Goal: Task Accomplishment & Management: Use online tool/utility

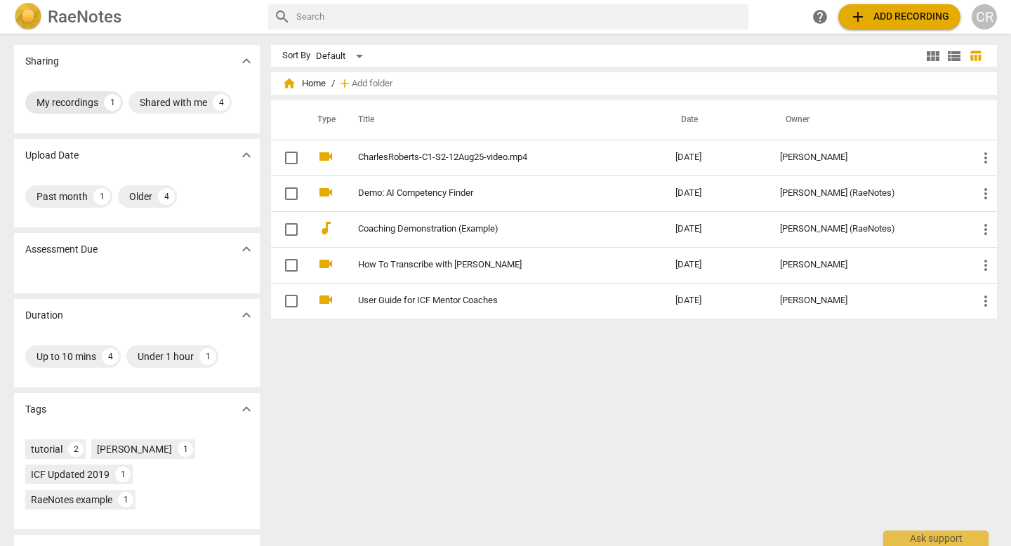
click at [107, 107] on div "1" at bounding box center [112, 102] width 17 height 17
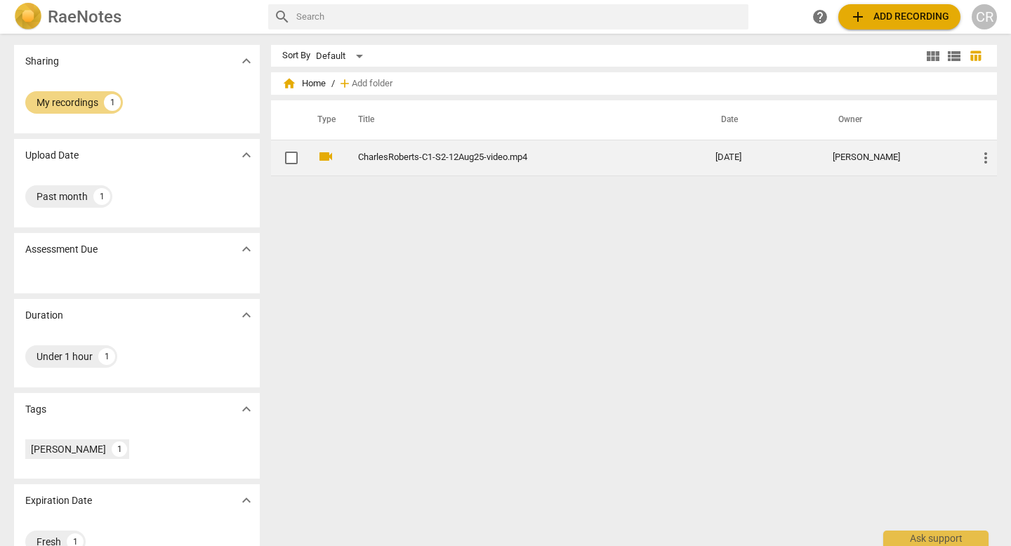
click at [507, 166] on td "CharlesRoberts-C1-S2-12Aug25-video.mp4" at bounding box center [522, 158] width 363 height 36
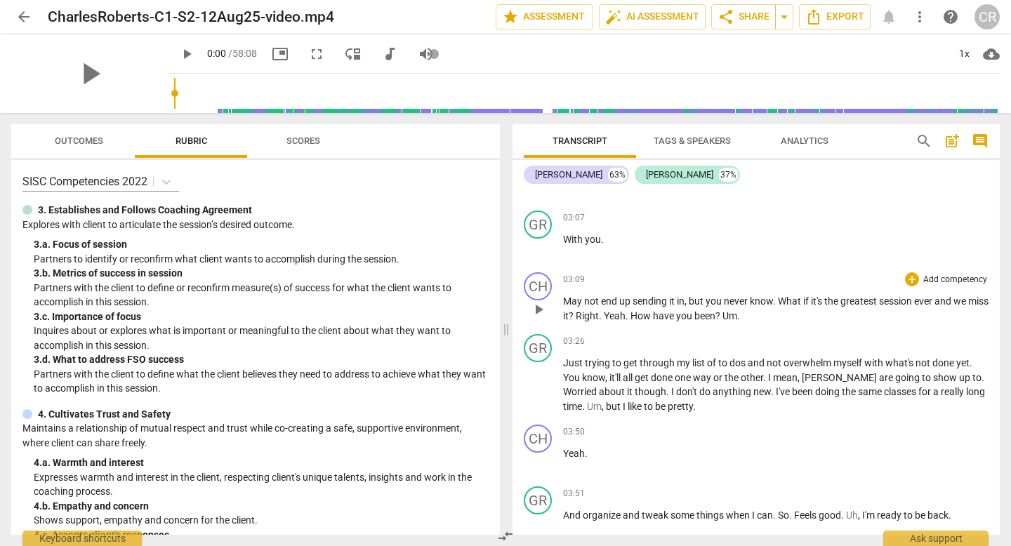
scroll to position [48, 0]
click at [260, 350] on p "Inquires about or explores what is important or meaningful to the client about …" at bounding box center [261, 338] width 455 height 29
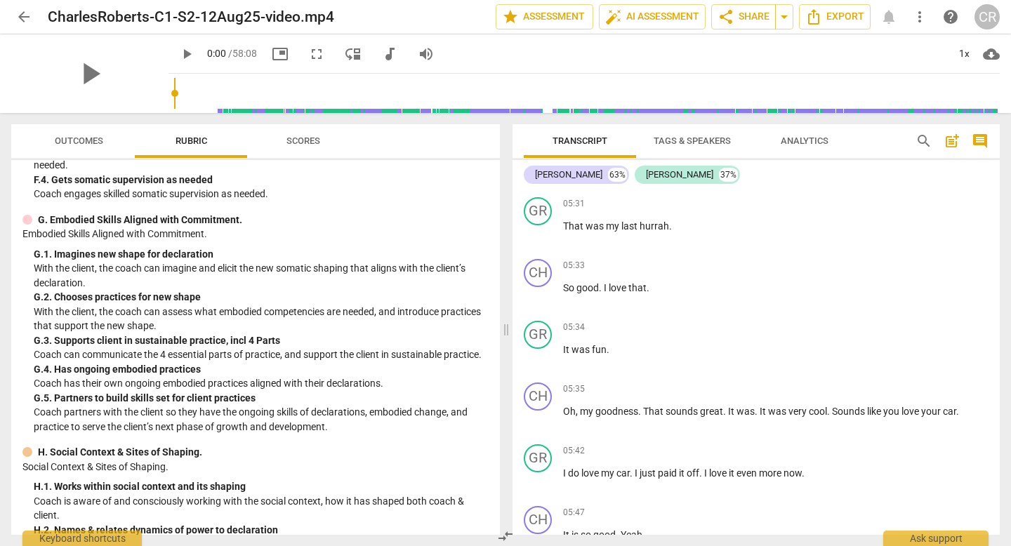
scroll to position [1836, 0]
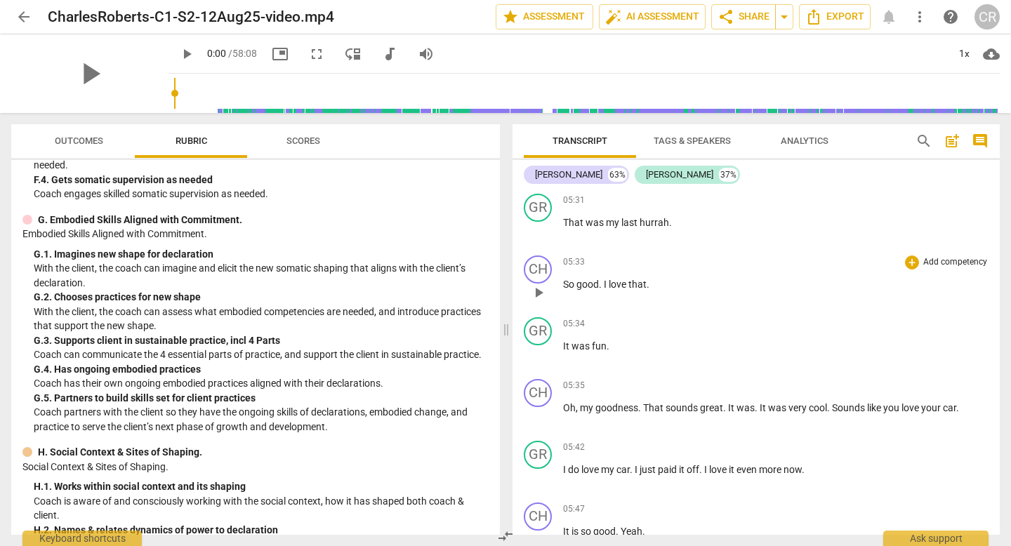
click at [671, 286] on p "So good . I love that ." at bounding box center [775, 284] width 425 height 15
click at [909, 262] on div "+" at bounding box center [912, 262] width 14 height 14
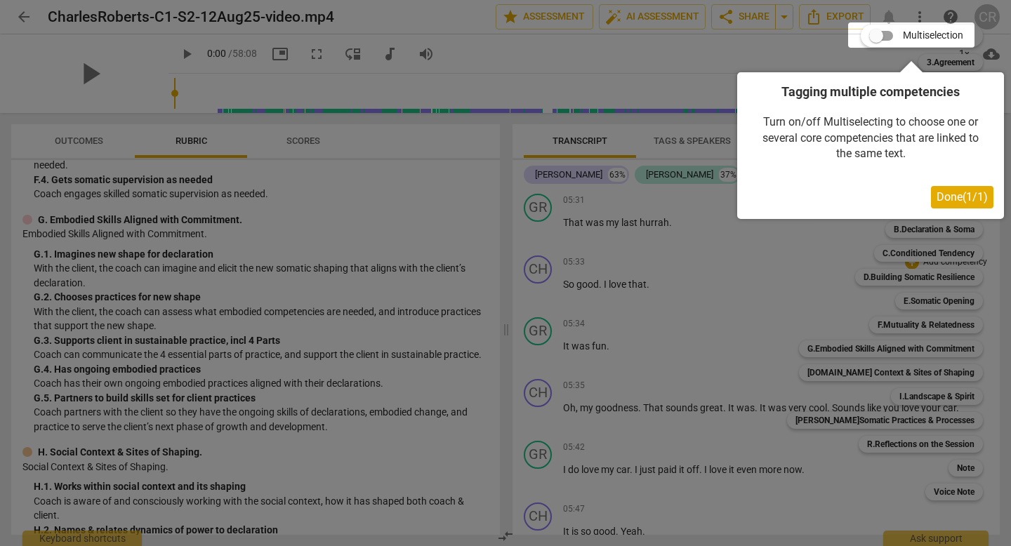
click at [952, 195] on span "Done ( 1 / 1 )" at bounding box center [961, 196] width 51 height 13
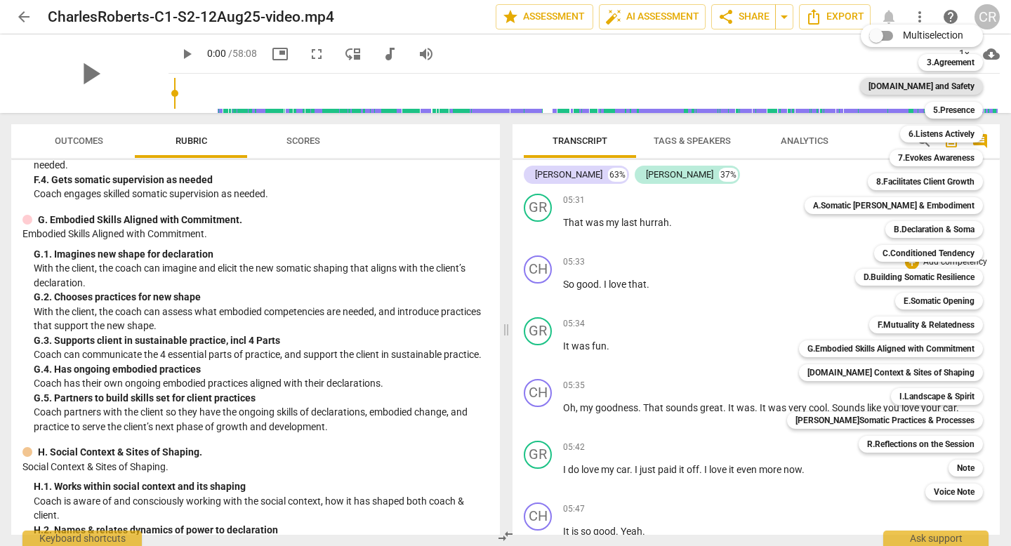
click at [928, 84] on b "[DOMAIN_NAME] and Safety" at bounding box center [921, 86] width 106 height 17
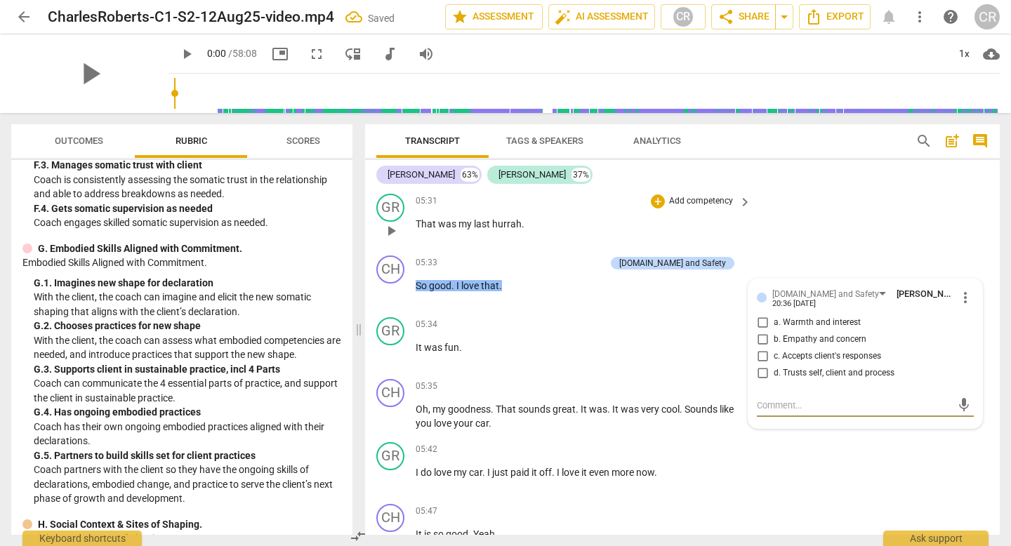
scroll to position [1903, 0]
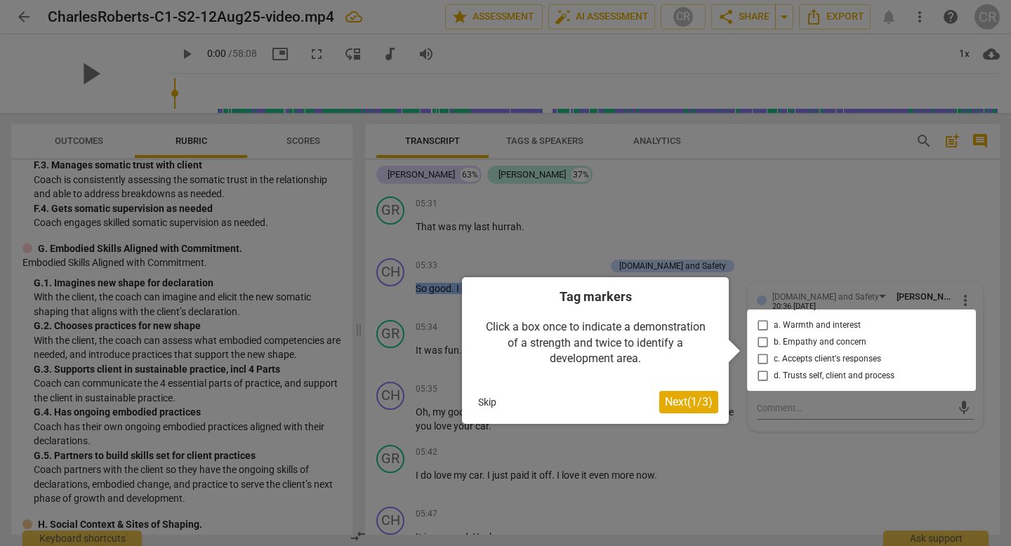
click at [760, 327] on div at bounding box center [861, 350] width 229 height 81
click at [698, 408] on span "Next ( 1 / 3 )" at bounding box center [689, 401] width 48 height 13
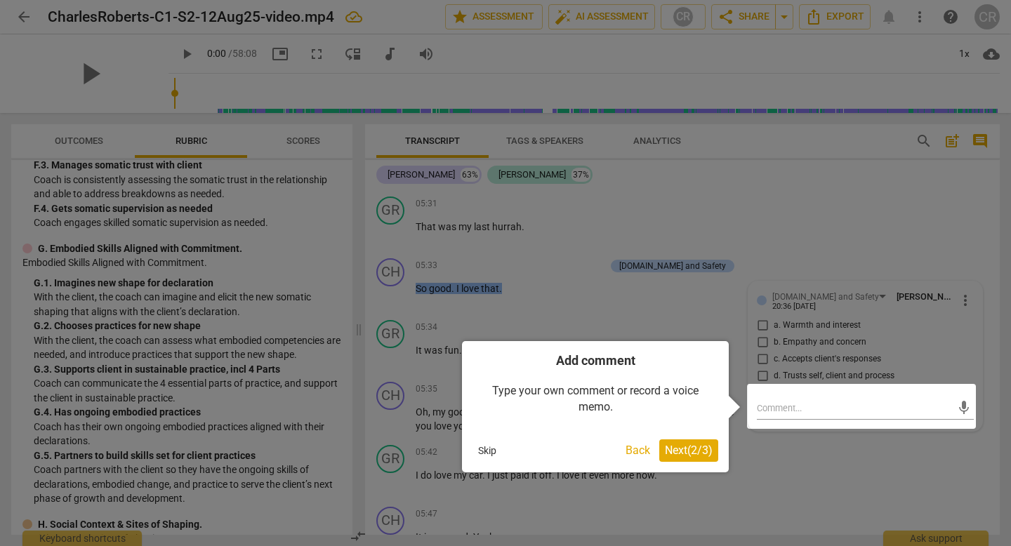
click at [778, 406] on div at bounding box center [861, 406] width 229 height 45
click at [770, 407] on div at bounding box center [861, 406] width 229 height 45
click at [489, 451] on button "Skip" at bounding box center [486, 450] width 29 height 21
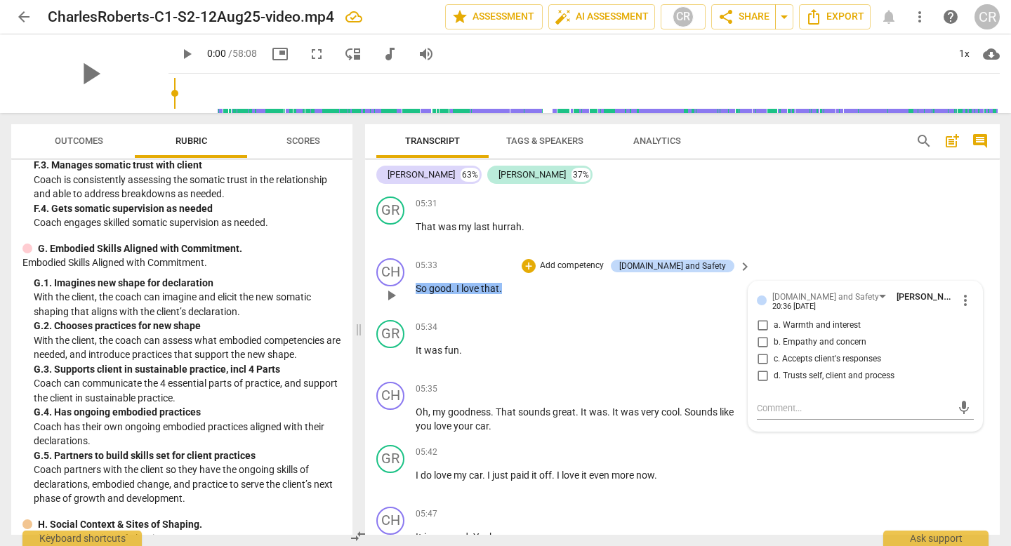
click at [759, 342] on input "b. Empathy and concern" at bounding box center [762, 342] width 22 height 17
checkbox input "true"
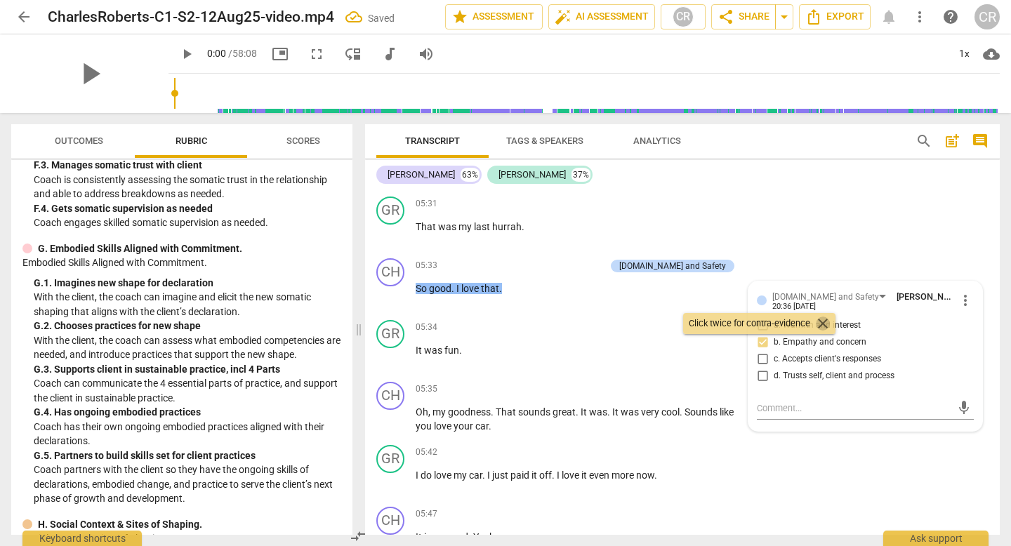
click at [823, 324] on span "close" at bounding box center [822, 323] width 17 height 17
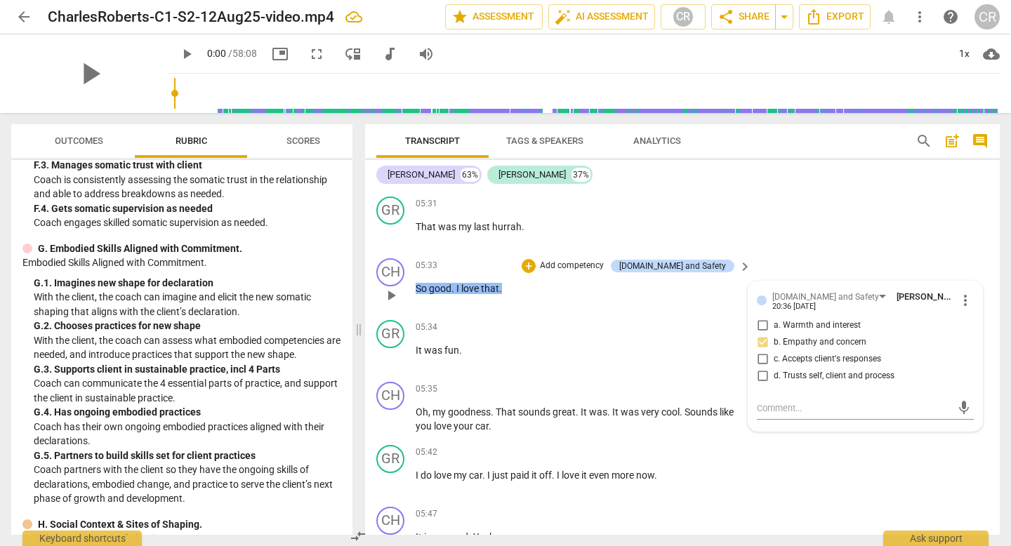
click at [759, 324] on input "a. Warmth and interest" at bounding box center [762, 325] width 22 height 17
checkbox input "true"
click at [760, 343] on input "b. Empathy and concern" at bounding box center [762, 342] width 22 height 17
checkbox input "true"
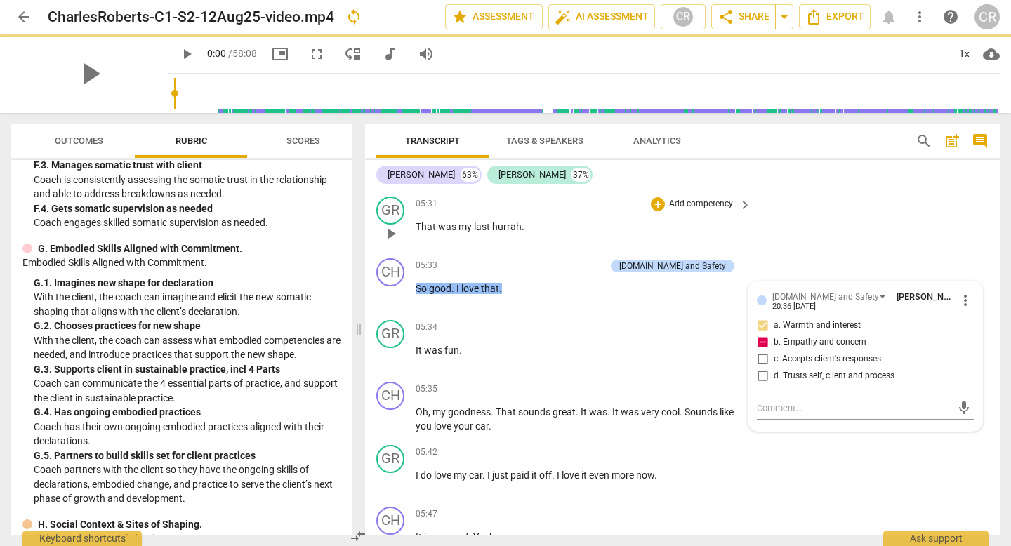
click at [879, 245] on div "GR play_arrow pause 05:31 + Add competency keyboard_arrow_right That was my las…" at bounding box center [682, 222] width 634 height 62
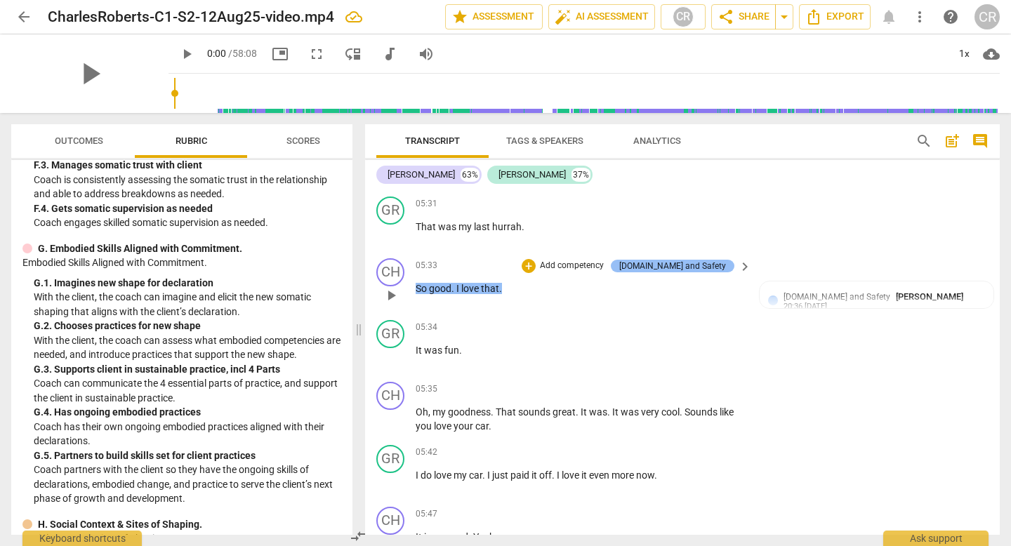
click at [668, 262] on div "[DOMAIN_NAME] and Safety" at bounding box center [672, 266] width 107 height 13
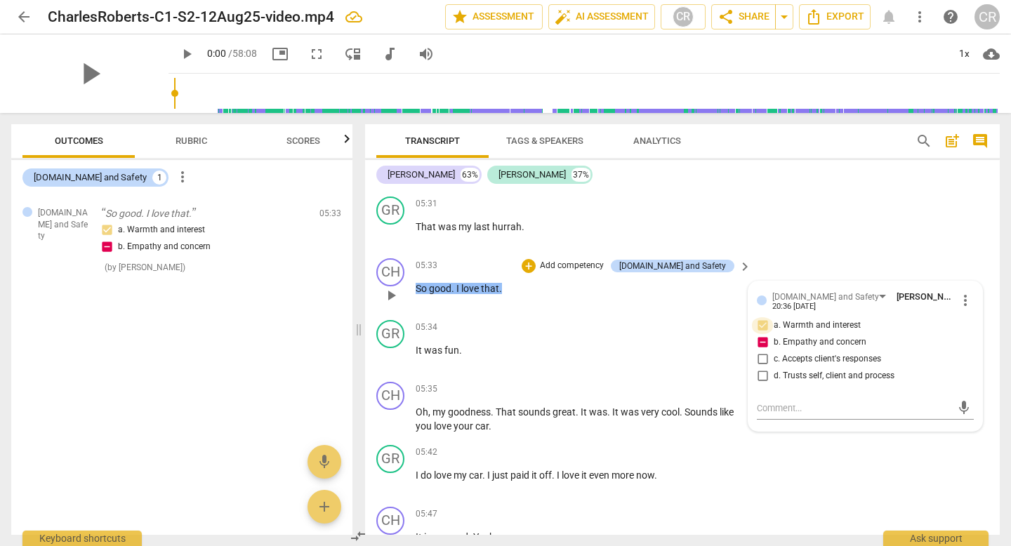
click at [761, 328] on input "a. Warmth and interest" at bounding box center [762, 325] width 22 height 17
checkbox input "true"
click at [677, 319] on div "GR play_arrow pause 05:34 + Add competency keyboard_arrow_right It was fun ." at bounding box center [682, 345] width 634 height 62
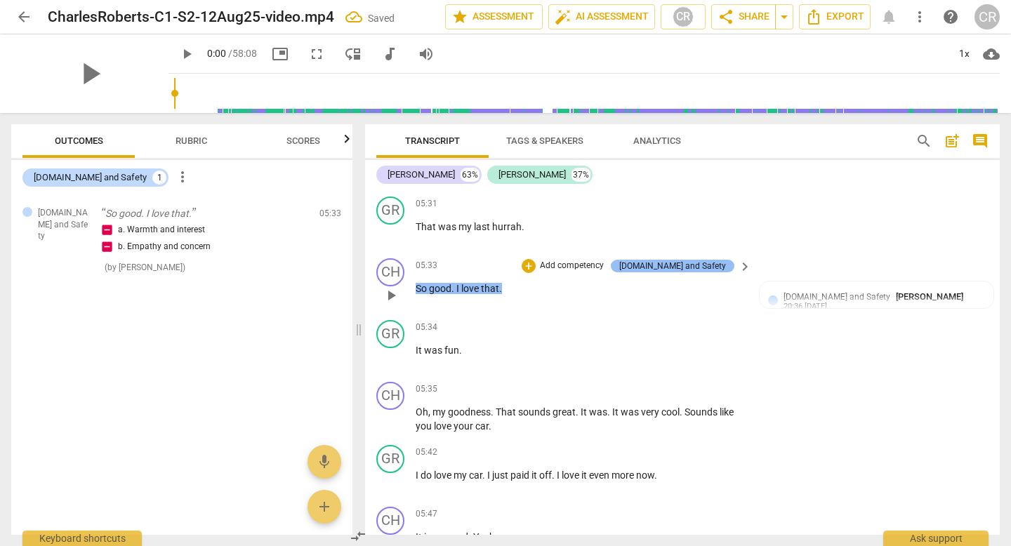
click at [710, 267] on div "[DOMAIN_NAME] and Safety" at bounding box center [672, 266] width 107 height 13
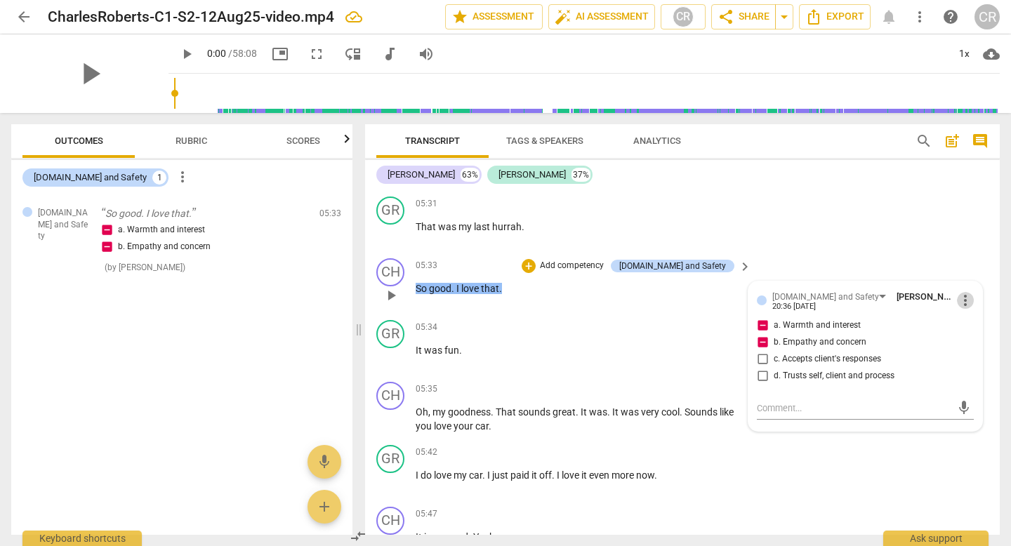
click at [961, 305] on span "more_vert" at bounding box center [965, 300] width 17 height 17
click at [970, 330] on li "Delete" at bounding box center [974, 327] width 48 height 27
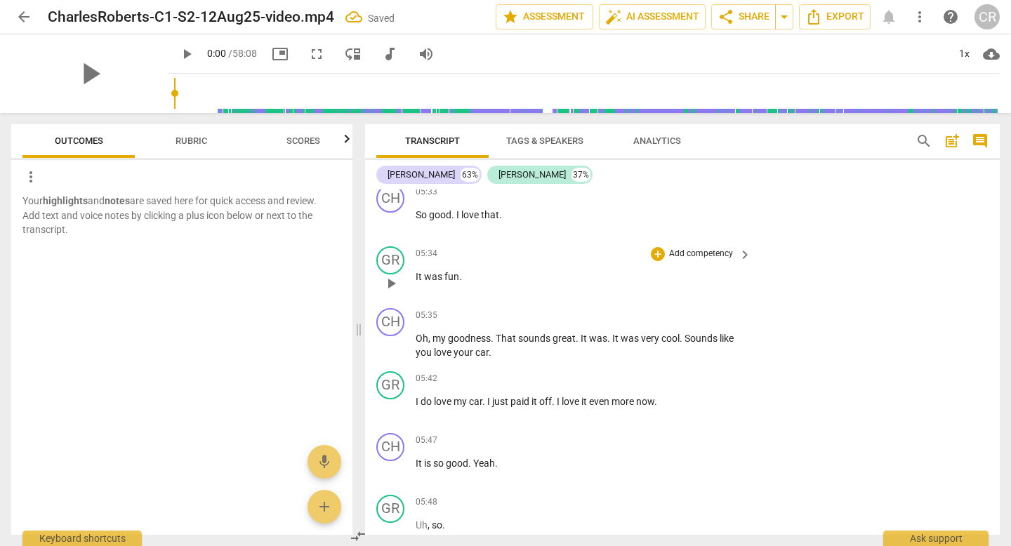
scroll to position [1986, 0]
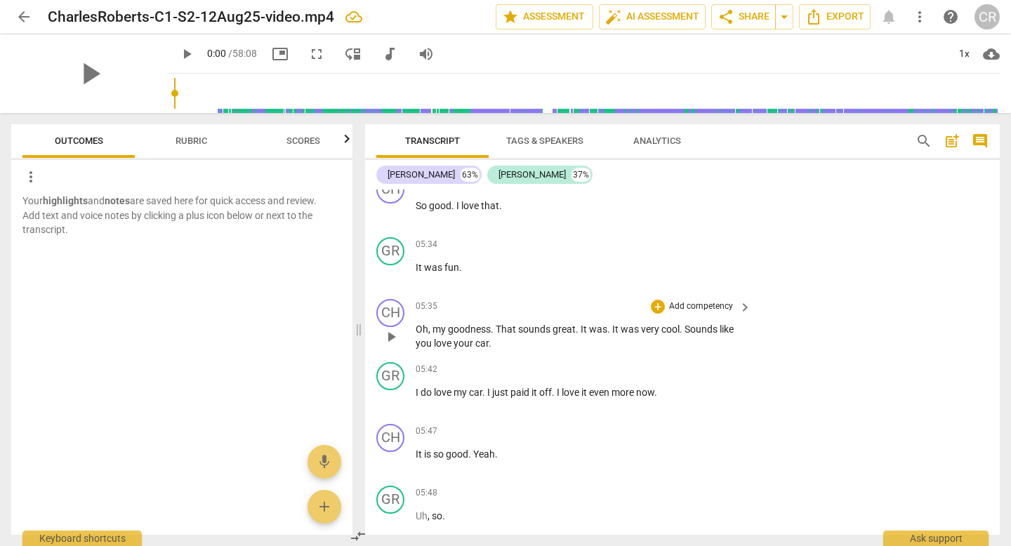
click at [722, 308] on p "Add competency" at bounding box center [700, 306] width 67 height 13
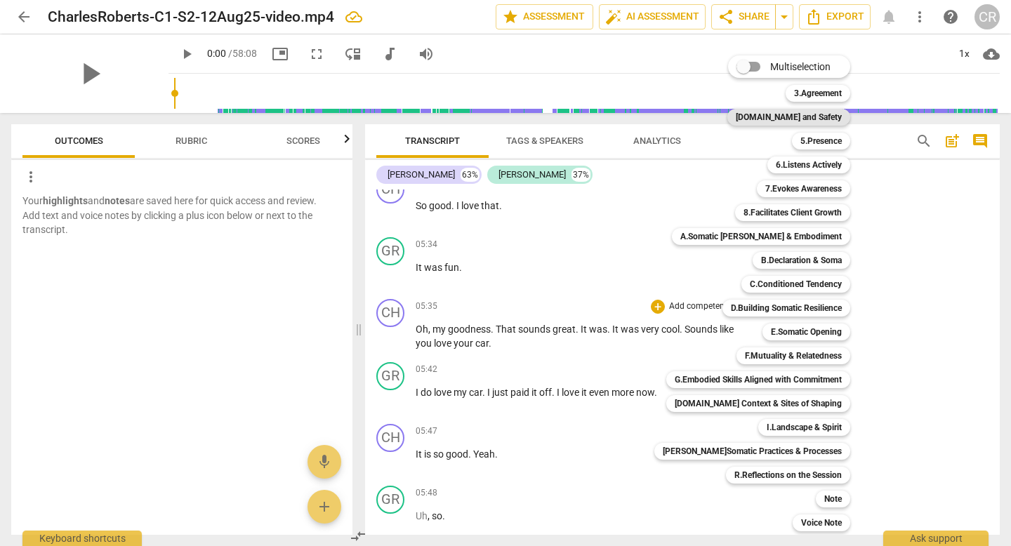
click at [793, 117] on b "[DOMAIN_NAME] and Safety" at bounding box center [789, 117] width 106 height 17
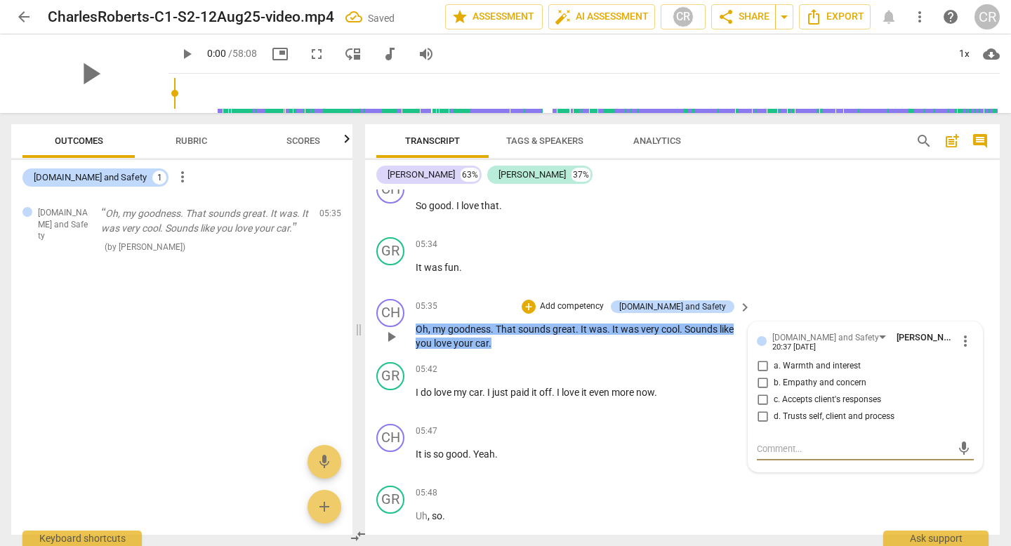
click at [760, 366] on input "a. Warmth and interest" at bounding box center [762, 366] width 22 height 17
checkbox input "true"
click at [678, 365] on p "Add competency" at bounding box center [700, 370] width 67 height 13
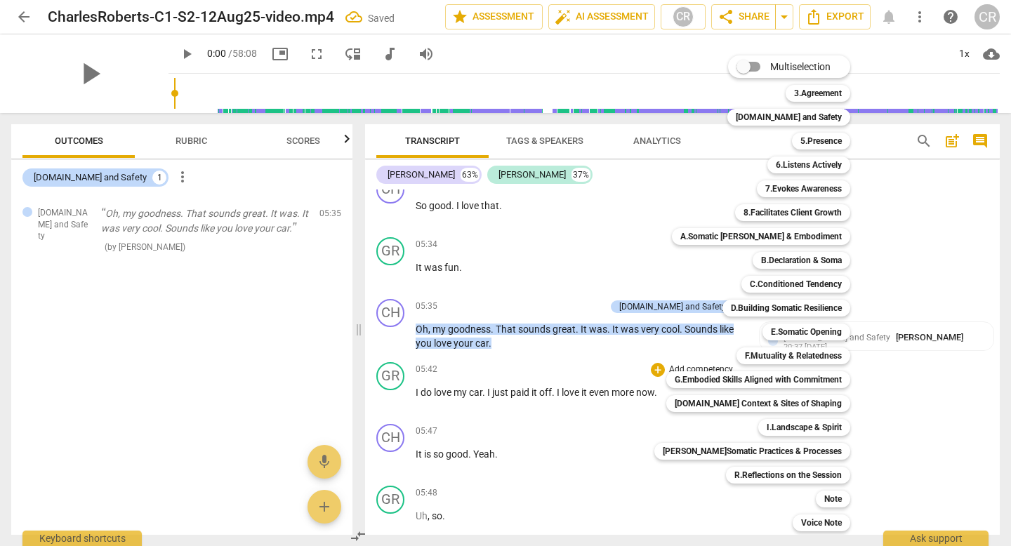
click at [604, 340] on div at bounding box center [505, 273] width 1011 height 546
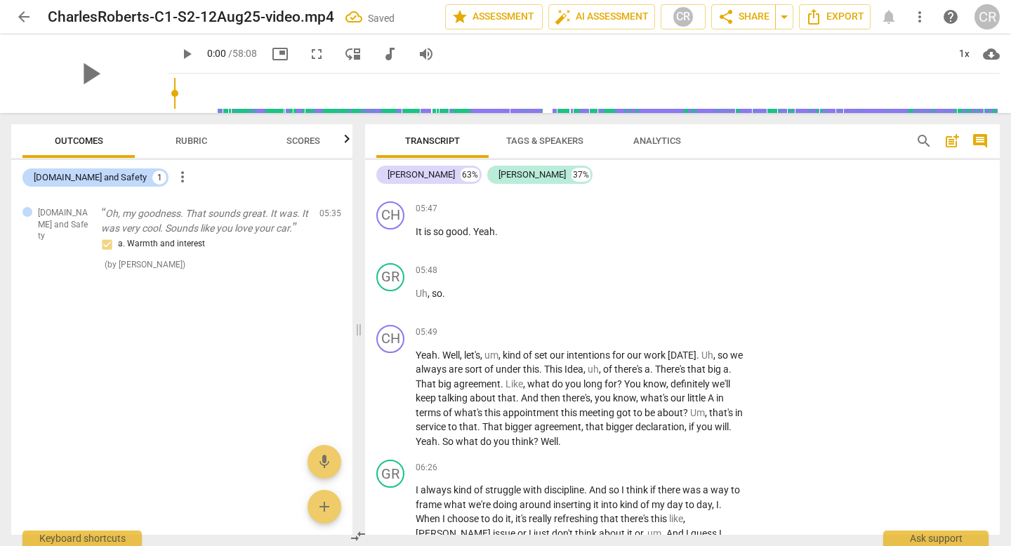
scroll to position [2214, 0]
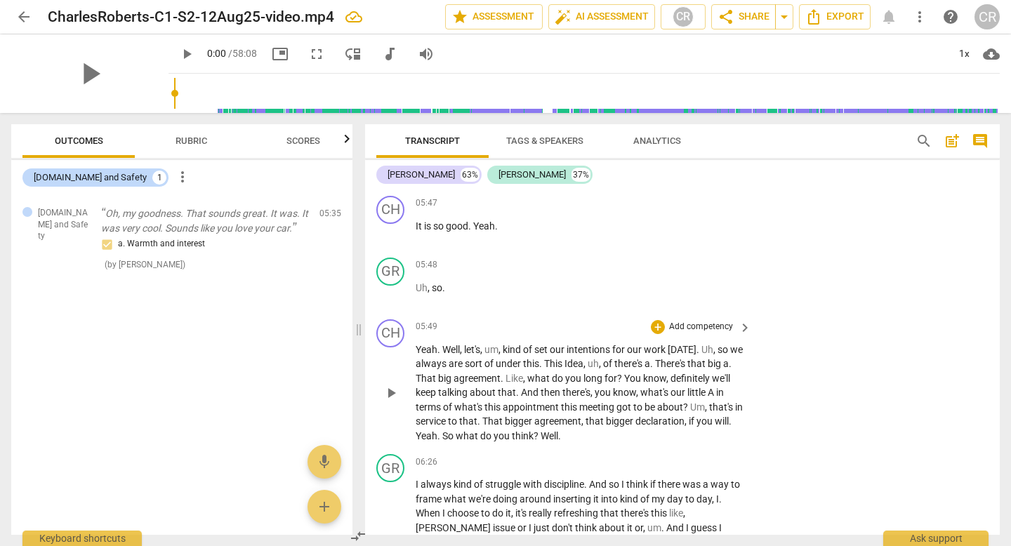
click at [710, 328] on p "Add competency" at bounding box center [700, 327] width 67 height 13
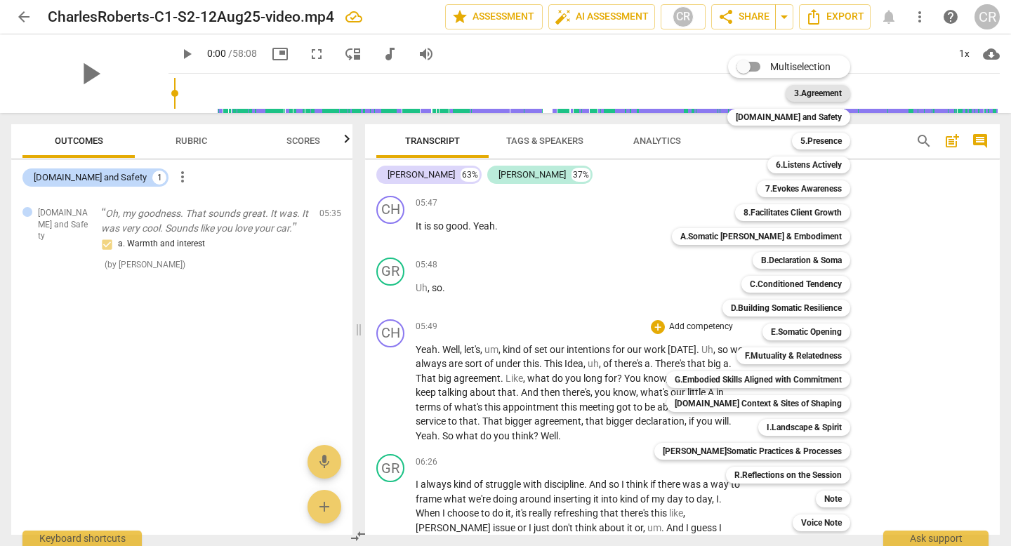
click at [820, 93] on b "3.Agreement" at bounding box center [818, 93] width 48 height 17
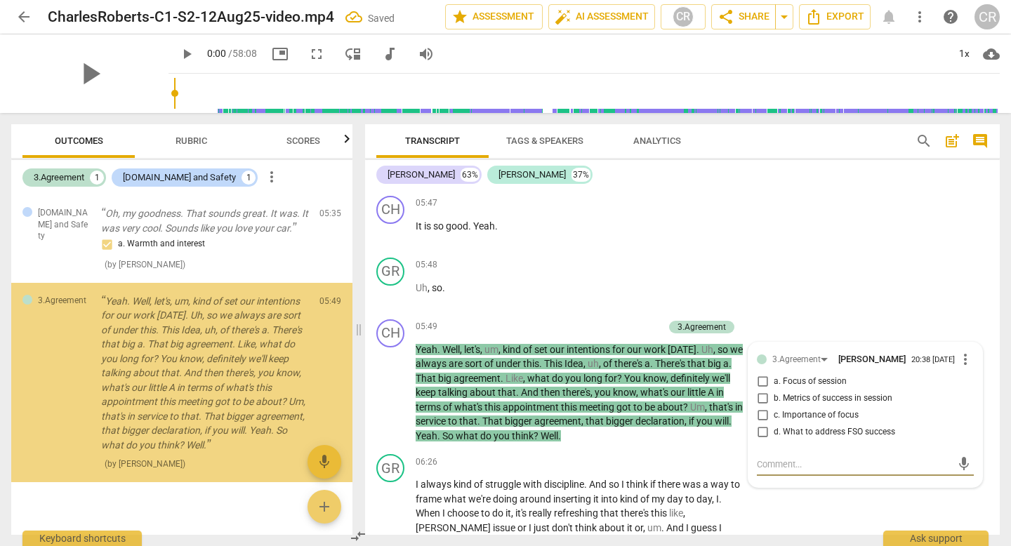
scroll to position [32, 0]
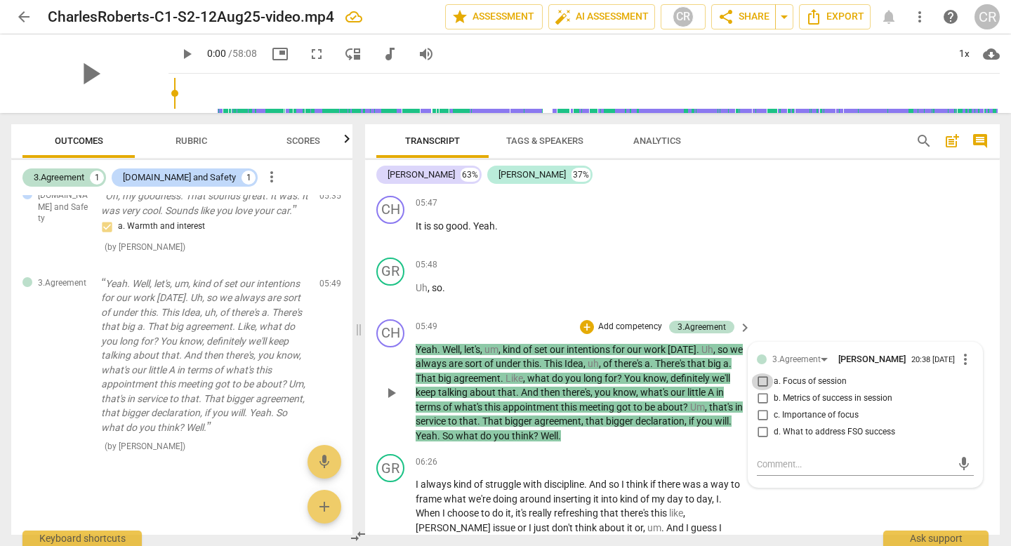
click at [759, 384] on input "a. Focus of session" at bounding box center [762, 381] width 22 height 17
checkbox input "true"
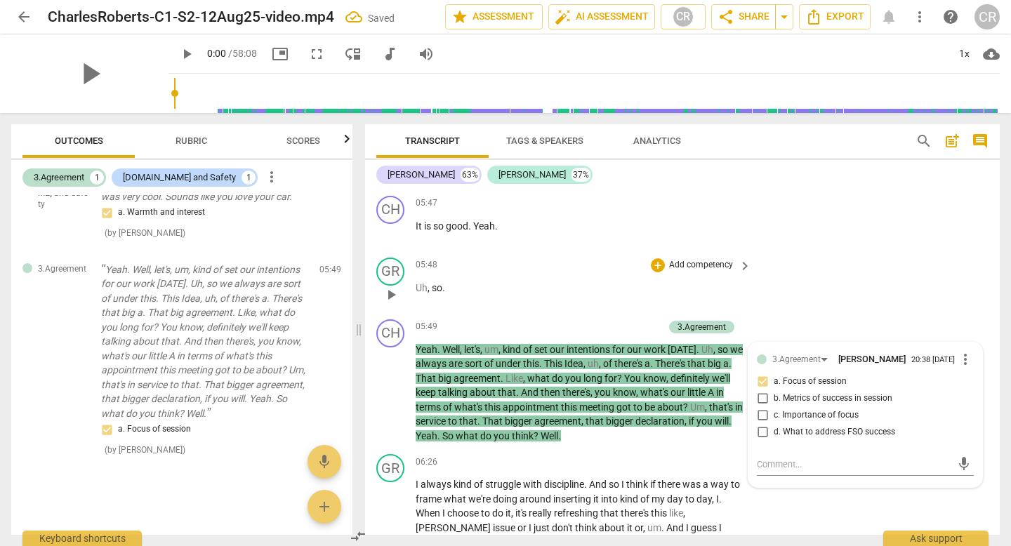
click at [578, 295] on div "05:48 + Add competency keyboard_arrow_right Uh , so ." at bounding box center [584, 283] width 337 height 51
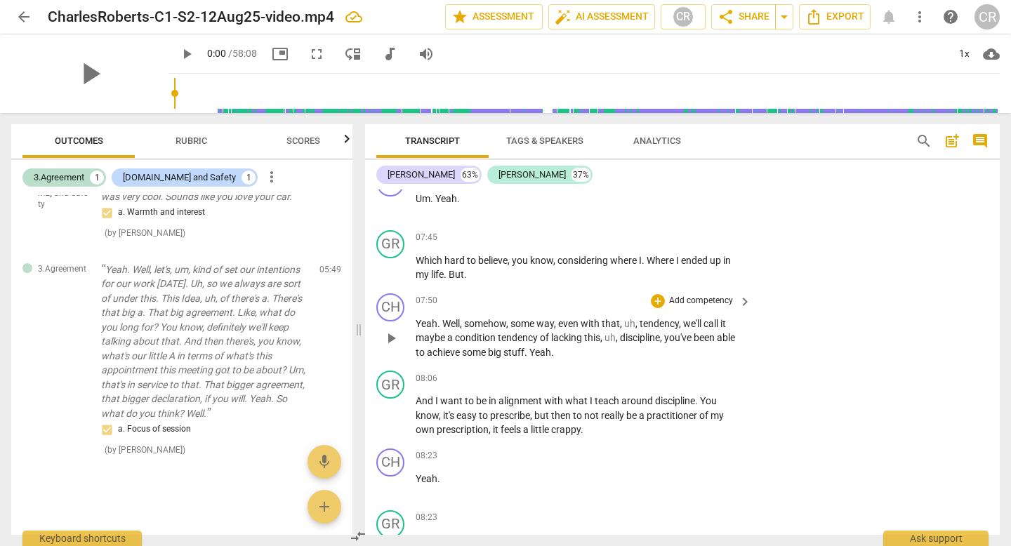
scroll to position [2699, 0]
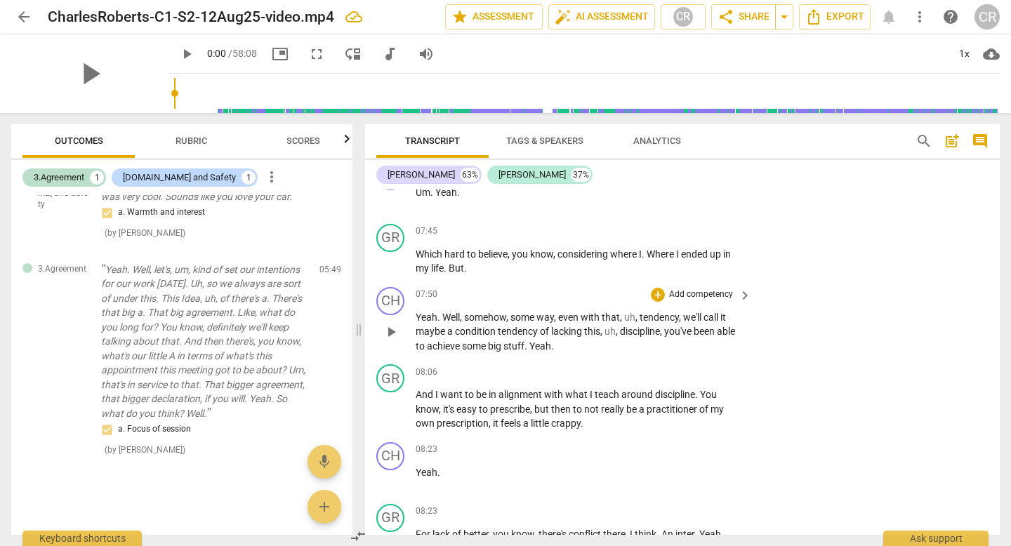
click at [711, 293] on p "Add competency" at bounding box center [700, 294] width 67 height 13
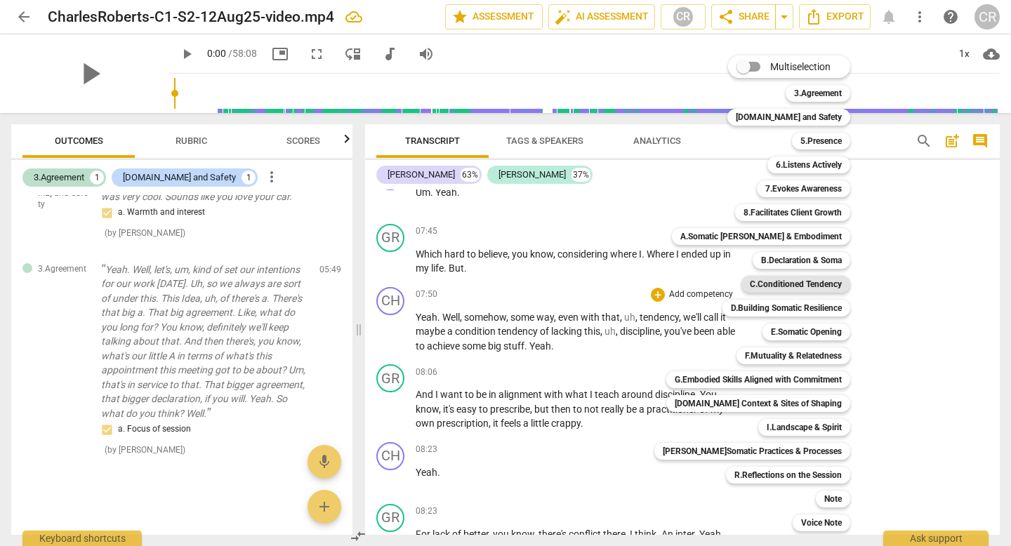
click at [779, 284] on b "C.Conditioned Tendency" at bounding box center [796, 284] width 92 height 17
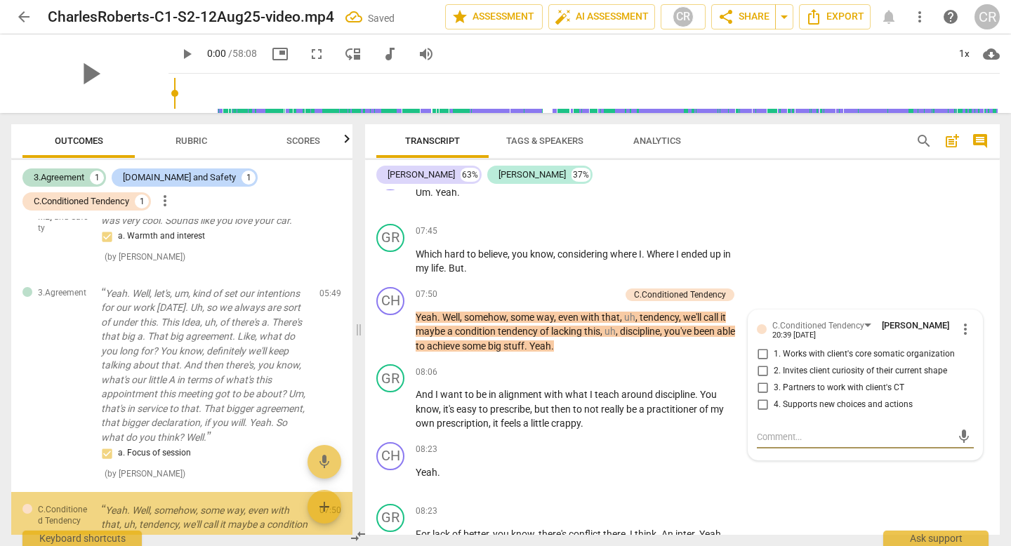
scroll to position [186, 0]
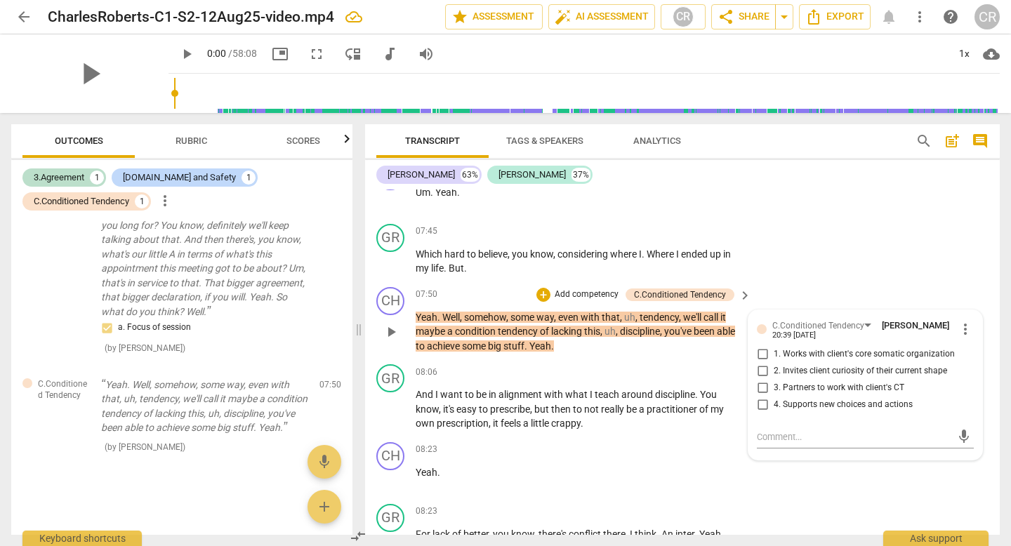
click at [593, 293] on p "Add competency" at bounding box center [586, 294] width 67 height 13
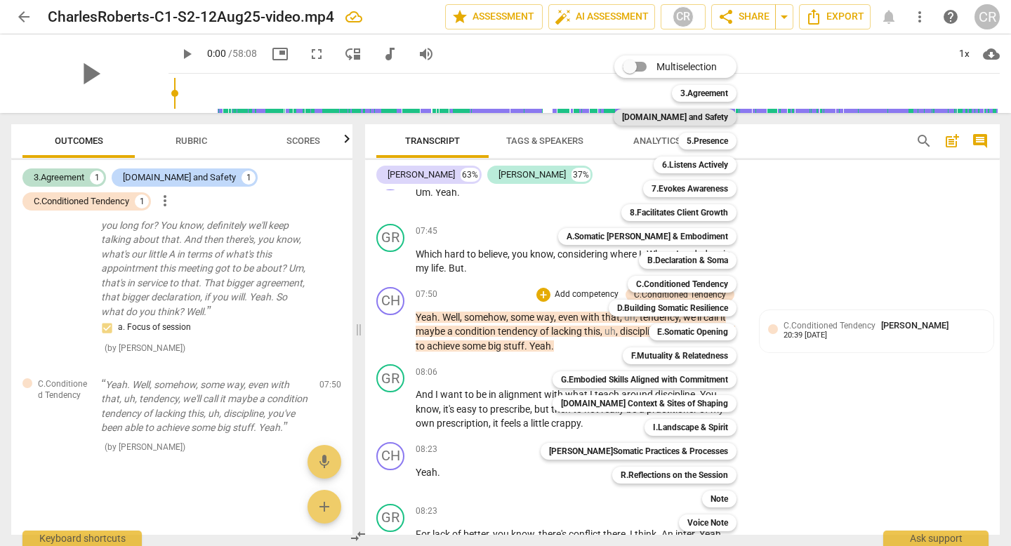
click at [699, 119] on b "[DOMAIN_NAME] and Safety" at bounding box center [675, 117] width 106 height 17
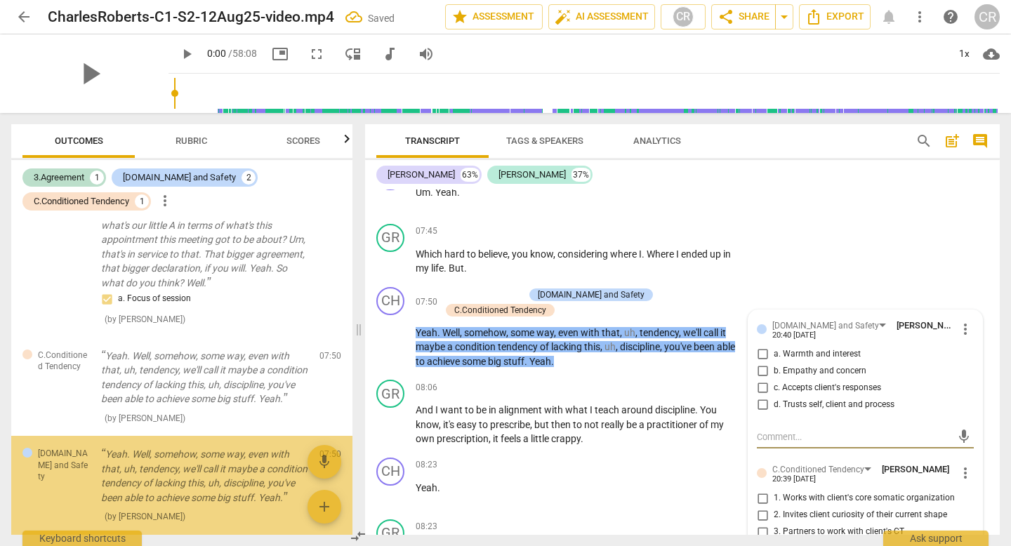
scroll to position [299, 0]
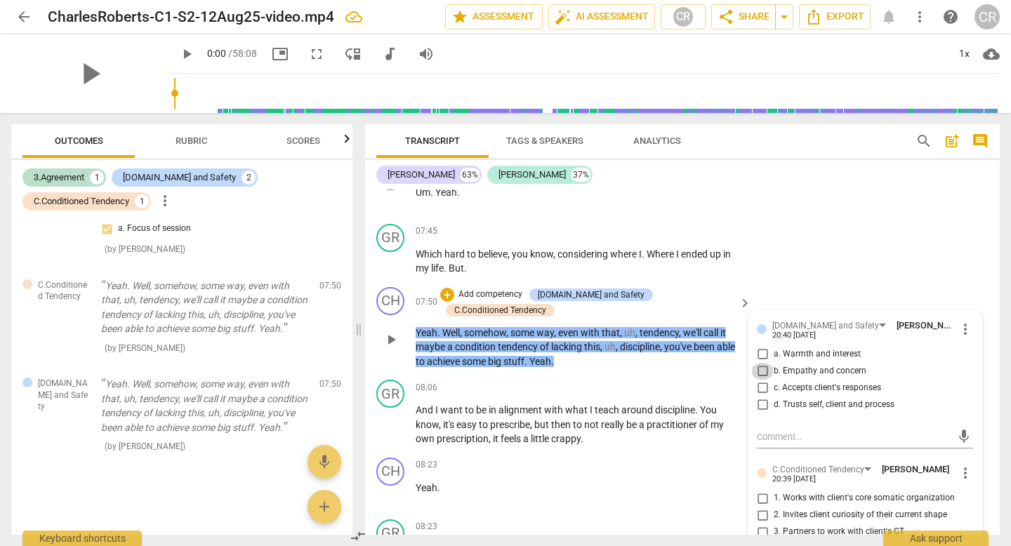
click at [760, 370] on input "b. Empathy and concern" at bounding box center [762, 371] width 22 height 17
checkbox input "true"
click at [760, 353] on input "a. Warmth and interest" at bounding box center [762, 354] width 22 height 17
checkbox input "true"
click at [566, 214] on div "CH play_arrow pause 07:44 + Add competency keyboard_arrow_right Um . Yeah ." at bounding box center [682, 188] width 634 height 62
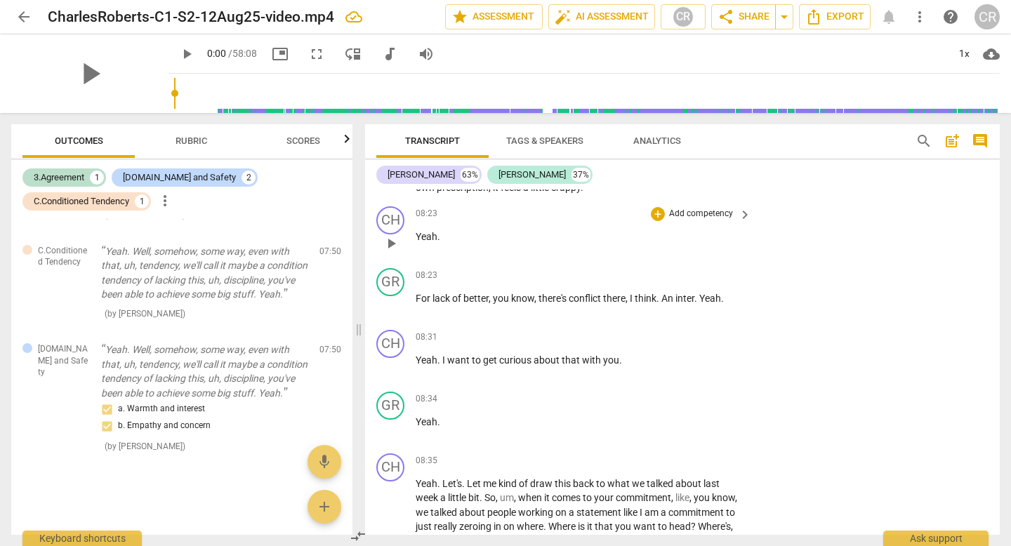
scroll to position [2956, 0]
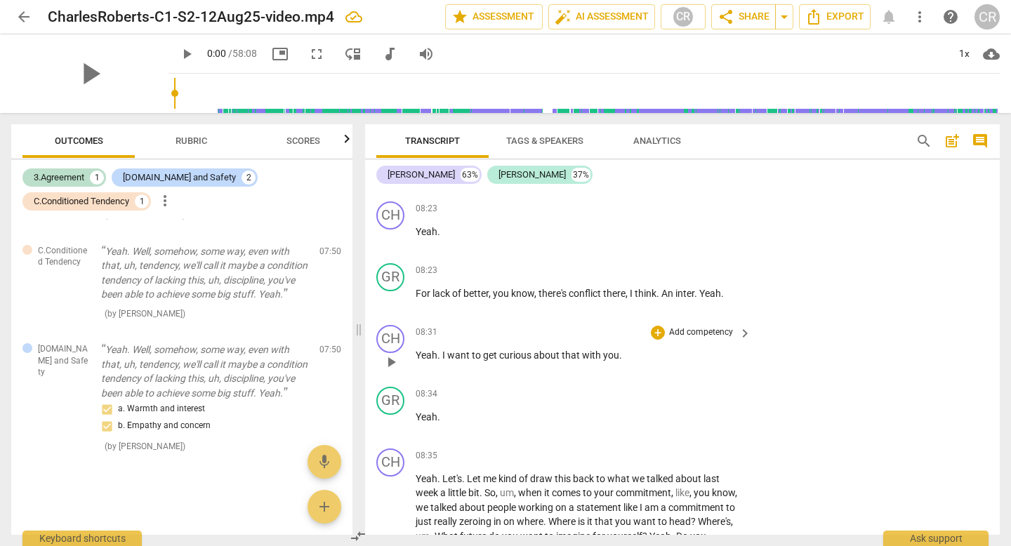
click at [674, 326] on p "Add competency" at bounding box center [700, 332] width 67 height 13
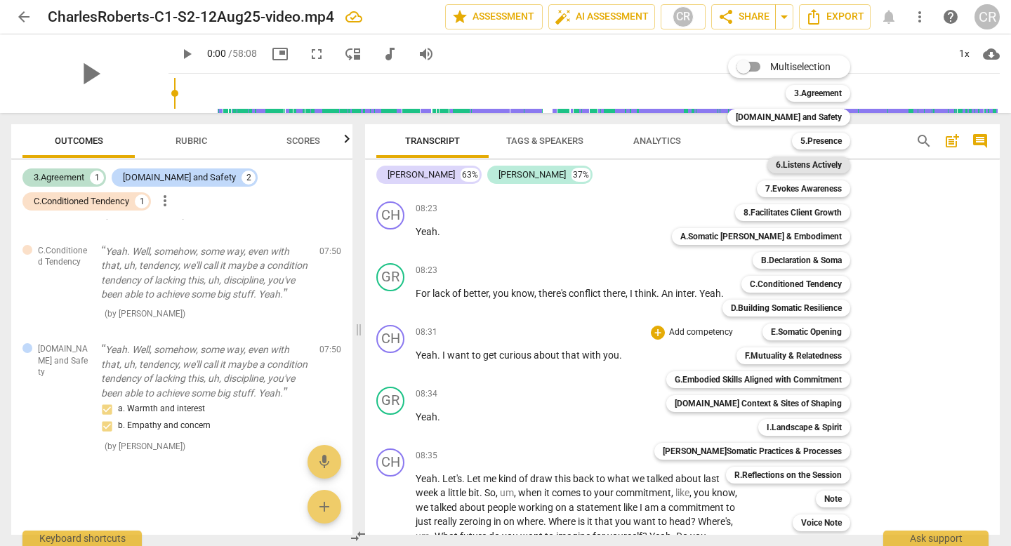
click at [812, 166] on b "6.Listens Actively" at bounding box center [809, 165] width 66 height 17
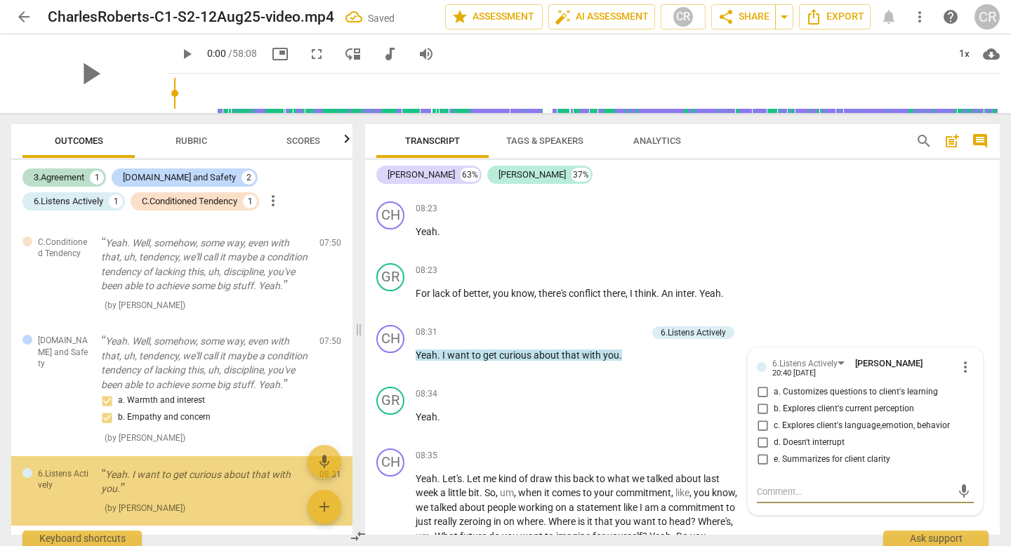
scroll to position [403, 0]
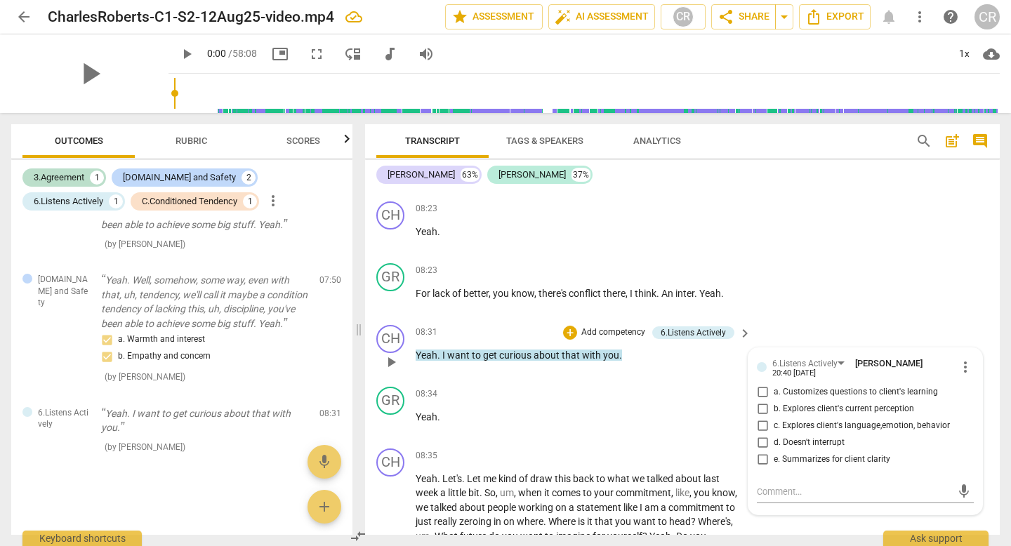
click at [969, 354] on div "6.Listens Actively [PERSON_NAME] 20:40 [DATE] more_vert a. Customizes questions…" at bounding box center [865, 431] width 234 height 166
click at [957, 359] on span "more_vert" at bounding box center [965, 367] width 17 height 17
click at [969, 378] on li "Delete" at bounding box center [974, 378] width 48 height 27
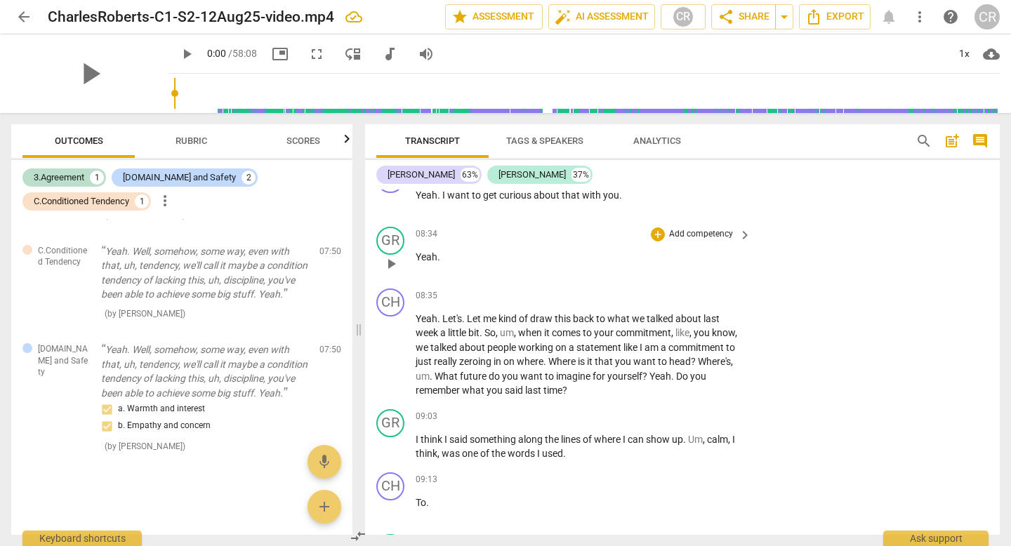
scroll to position [3119, 0]
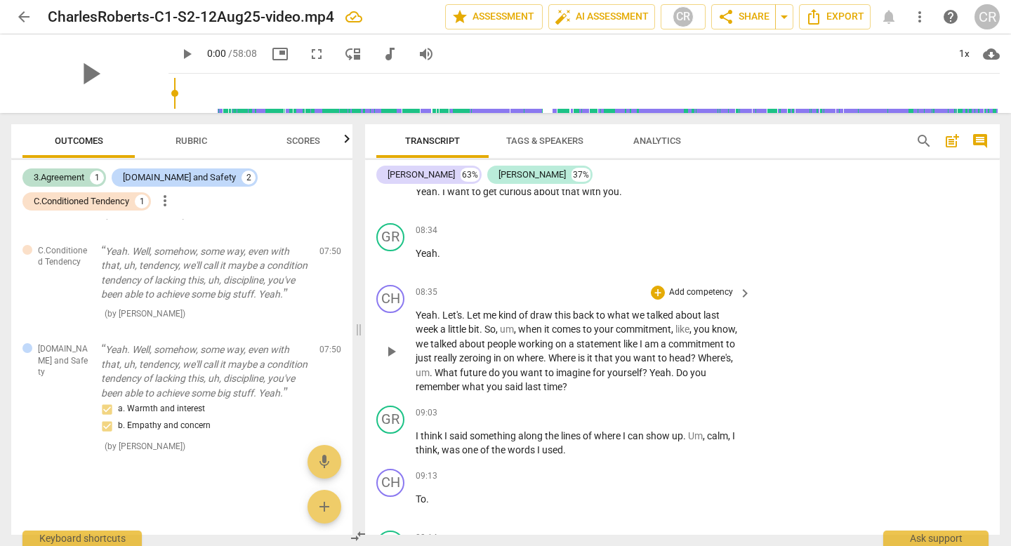
click at [717, 286] on p "Add competency" at bounding box center [700, 292] width 67 height 13
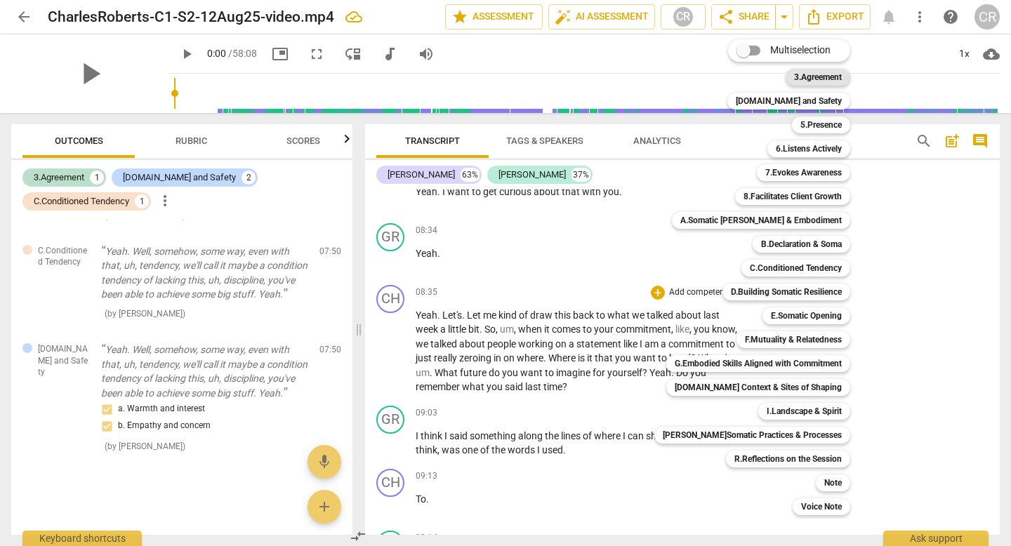
click at [806, 79] on b "3.Agreement" at bounding box center [818, 77] width 48 height 17
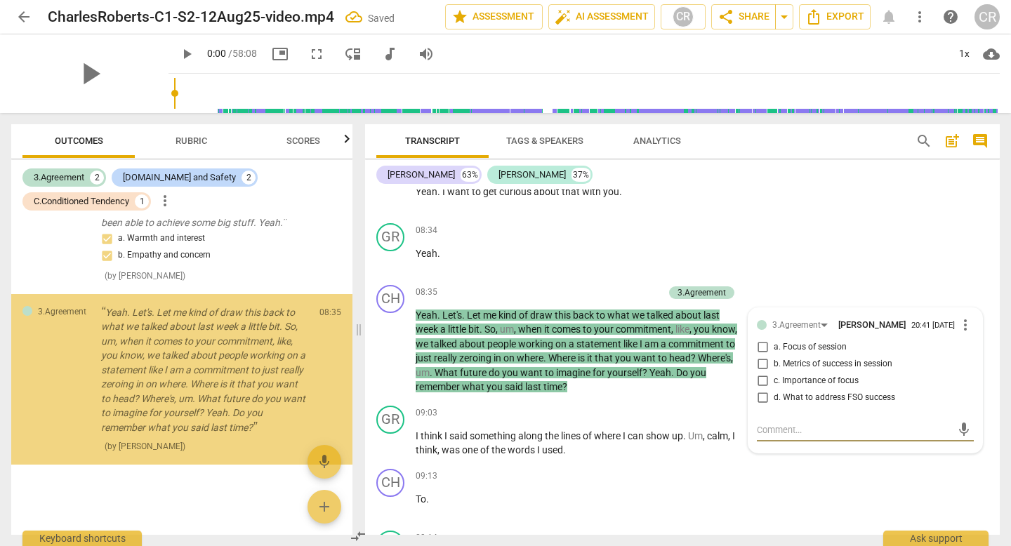
scroll to position [504, 0]
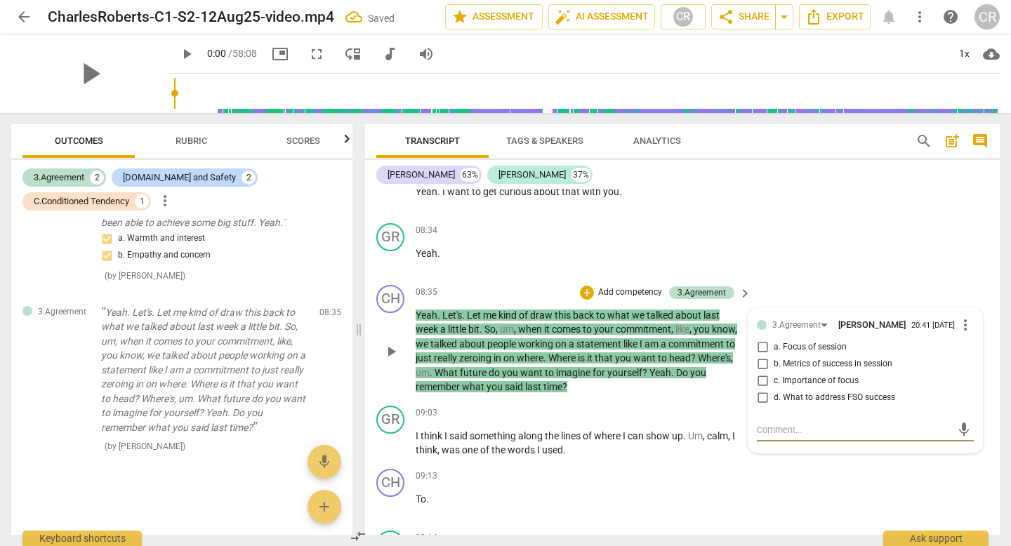
click at [757, 339] on input "a. Focus of session" at bounding box center [762, 347] width 22 height 17
checkbox input "true"
click at [759, 373] on input "c. Importance of focus" at bounding box center [762, 381] width 22 height 17
checkbox input "true"
click at [561, 252] on div "08:34 + Add competency keyboard_arrow_right Yeah ." at bounding box center [584, 248] width 337 height 51
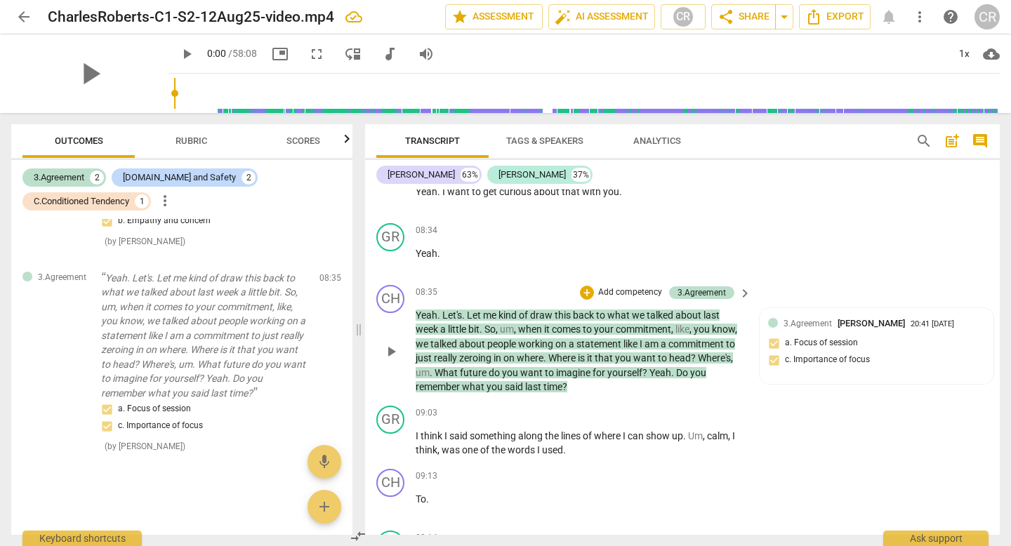
click at [638, 286] on p "Add competency" at bounding box center [630, 292] width 67 height 13
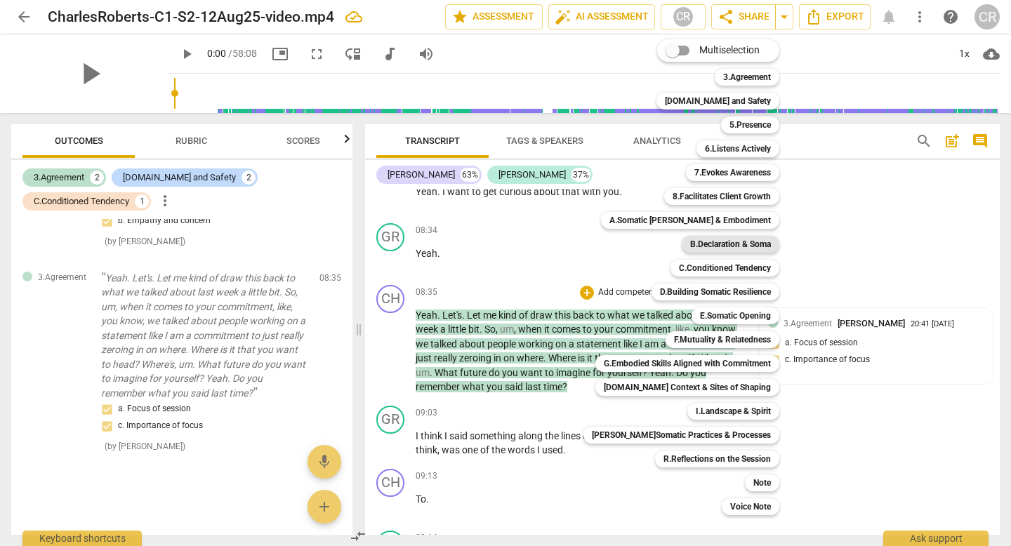
click at [718, 247] on b "B.Declaration & Soma" at bounding box center [730, 244] width 81 height 17
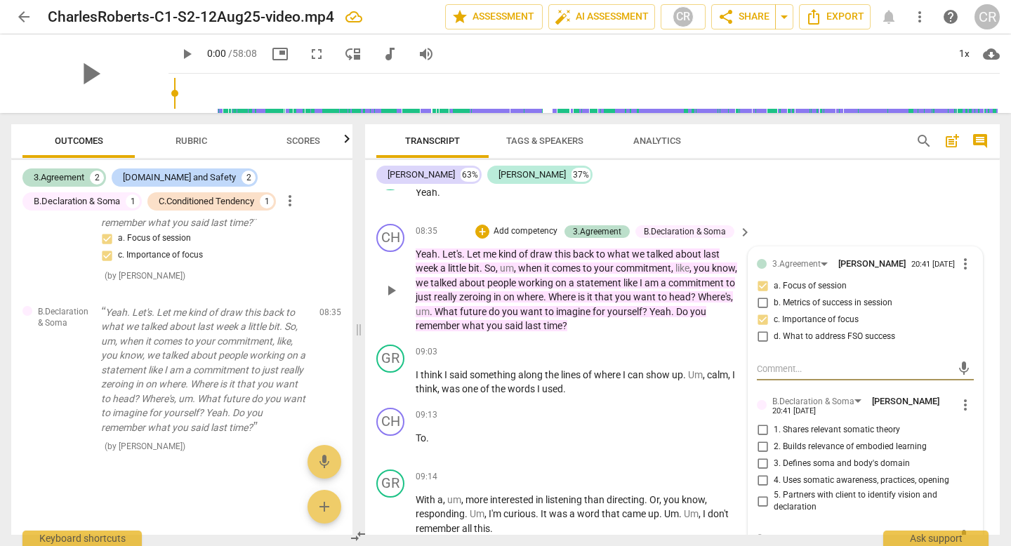
scroll to position [3192, 0]
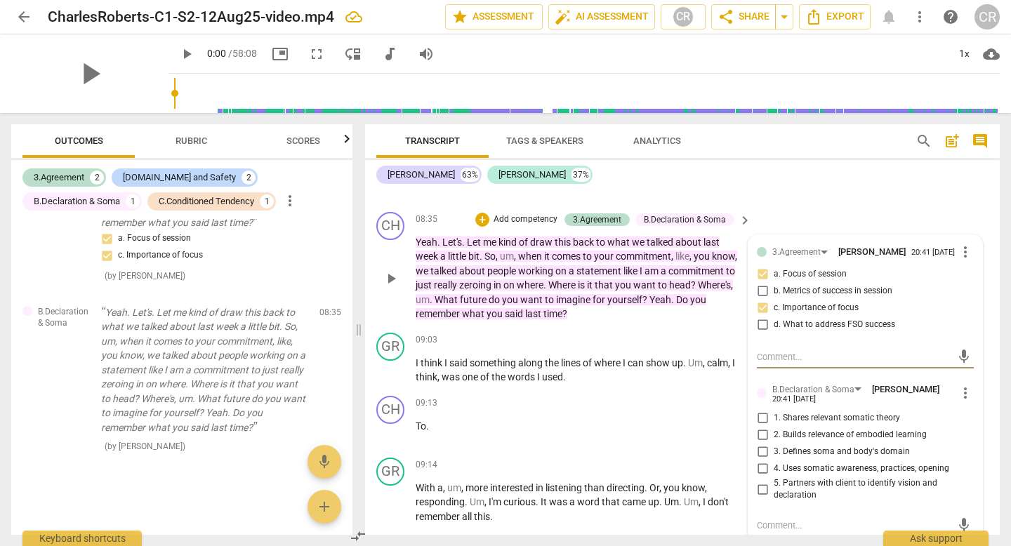
click at [761, 481] on input "5. Partners with client to identify vision and declaration" at bounding box center [762, 489] width 22 height 17
checkbox input "true"
click at [653, 423] on div "09:13 + Add competency keyboard_arrow_right To ." at bounding box center [584, 421] width 337 height 51
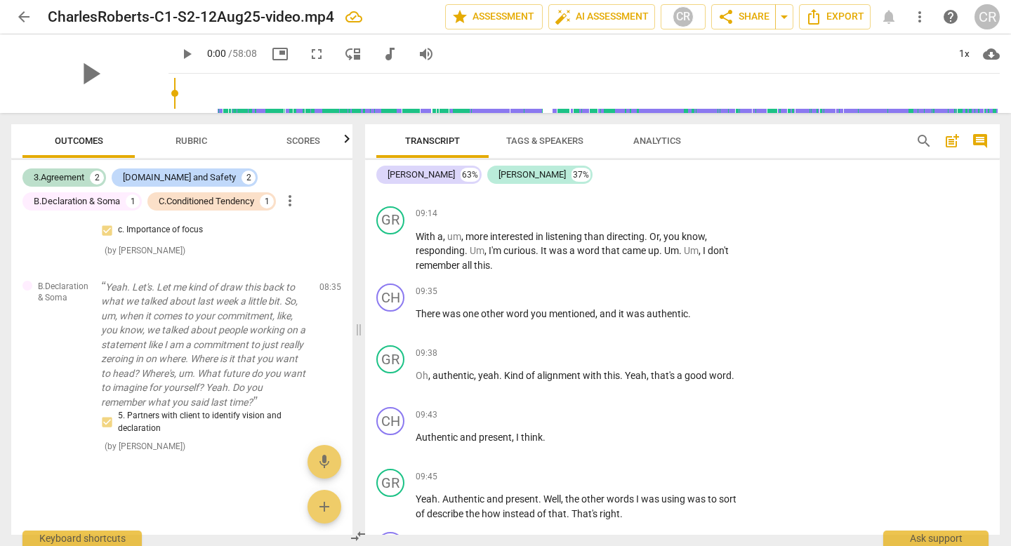
scroll to position [3444, 0]
click at [672, 285] on p "Add competency" at bounding box center [700, 291] width 67 height 13
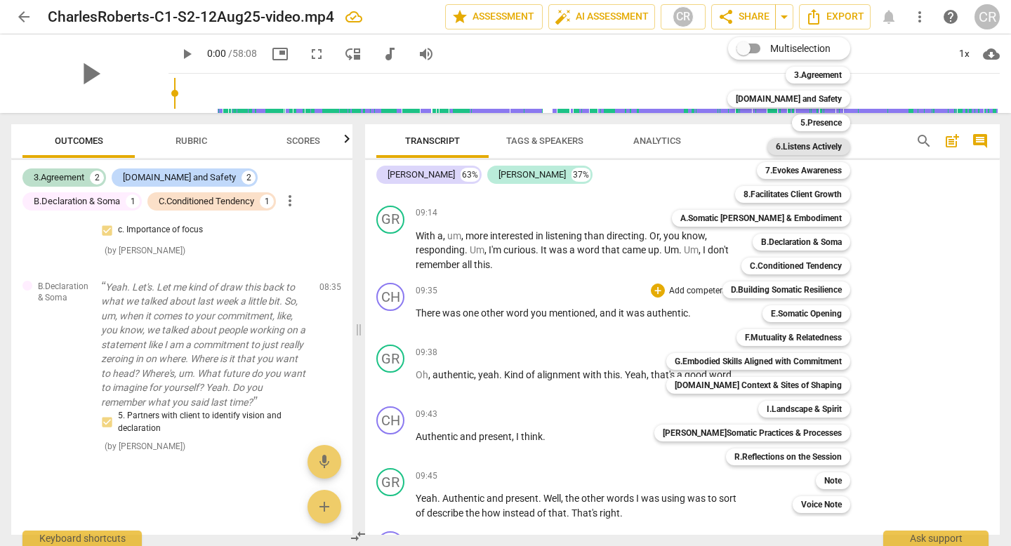
click at [801, 153] on b "6.Listens Actively" at bounding box center [809, 146] width 66 height 17
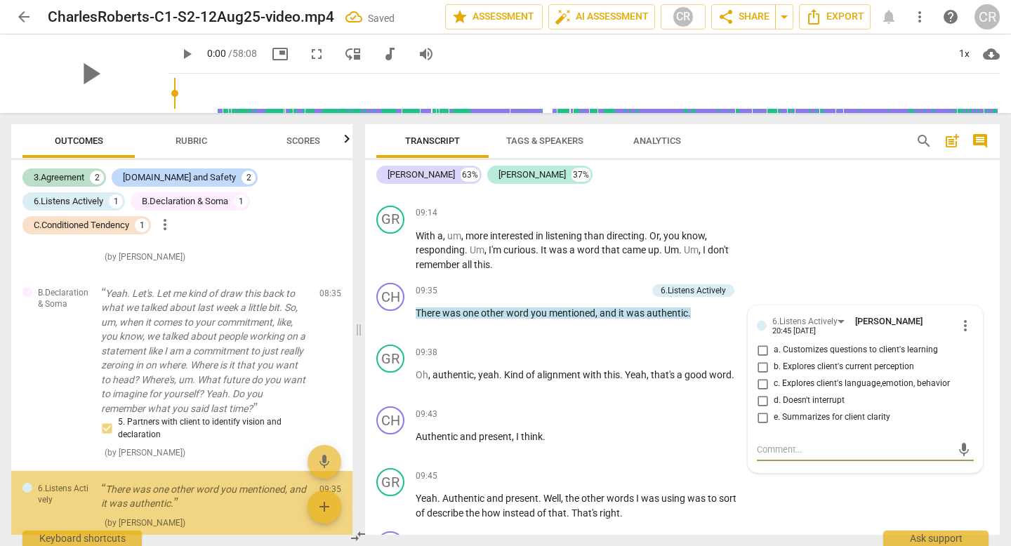
scroll to position [804, 0]
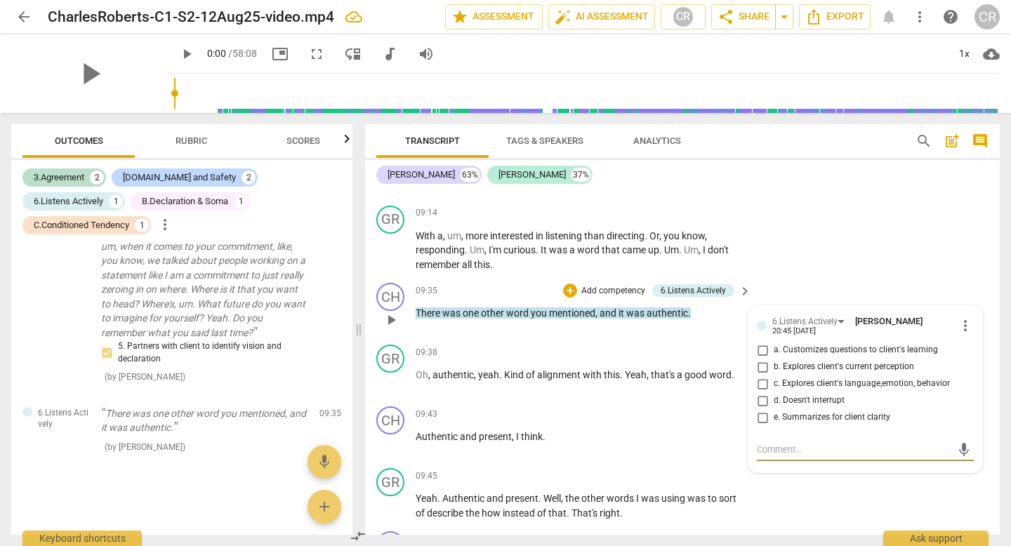
click at [758, 409] on input "e. Summarizes for client clarity" at bounding box center [762, 417] width 22 height 17
checkbox input "true"
click at [546, 339] on div "GR play_arrow pause 09:38 + Add competency keyboard_arrow_right Oh , authentic …" at bounding box center [682, 370] width 634 height 62
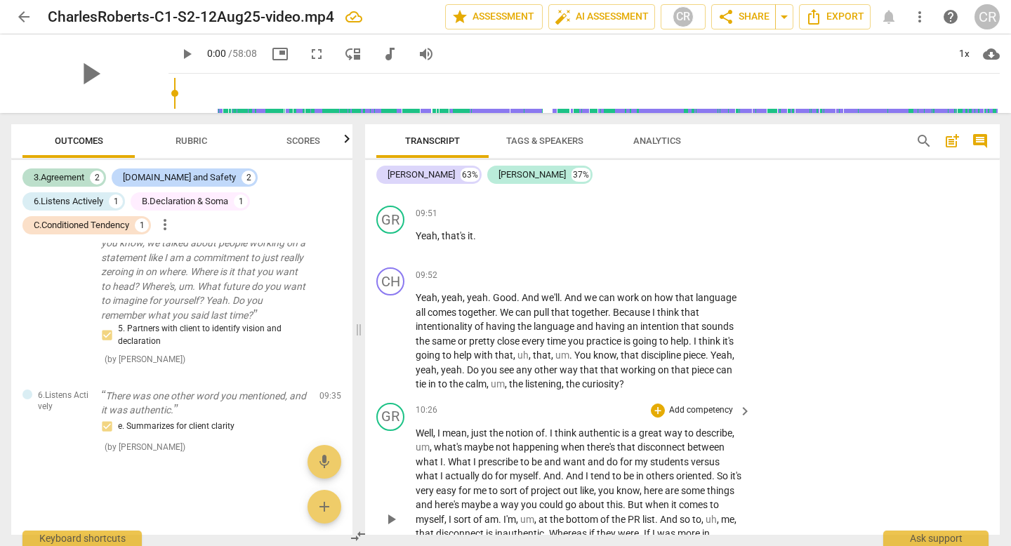
scroll to position [3836, 0]
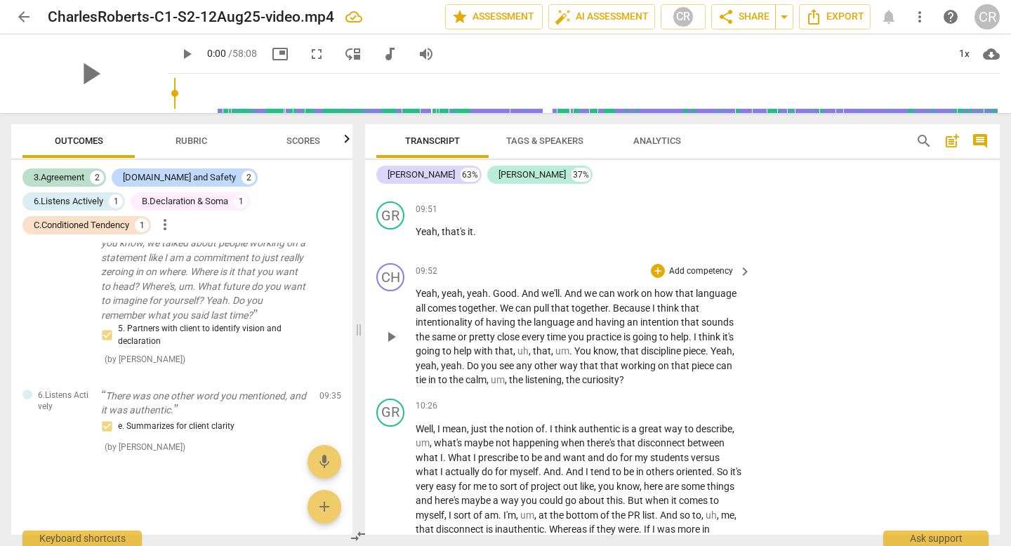
click at [706, 265] on p "Add competency" at bounding box center [700, 271] width 67 height 13
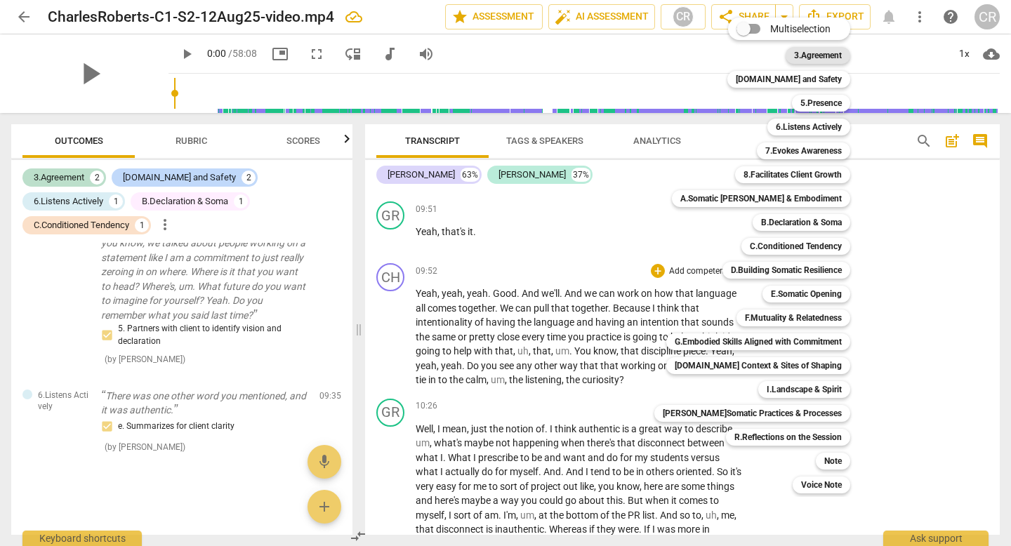
click at [810, 56] on b "3.Agreement" at bounding box center [818, 55] width 48 height 17
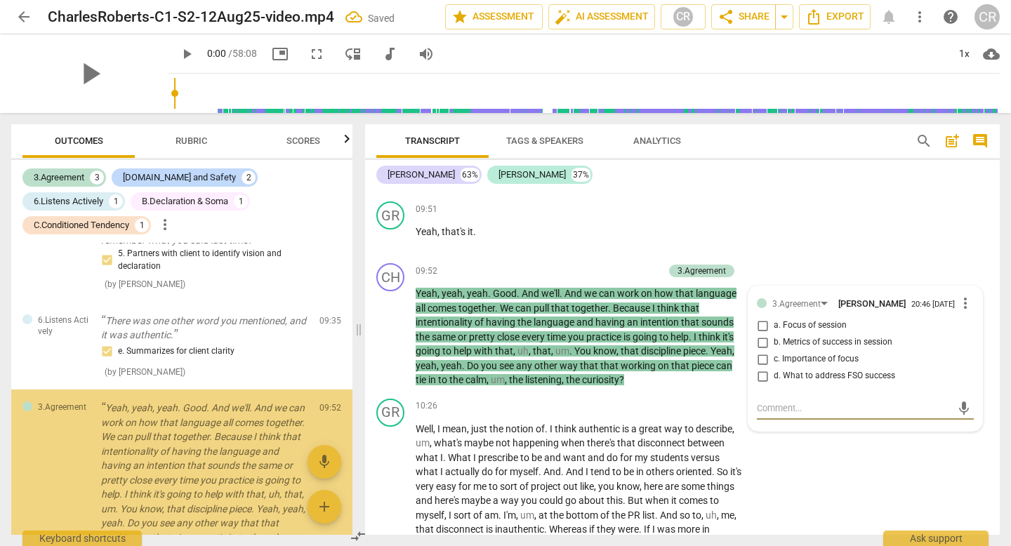
scroll to position [1009, 0]
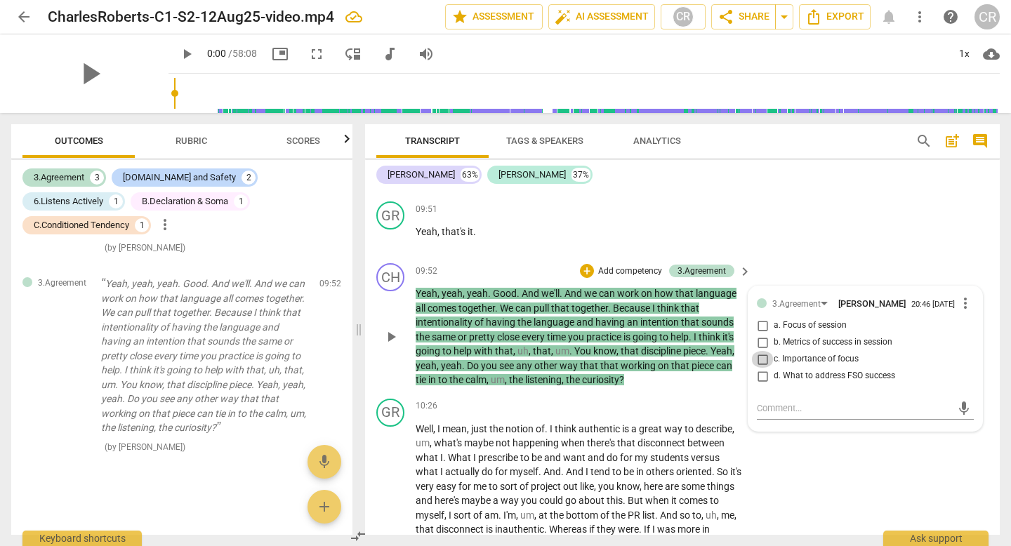
click at [759, 351] on input "c. Importance of focus" at bounding box center [762, 359] width 22 height 17
checkbox input "true"
click at [551, 225] on div "09:51 + Add competency keyboard_arrow_right Yeah , that's it ." at bounding box center [584, 226] width 337 height 51
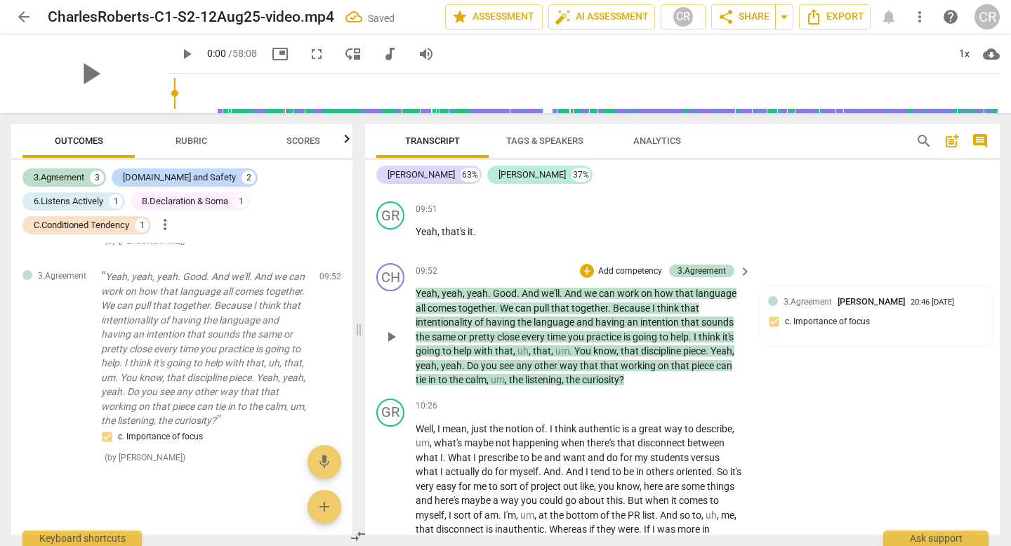
click at [623, 265] on p "Add competency" at bounding box center [630, 271] width 67 height 13
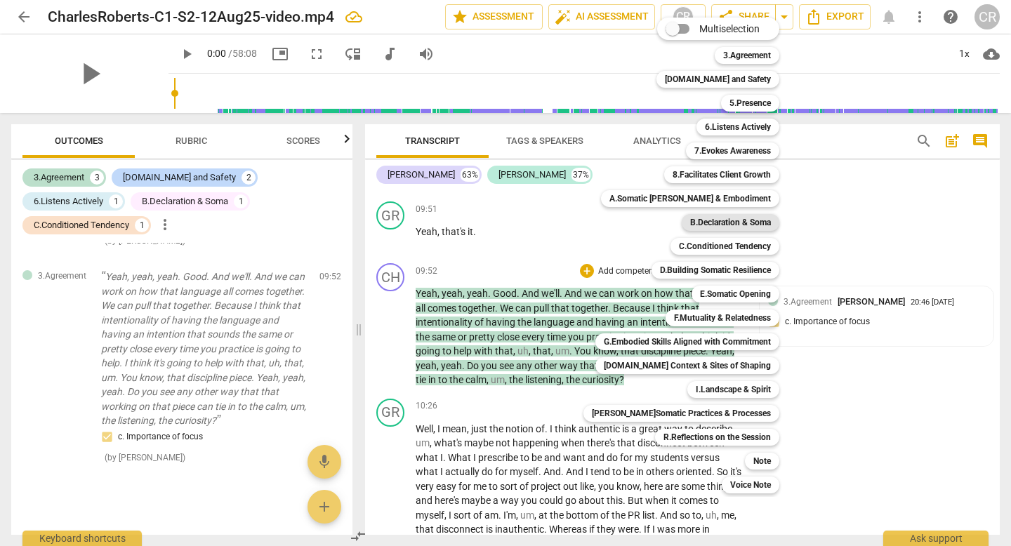
click at [720, 222] on b "B.Declaration & Soma" at bounding box center [730, 222] width 81 height 17
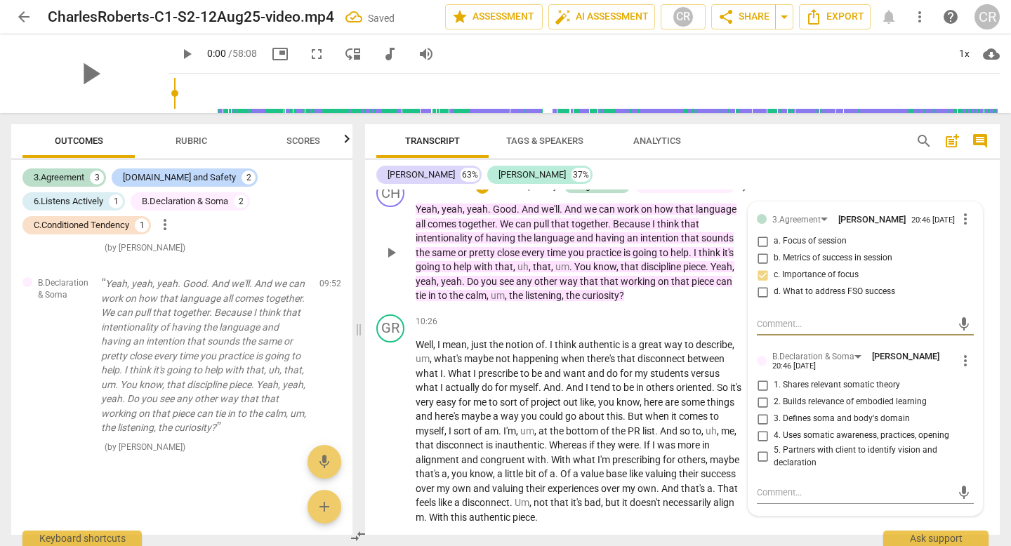
scroll to position [3921, 0]
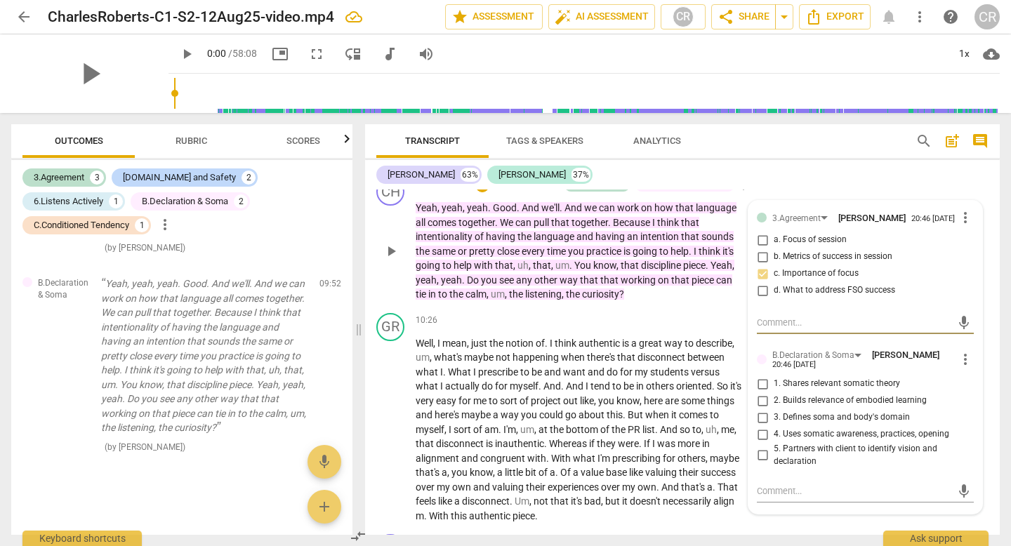
click at [758, 392] on input "2. Builds relevance of embodied learning" at bounding box center [762, 400] width 22 height 17
checkbox input "true"
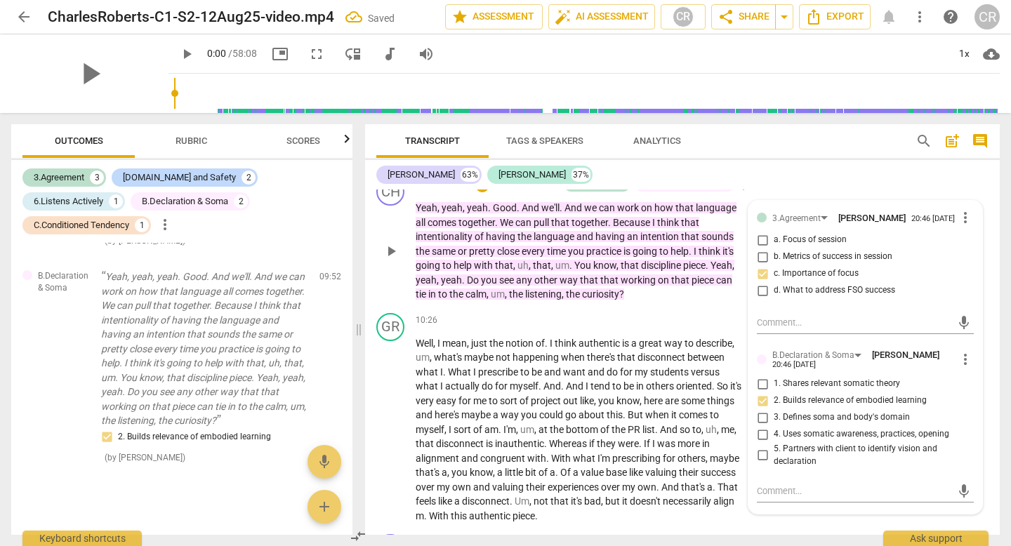
click at [761, 447] on input "5. Partners with client to identify vision and declaration" at bounding box center [762, 455] width 22 height 17
checkbox input "true"
click at [546, 313] on div "10:26 + Add competency keyboard_arrow_right" at bounding box center [584, 320] width 337 height 15
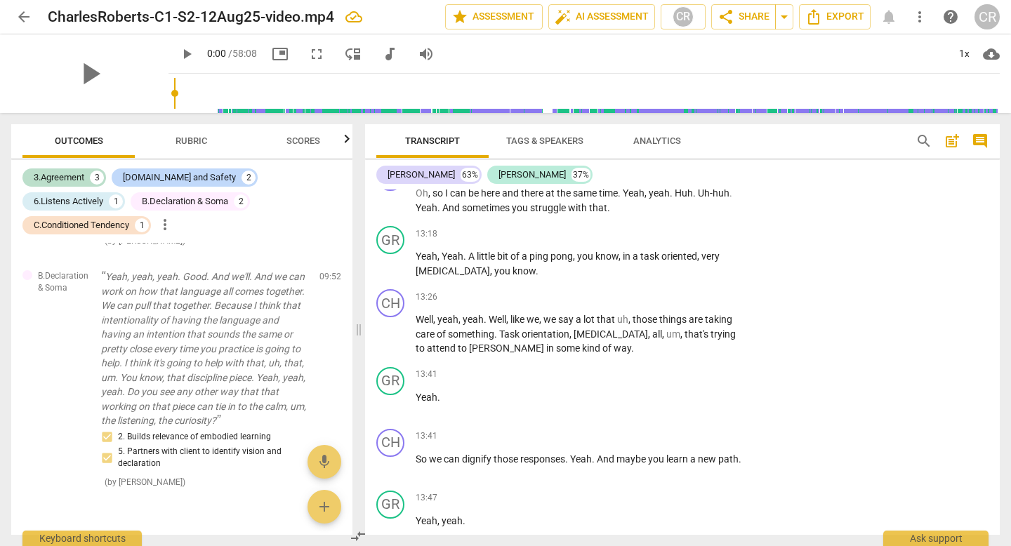
scroll to position [4813, 0]
click at [696, 290] on p "Add competency" at bounding box center [700, 296] width 67 height 13
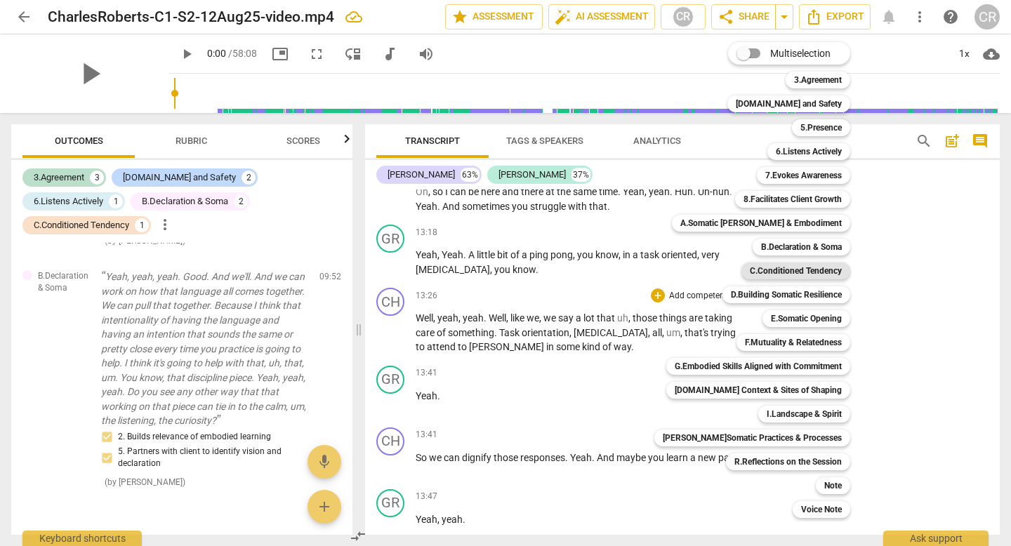
click at [776, 271] on b "C.Conditioned Tendency" at bounding box center [796, 270] width 92 height 17
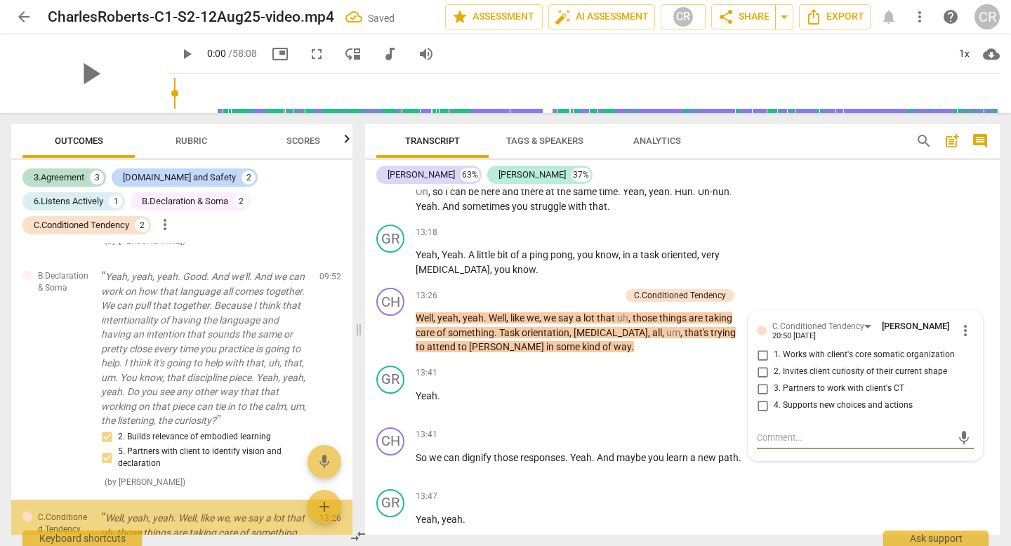
scroll to position [1393, 0]
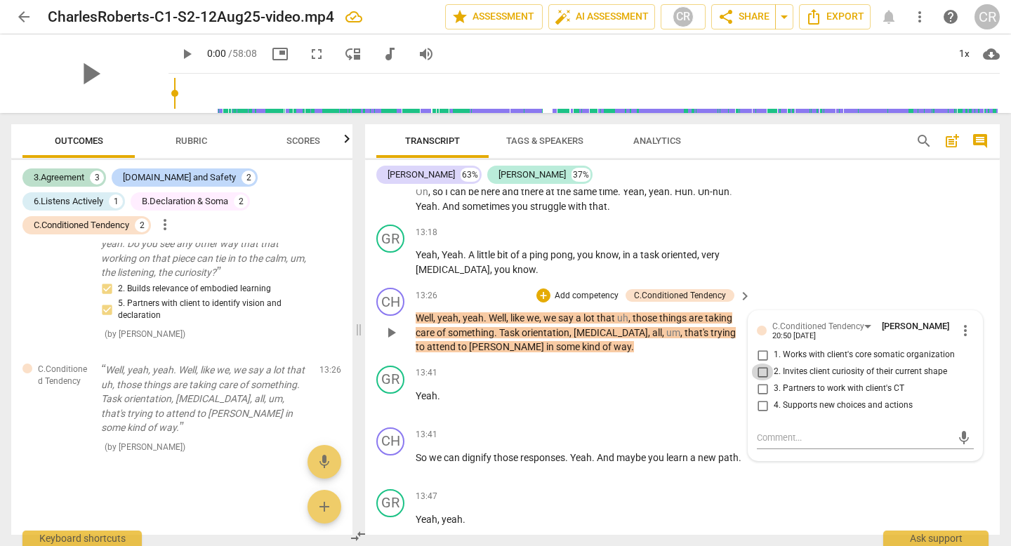
click at [759, 364] on input "2. Invites client curiosity of their current shape" at bounding box center [762, 372] width 22 height 17
checkbox input "true"
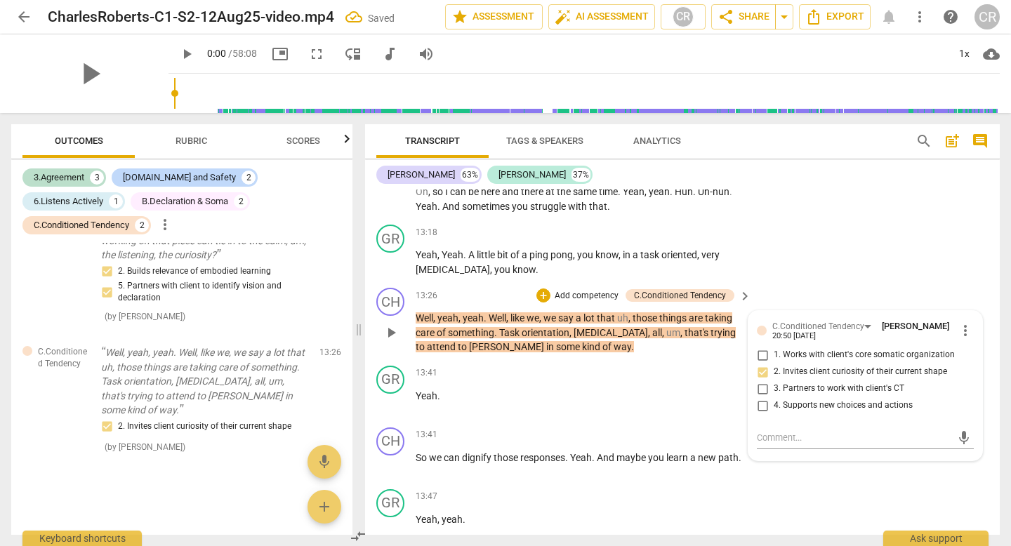
click at [483, 288] on div "13:26 + Add competency C.Conditioned Tendency keyboard_arrow_right" at bounding box center [584, 295] width 337 height 15
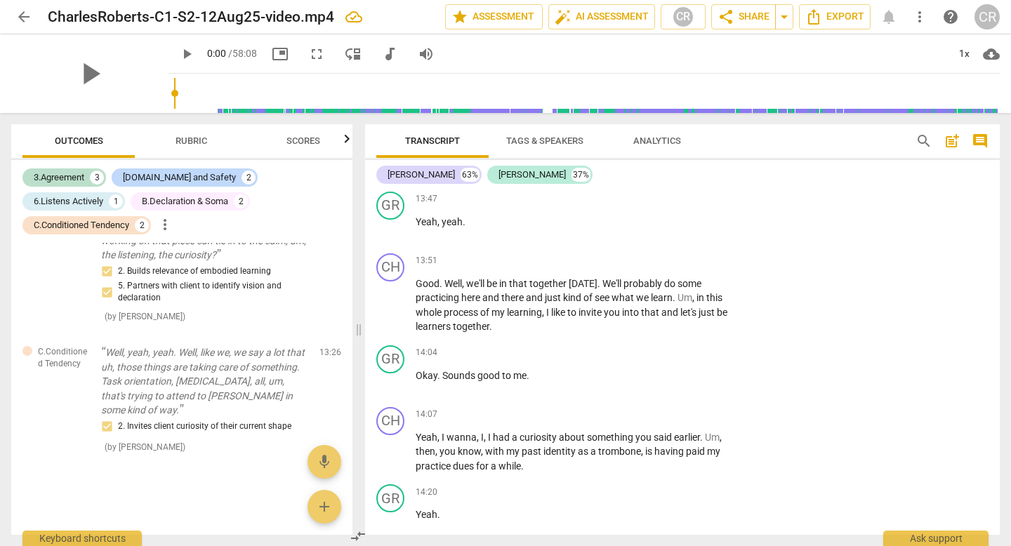
scroll to position [5108, 0]
click at [670, 257] on p "Add competency" at bounding box center [700, 263] width 67 height 13
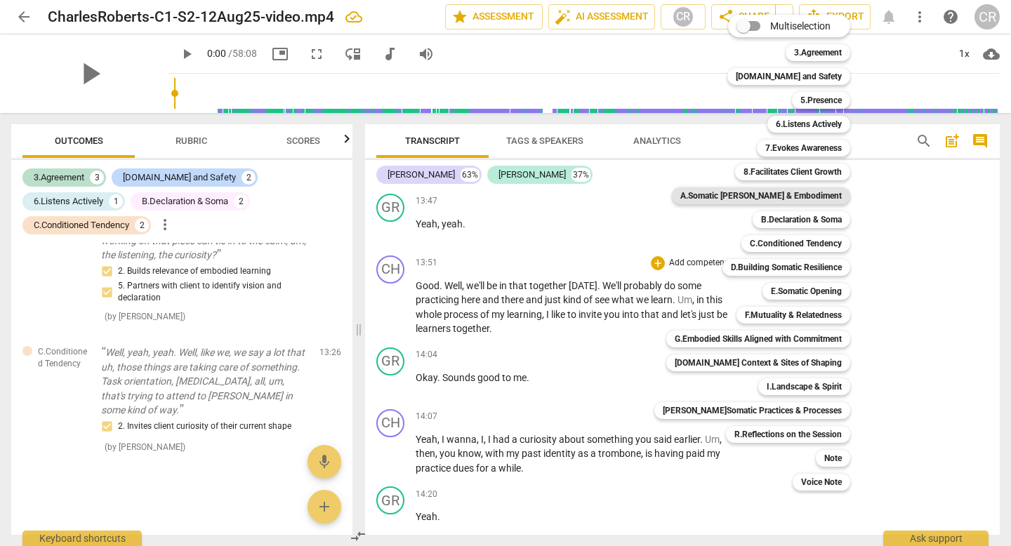
click at [778, 197] on b "A.Somatic [PERSON_NAME] & Embodiment" at bounding box center [760, 195] width 161 height 17
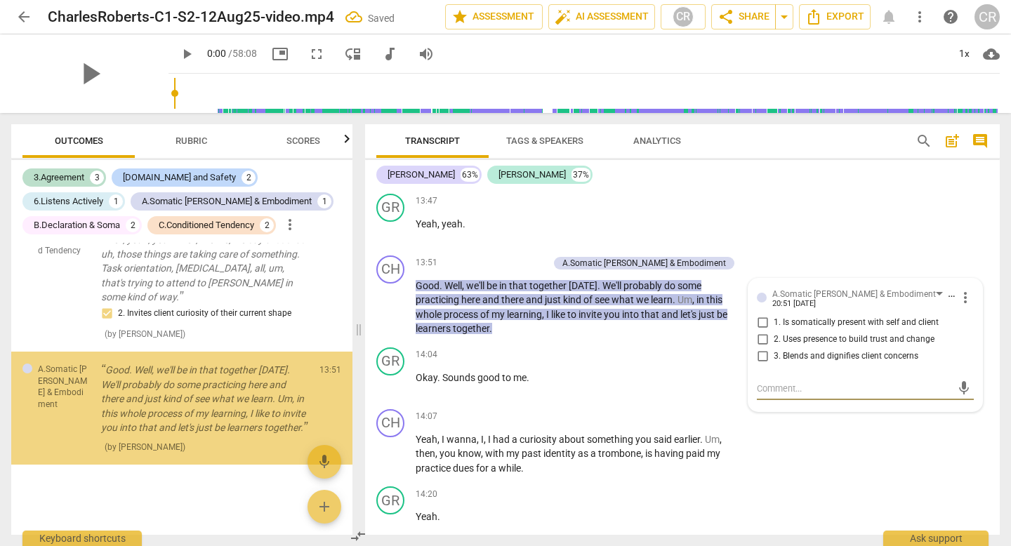
scroll to position [1562, 0]
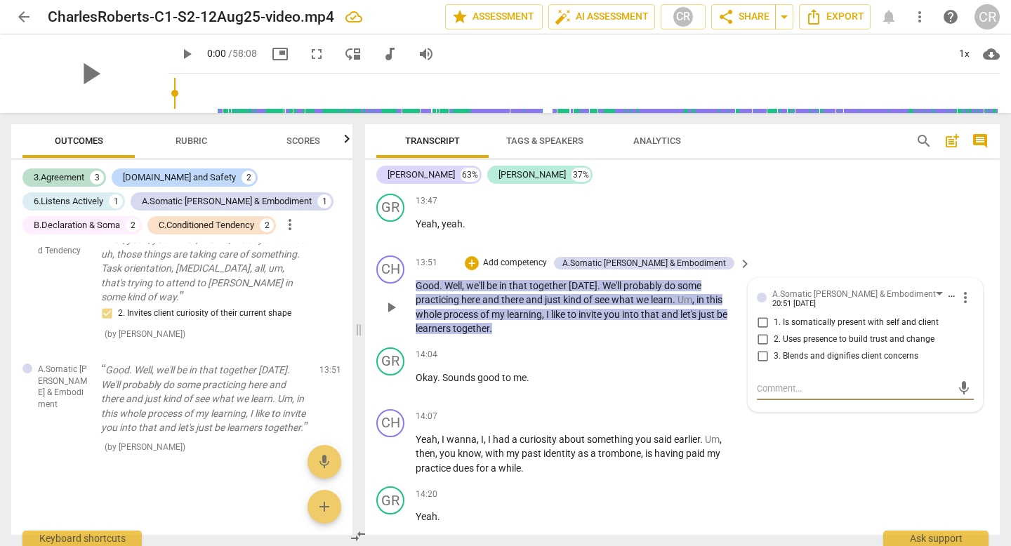
click at [759, 348] on input "3. Blends and dignifies client concerns" at bounding box center [762, 356] width 22 height 17
checkbox input "true"
click at [570, 325] on div "CH play_arrow pause 13:51 + Add competency A.Somatic [PERSON_NAME] & Embodiment…" at bounding box center [682, 296] width 634 height 92
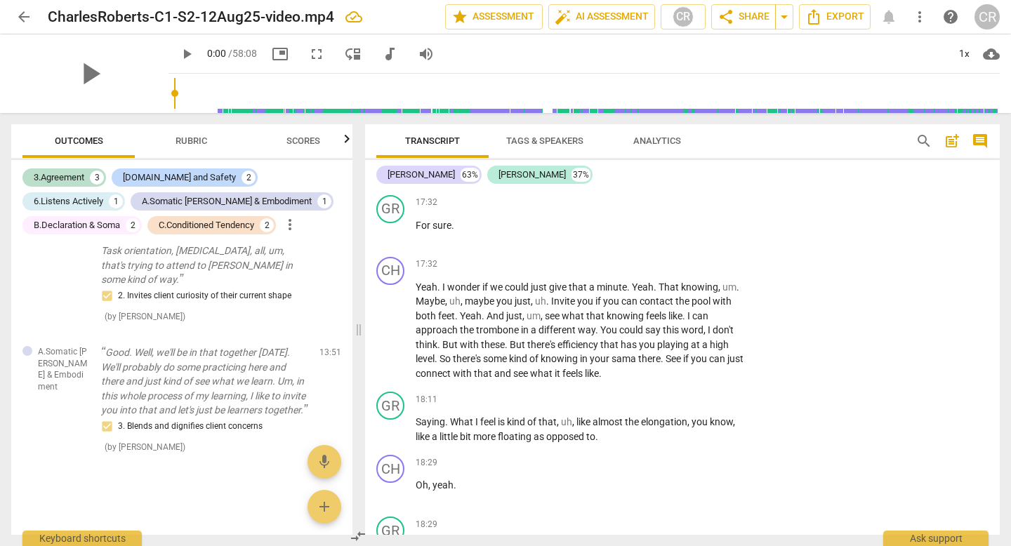
scroll to position [6334, 0]
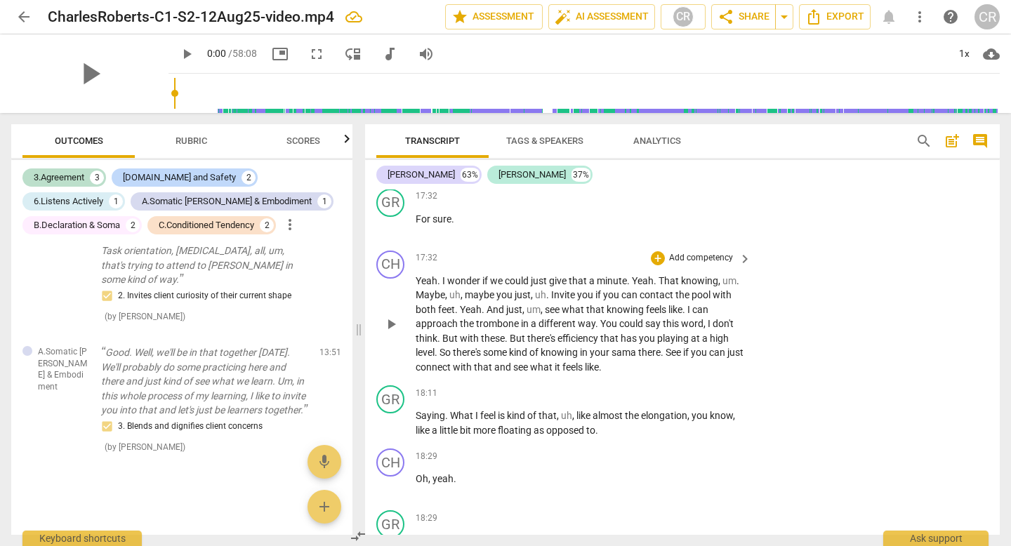
click at [684, 252] on p "Add competency" at bounding box center [700, 258] width 67 height 13
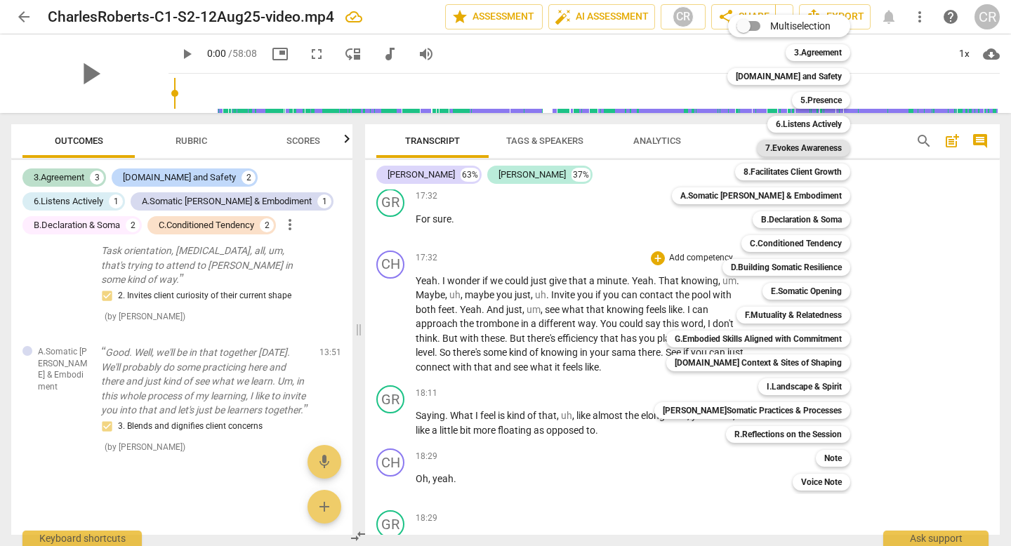
click at [797, 147] on b "7.Evokes Awareness" at bounding box center [803, 148] width 77 height 17
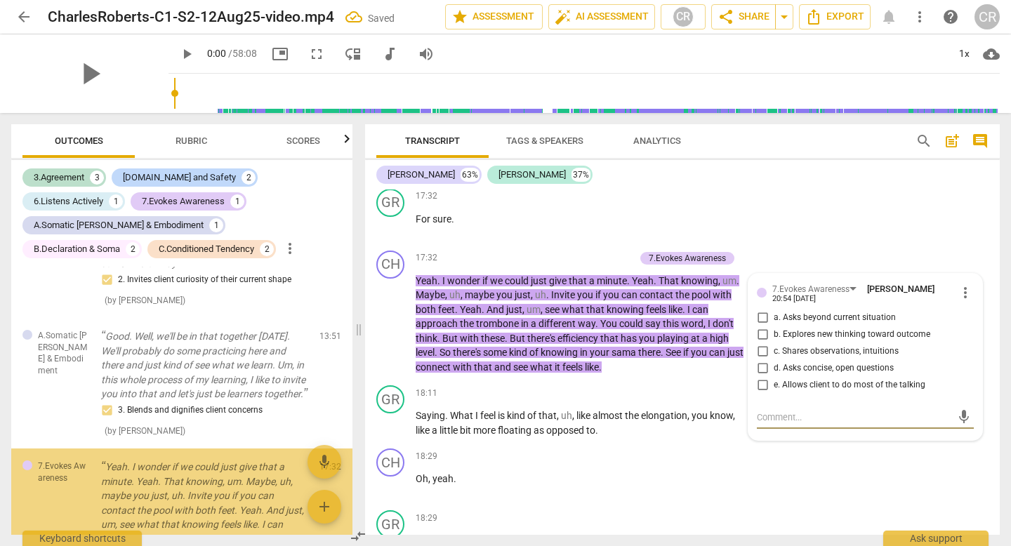
scroll to position [1762, 0]
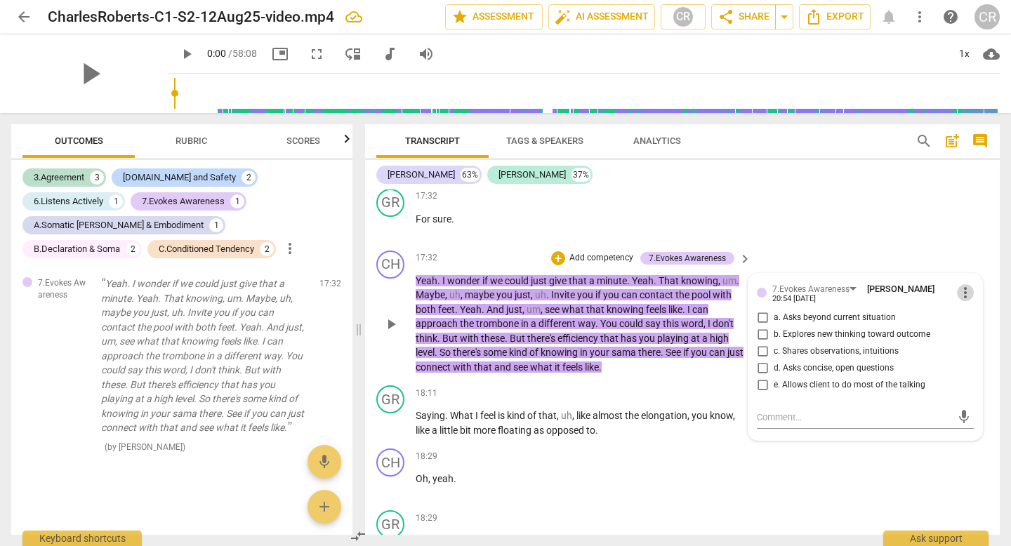
click at [957, 284] on span "more_vert" at bounding box center [965, 292] width 17 height 17
click at [962, 303] on li "Delete" at bounding box center [974, 305] width 48 height 27
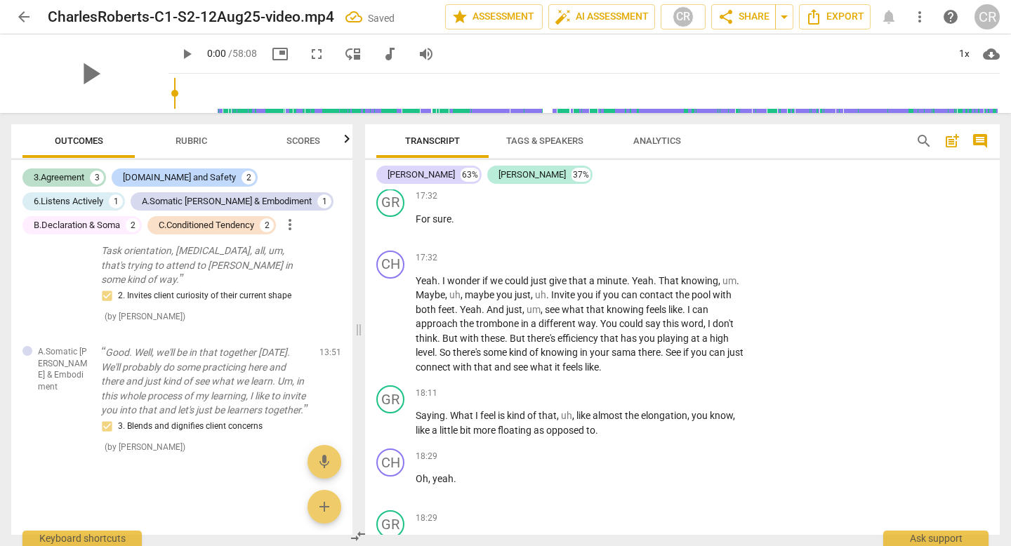
scroll to position [1579, 0]
click at [690, 252] on p "Add competency" at bounding box center [700, 258] width 67 height 13
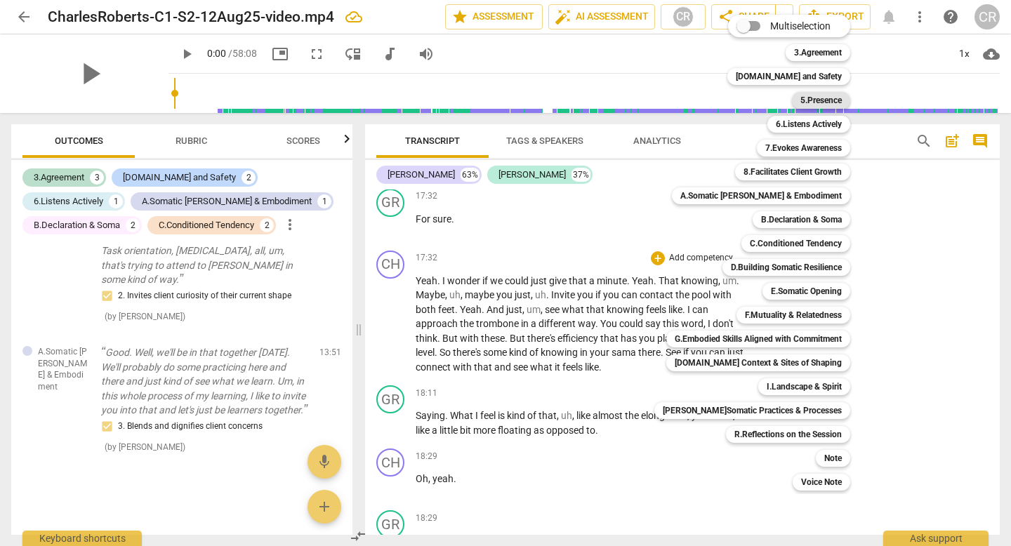
click at [827, 102] on b "5.Presence" at bounding box center [820, 100] width 41 height 17
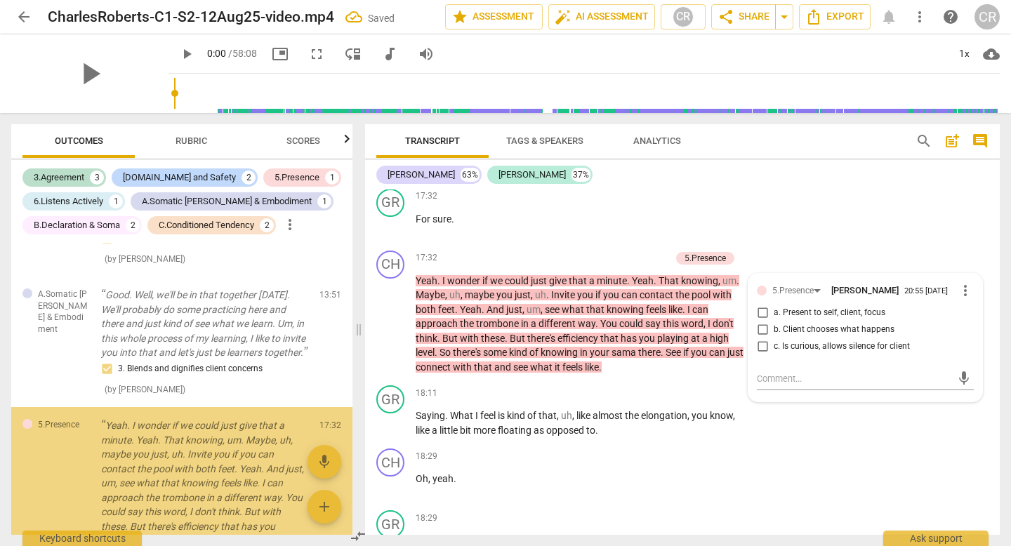
scroll to position [1762, 0]
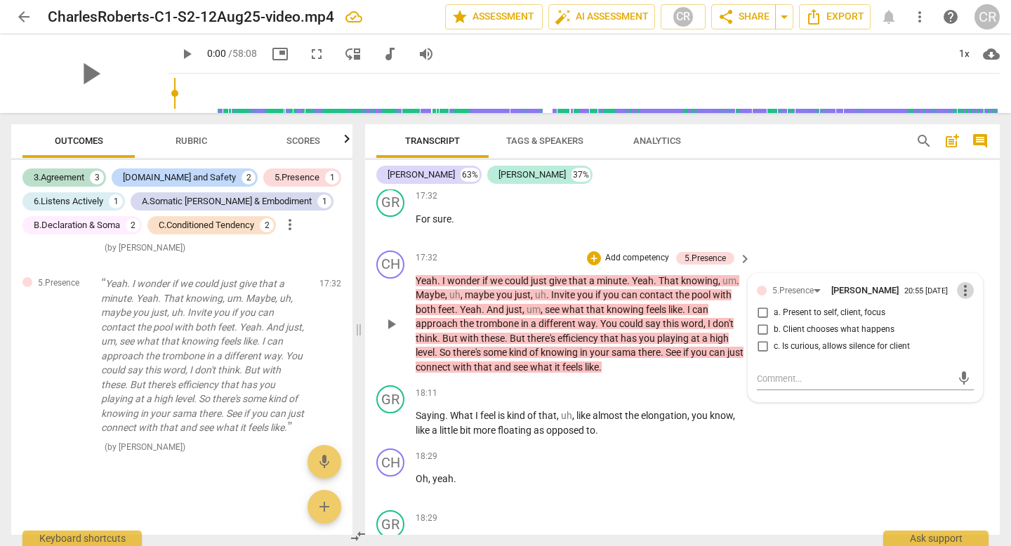
click at [958, 283] on span "more_vert" at bounding box center [965, 290] width 17 height 17
click at [960, 303] on li "Delete" at bounding box center [974, 305] width 48 height 27
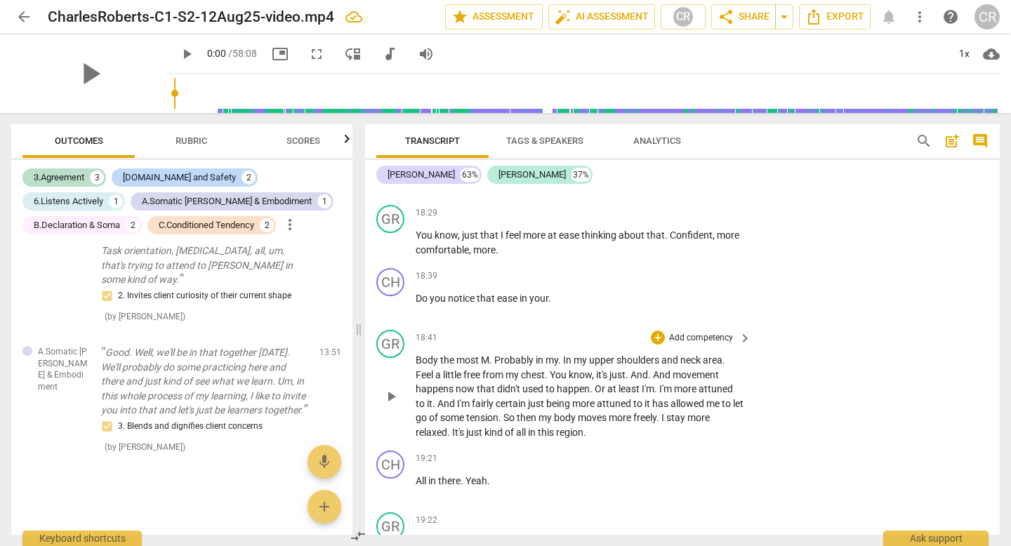
scroll to position [6635, 0]
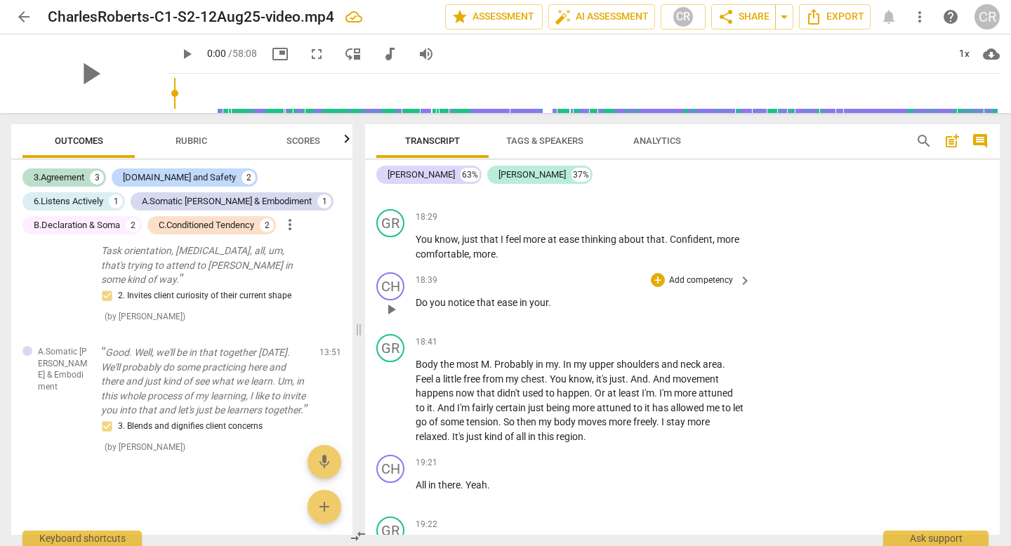
click at [693, 274] on p "Add competency" at bounding box center [700, 280] width 67 height 13
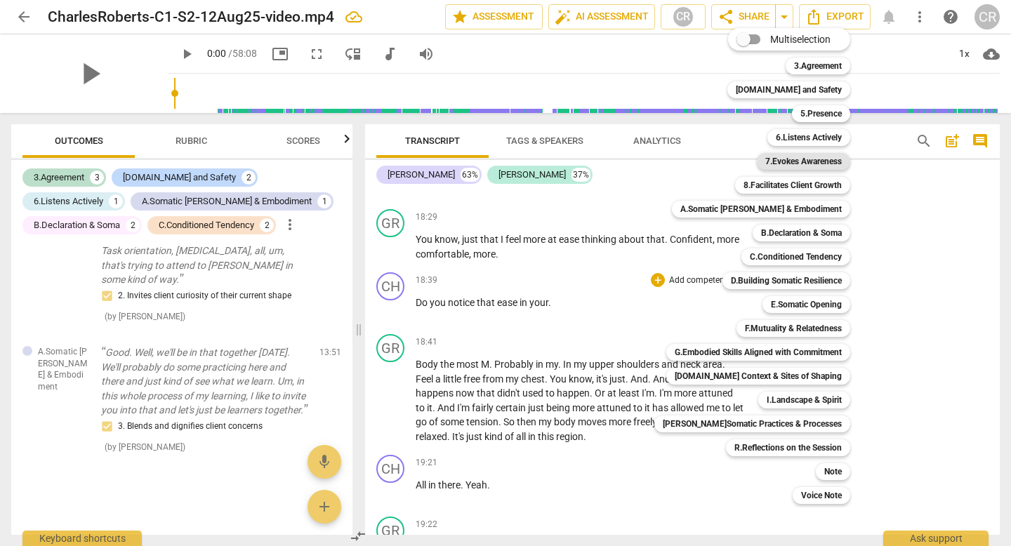
click at [816, 161] on b "7.Evokes Awareness" at bounding box center [803, 161] width 77 height 17
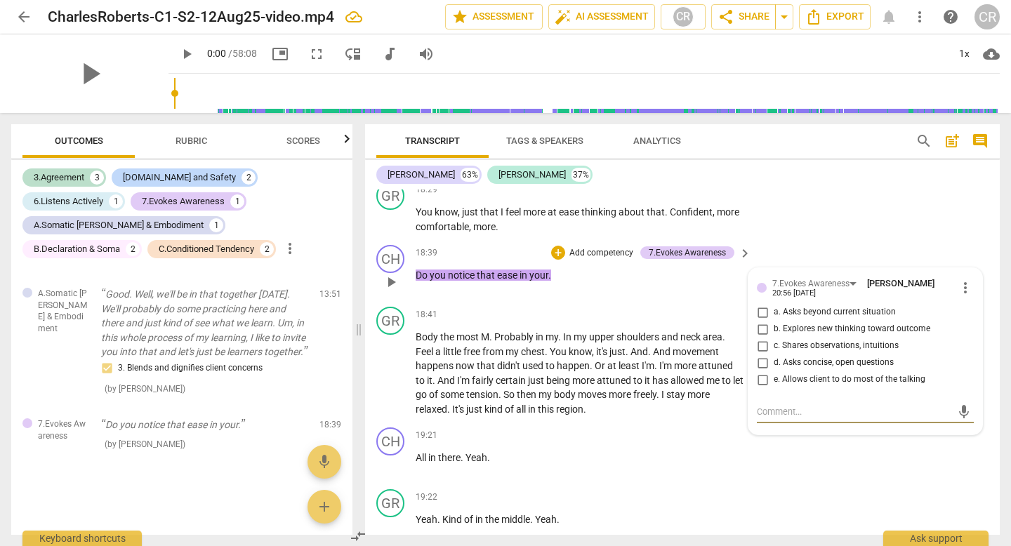
scroll to position [6665, 0]
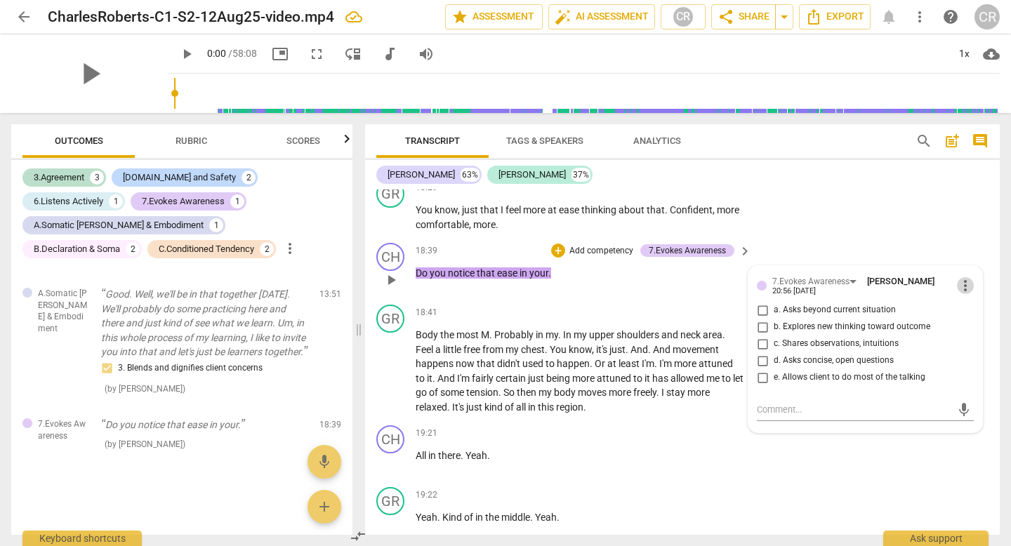
click at [957, 277] on span "more_vert" at bounding box center [965, 285] width 17 height 17
click at [910, 227] on div at bounding box center [505, 273] width 1011 height 546
click at [590, 245] on p "Add competency" at bounding box center [601, 251] width 67 height 13
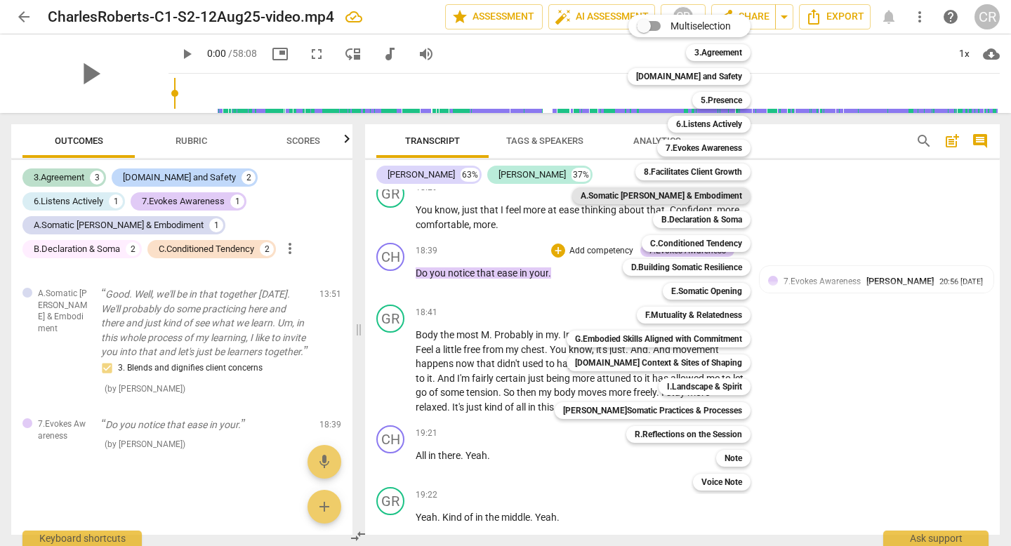
click at [677, 194] on b "A.Somatic [PERSON_NAME] & Embodiment" at bounding box center [660, 195] width 161 height 17
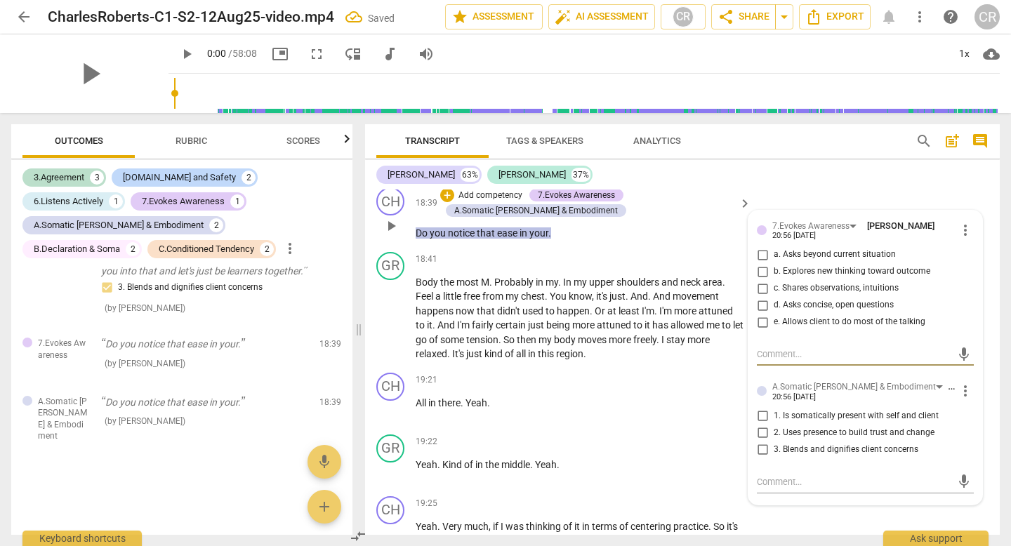
scroll to position [6722, 0]
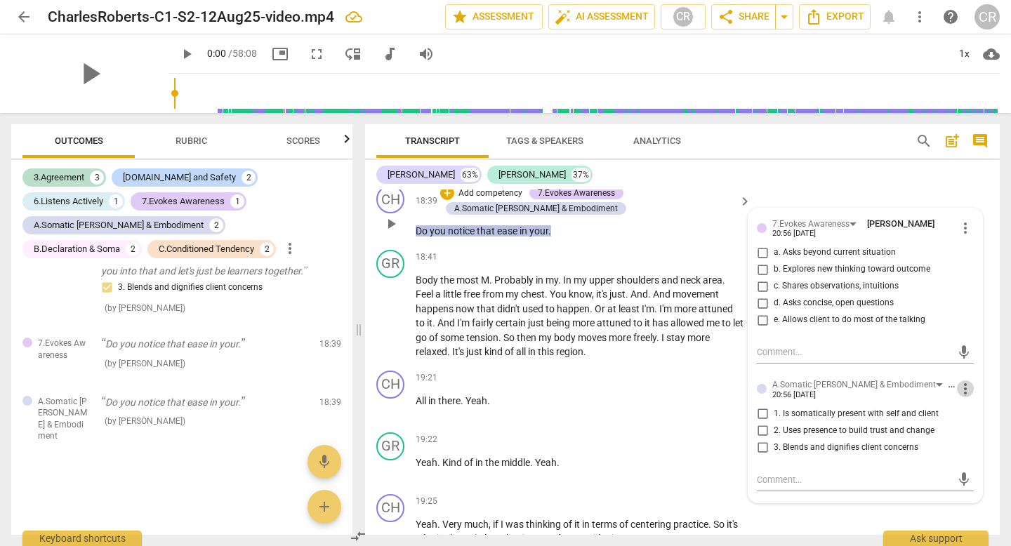
click at [962, 380] on span "more_vert" at bounding box center [965, 388] width 17 height 17
click at [976, 407] on li "Delete" at bounding box center [974, 401] width 48 height 27
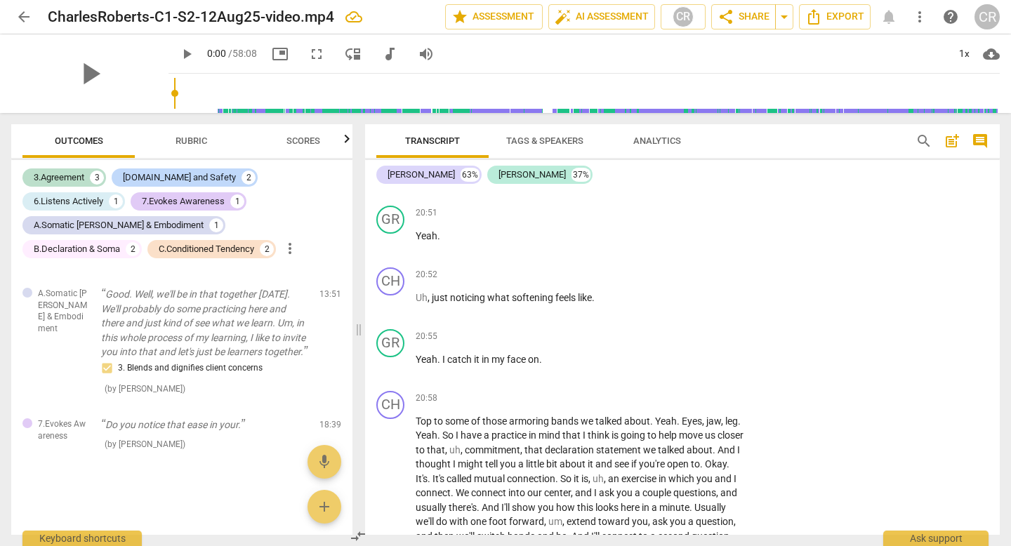
scroll to position [7551, 0]
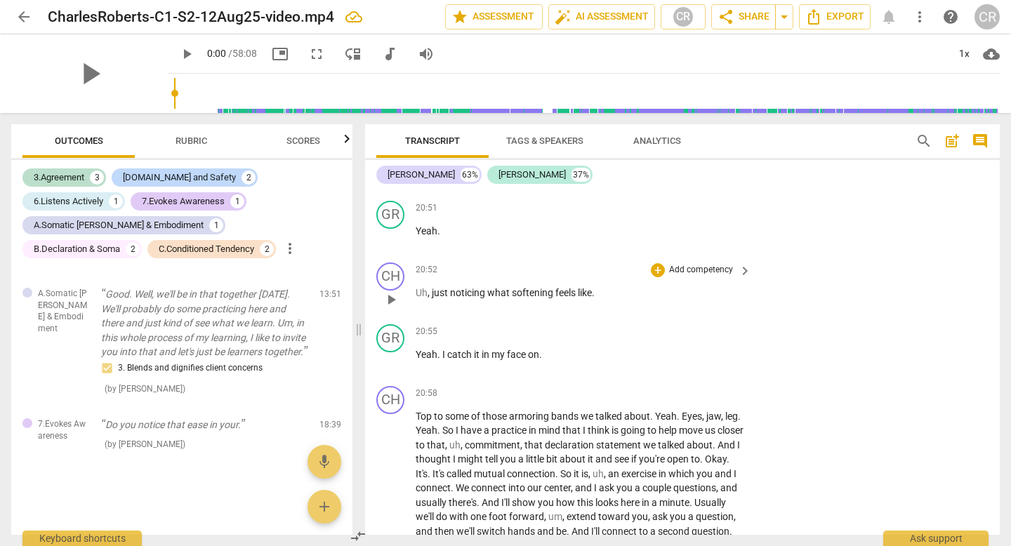
click at [673, 268] on p "Add competency" at bounding box center [700, 270] width 67 height 13
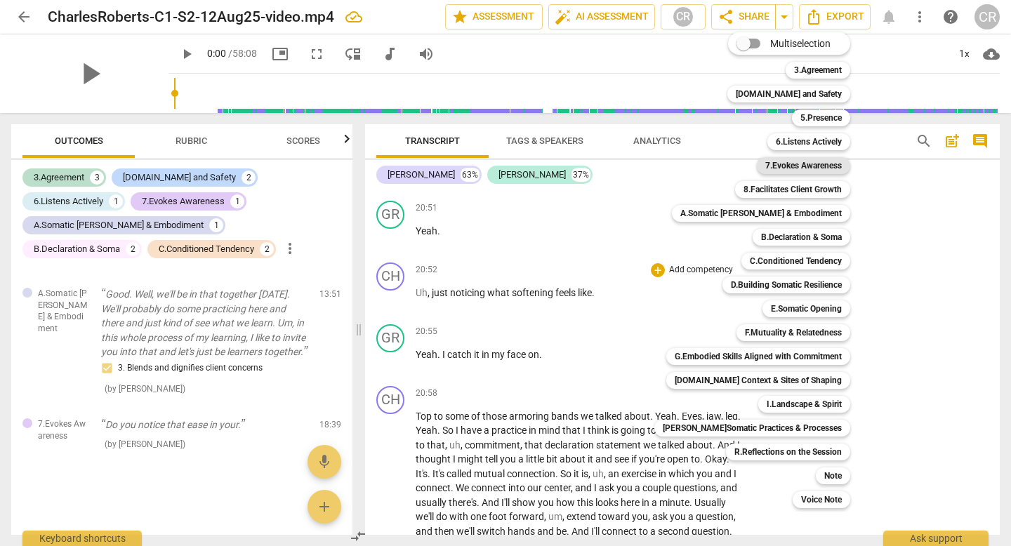
click at [803, 164] on b "7.Evokes Awareness" at bounding box center [803, 165] width 77 height 17
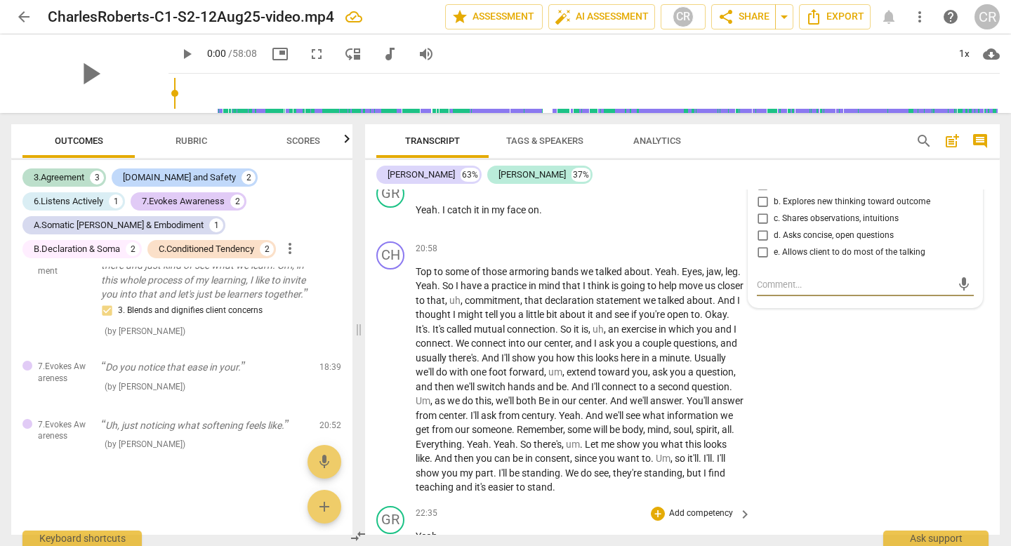
scroll to position [7691, 0]
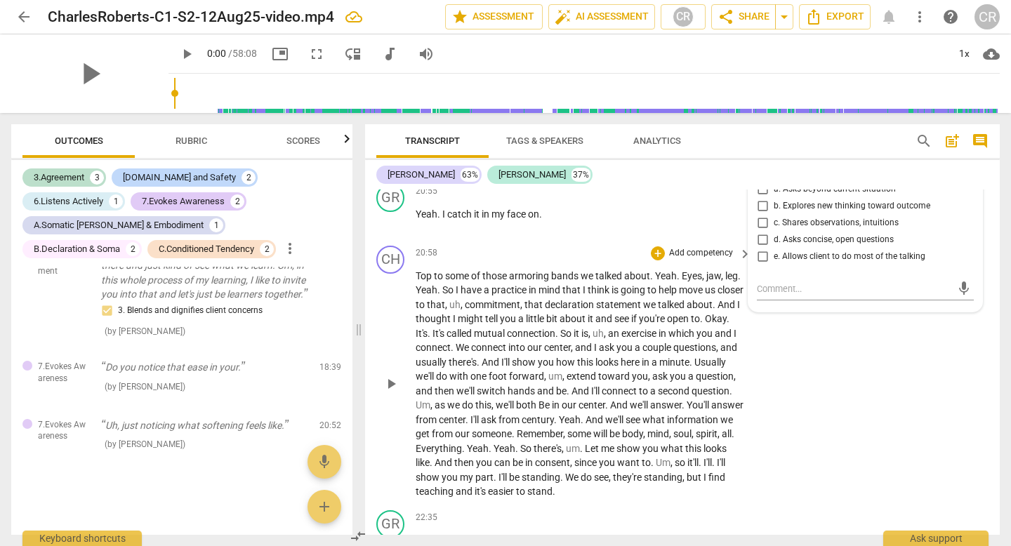
click at [674, 255] on p "Add competency" at bounding box center [700, 253] width 67 height 13
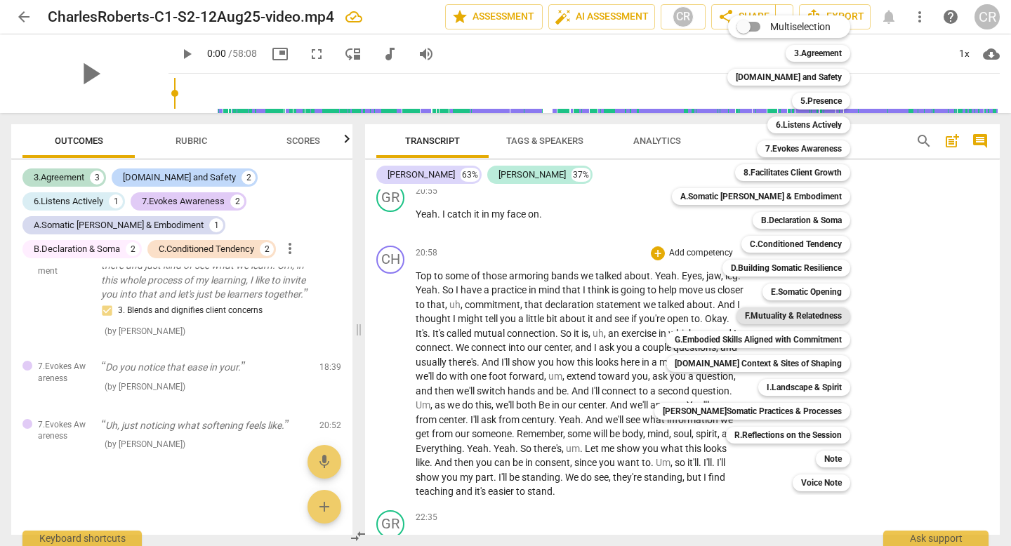
click at [822, 315] on b "F.Mutuality & Relatedness" at bounding box center [793, 315] width 97 height 17
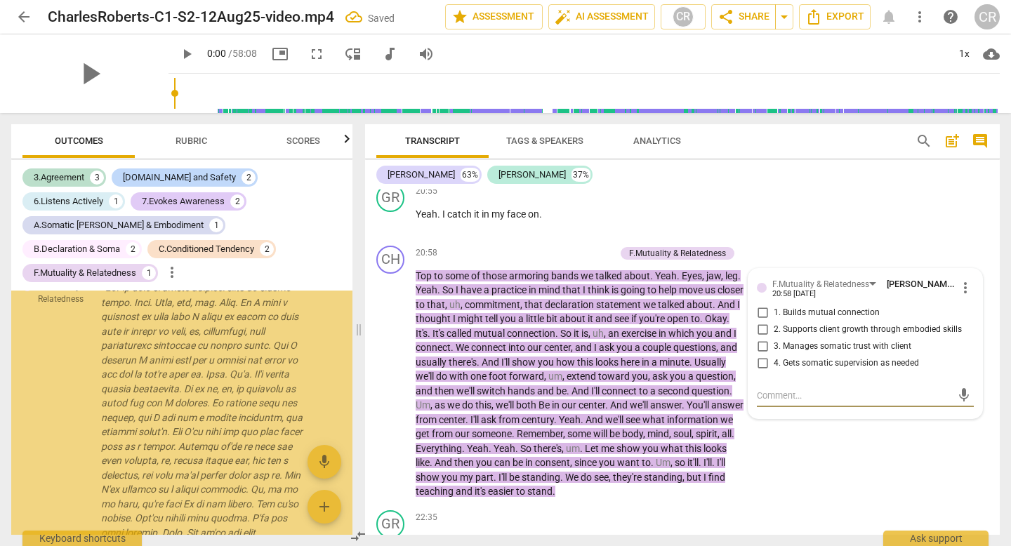
scroll to position [1997, 0]
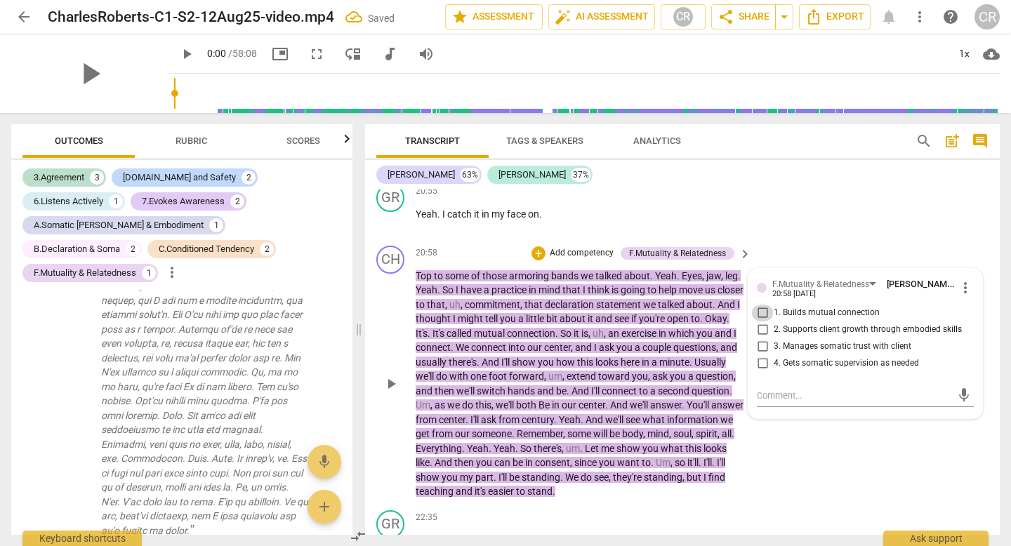
click at [758, 314] on input "1. Builds mutual connection" at bounding box center [762, 313] width 22 height 17
checkbox input "true"
click at [758, 347] on input "3. Manages somatic trust with client" at bounding box center [762, 346] width 22 height 17
checkbox input "true"
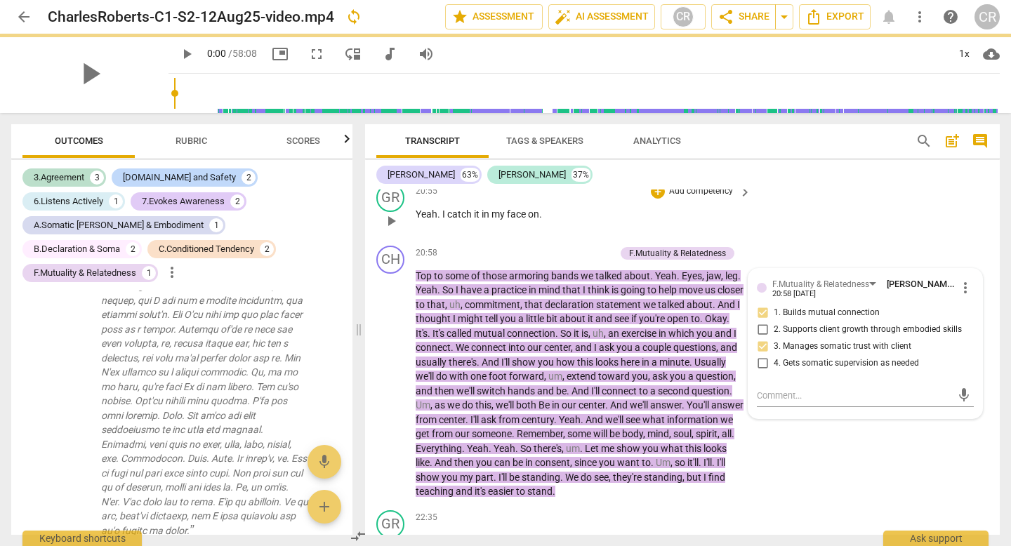
click at [769, 233] on div "GR play_arrow pause 20:55 + Add competency keyboard_arrow_right Yeah . I catch …" at bounding box center [682, 209] width 634 height 62
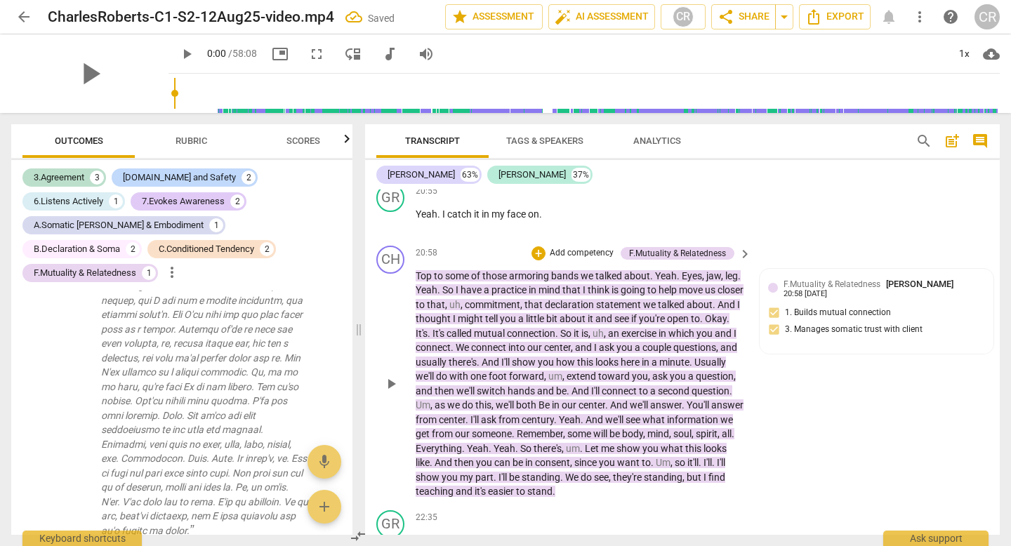
click at [592, 251] on p "Add competency" at bounding box center [581, 253] width 67 height 13
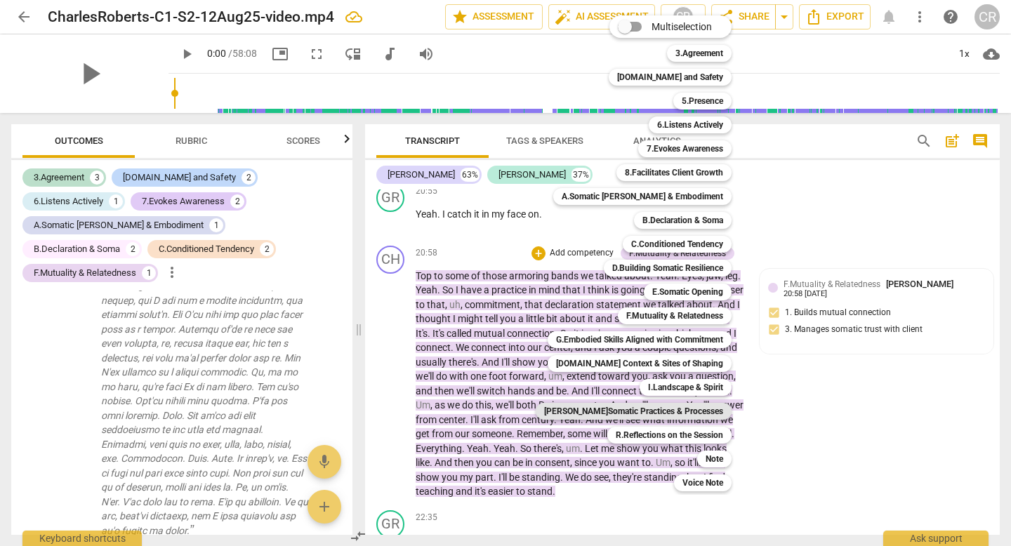
click at [671, 408] on b "[PERSON_NAME]Somatic Practices & Processes" at bounding box center [633, 411] width 179 height 17
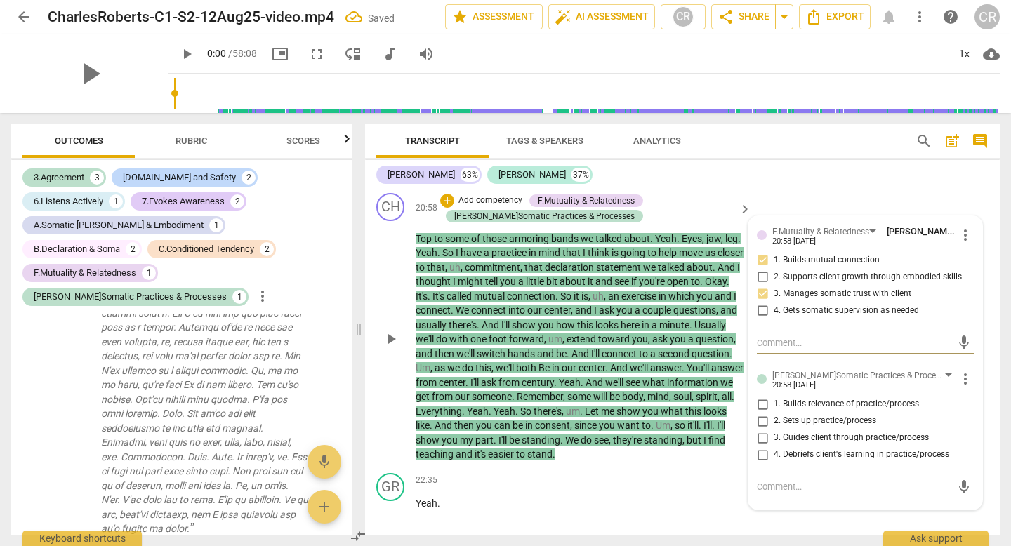
scroll to position [7751, 0]
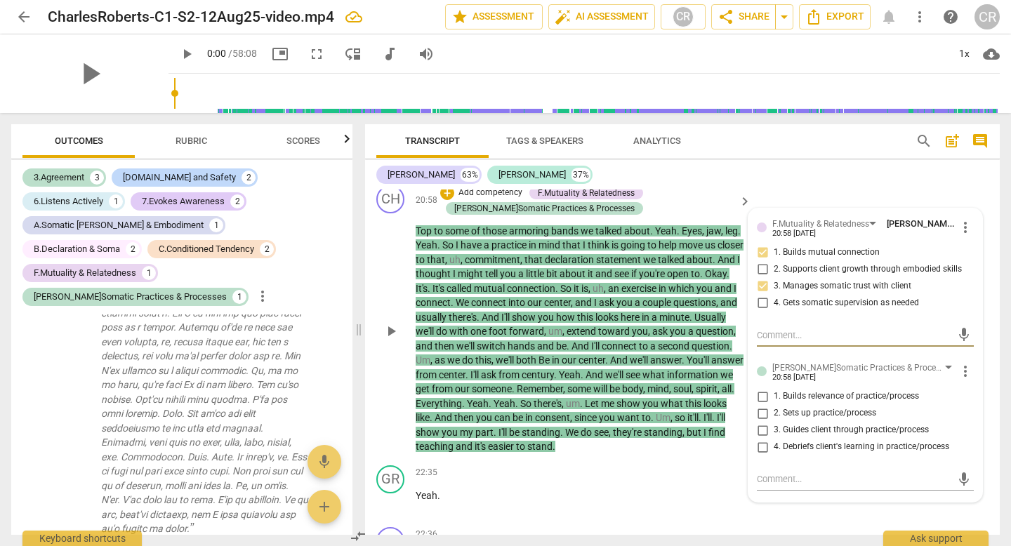
click at [761, 395] on input "1. Builds relevance of practice/process" at bounding box center [762, 396] width 22 height 17
checkbox input "true"
click at [763, 418] on input "2. Sets up practice/process" at bounding box center [762, 413] width 22 height 17
checkbox input "true"
click at [762, 431] on input "3. Guides client through practice/process" at bounding box center [762, 430] width 22 height 17
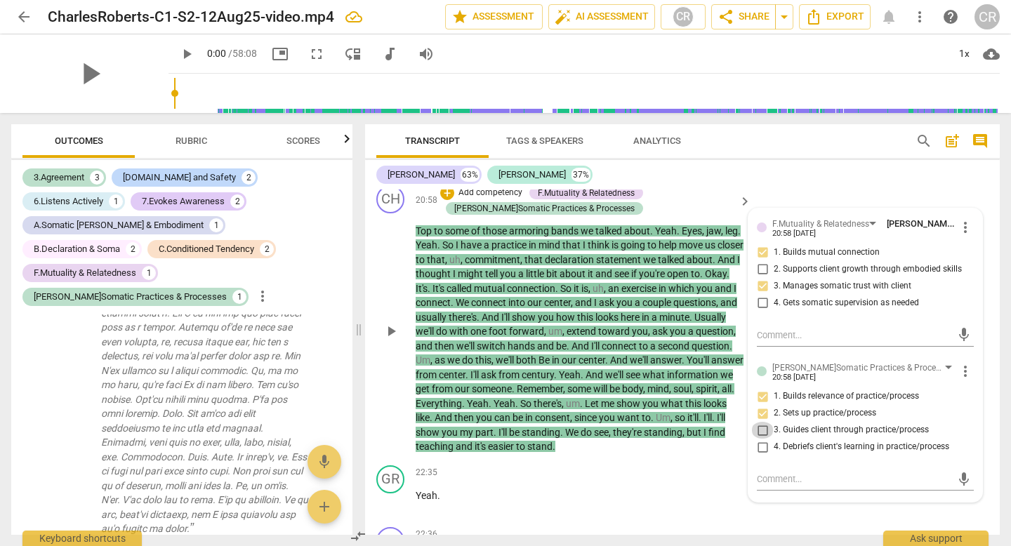
checkbox input "true"
click at [690, 201] on div "+ Add competency F.Mutuality & Relatedness [PERSON_NAME]Somatic Practices & Pro…" at bounding box center [587, 200] width 294 height 31
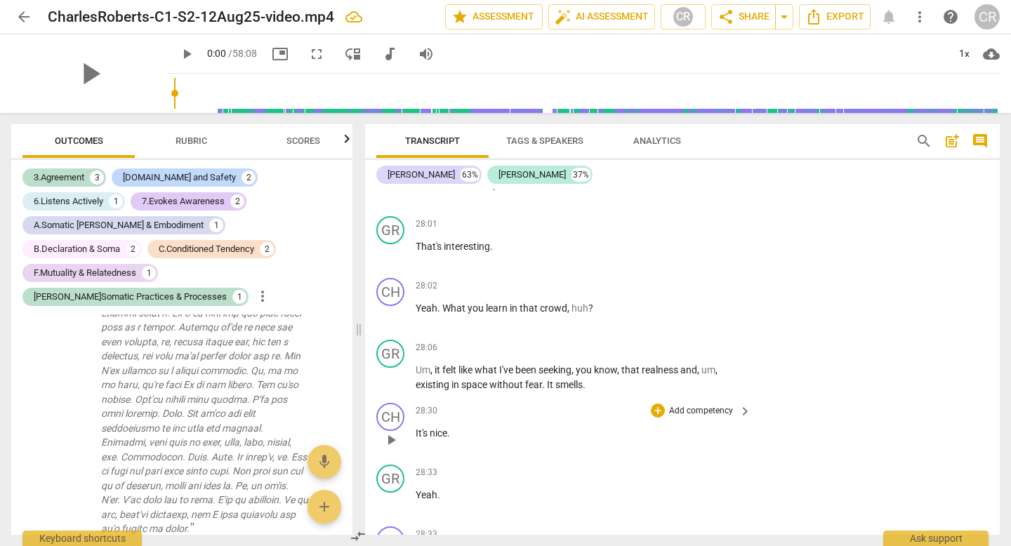
scroll to position [9297, 0]
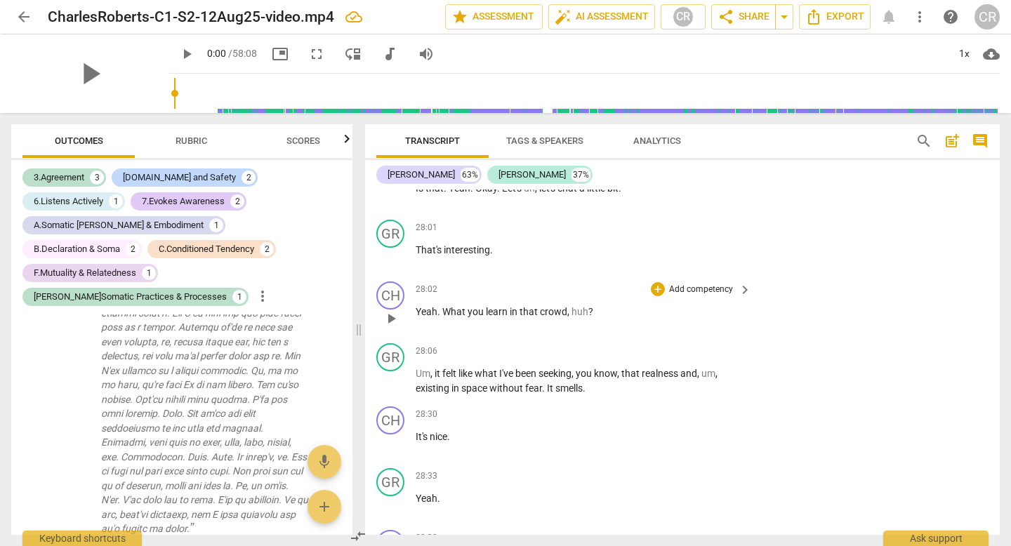
click at [386, 319] on span "play_arrow" at bounding box center [391, 318] width 17 height 17
click at [556, 313] on span "crowd" at bounding box center [553, 311] width 27 height 11
click at [567, 313] on span "," at bounding box center [569, 311] width 4 height 11
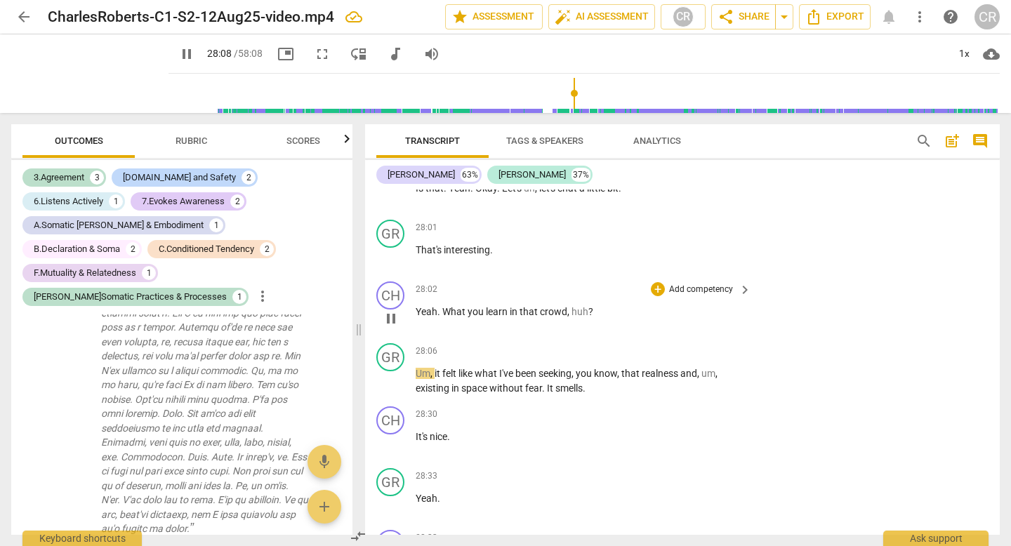
type input "1689"
click at [717, 291] on p "Add competency" at bounding box center [700, 290] width 67 height 13
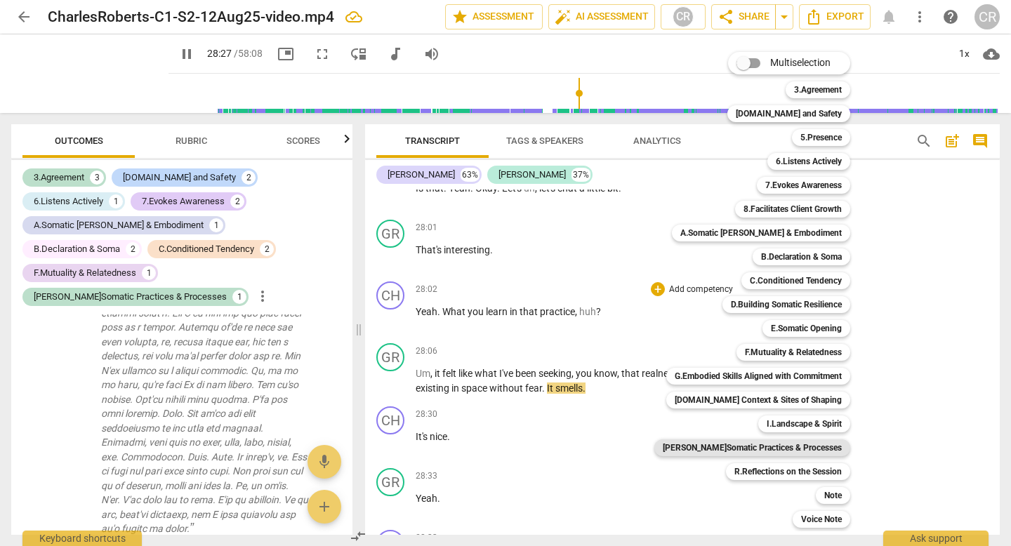
click at [799, 448] on b "[PERSON_NAME]Somatic Practices & Processes" at bounding box center [752, 447] width 179 height 17
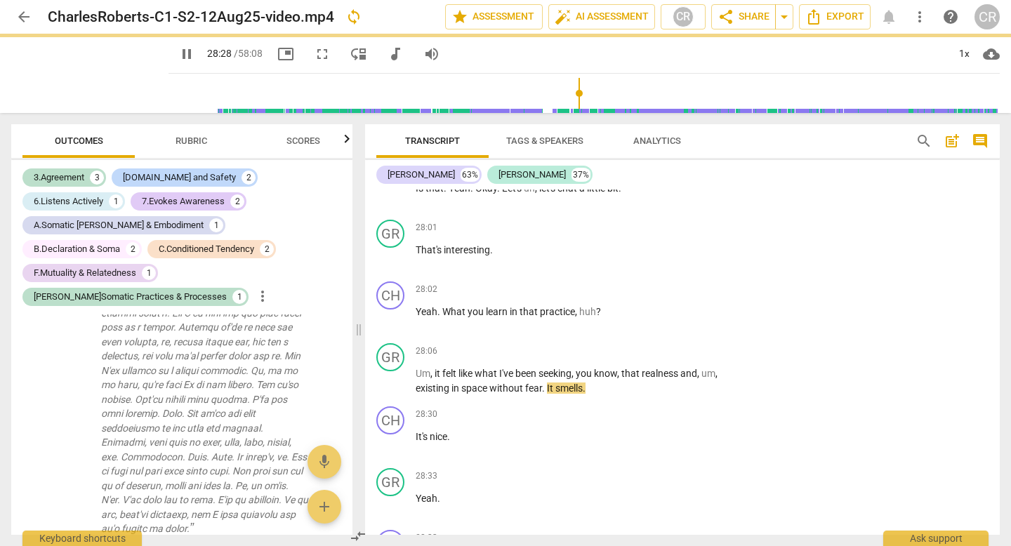
type input "1709"
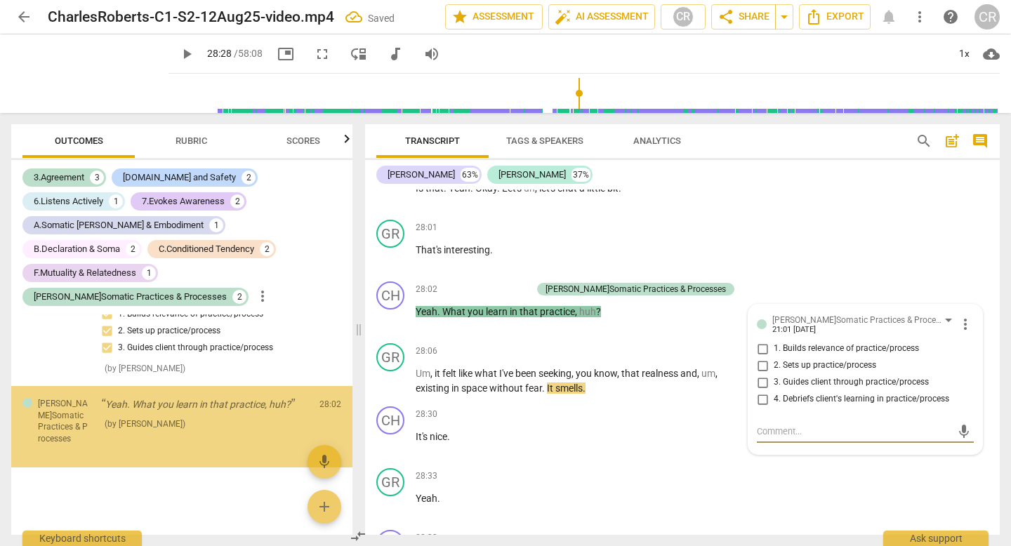
scroll to position [2755, 0]
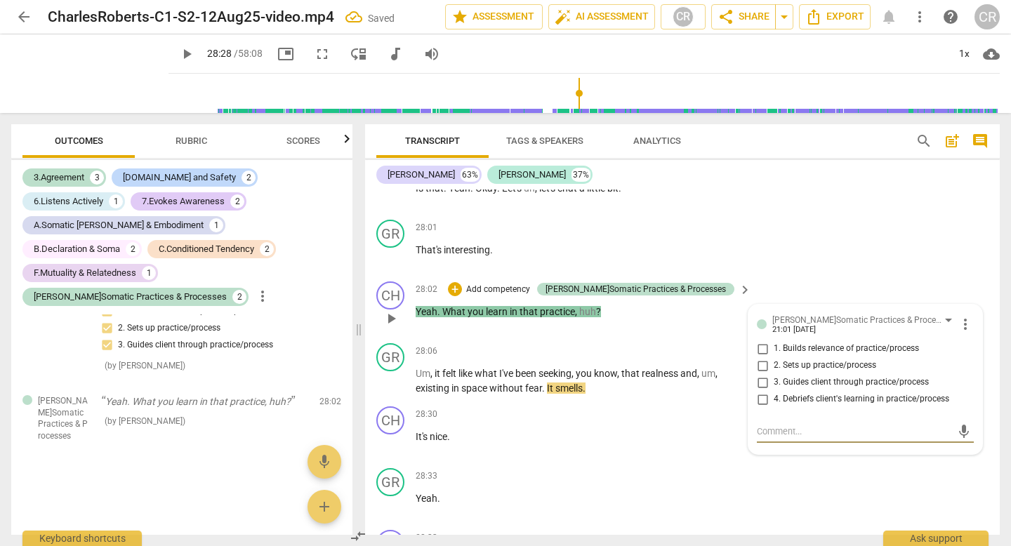
click at [758, 397] on input "4. Debriefs client's learning in practice/process" at bounding box center [762, 399] width 22 height 17
checkbox input "true"
click at [561, 348] on div "28:06 + Add competency keyboard_arrow_right" at bounding box center [584, 350] width 337 height 15
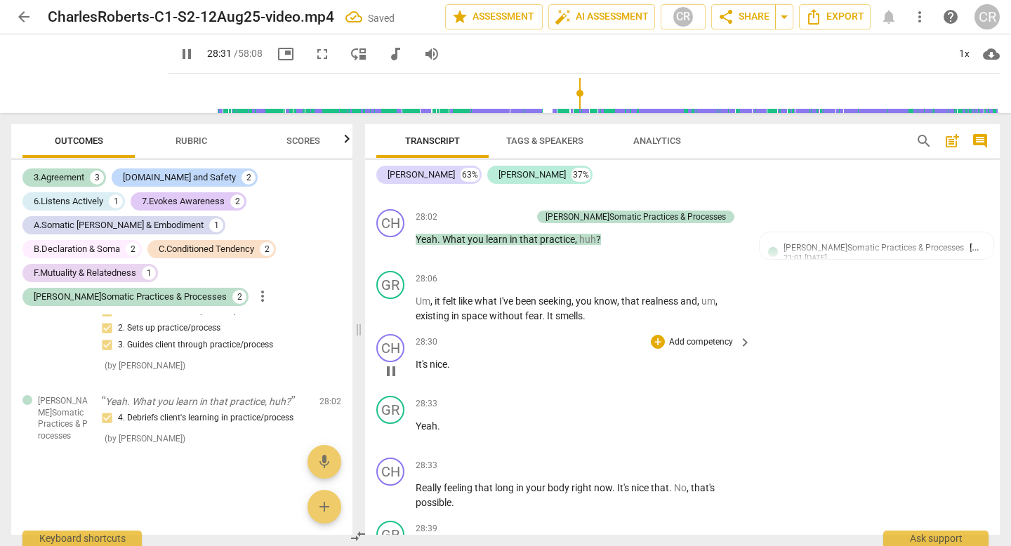
scroll to position [9371, 0]
click at [585, 314] on span "." at bounding box center [584, 314] width 3 height 11
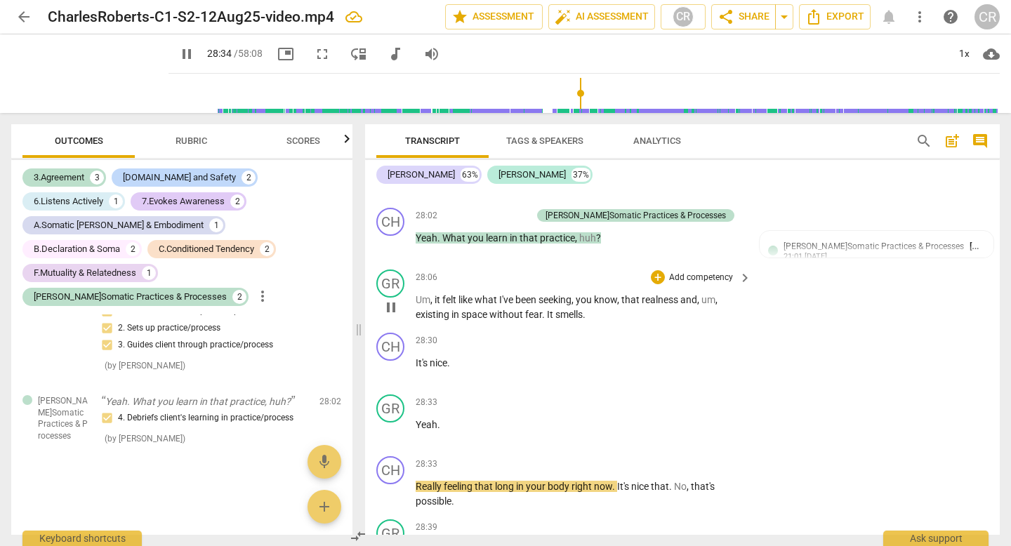
type input "1715"
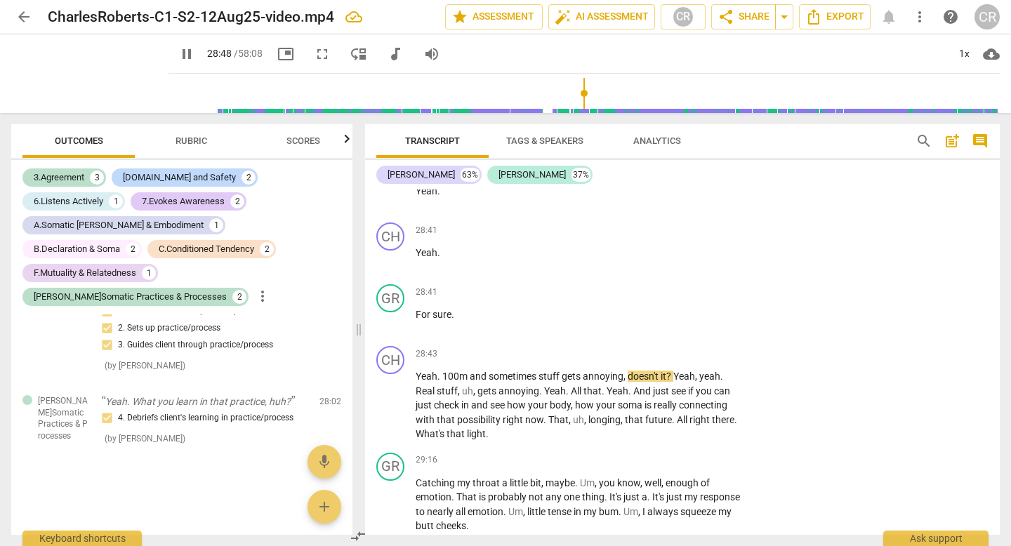
scroll to position [9779, 0]
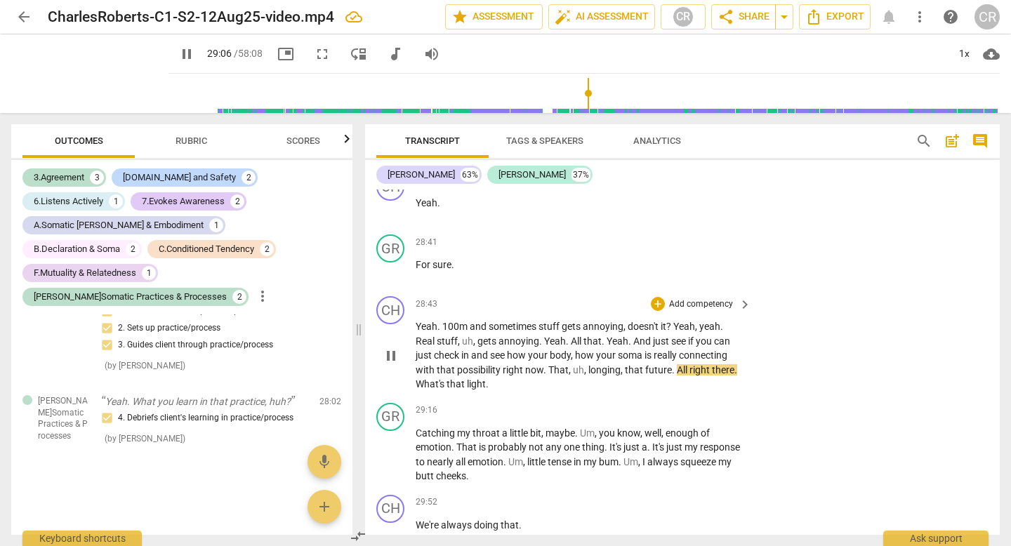
click at [391, 356] on span "pause" at bounding box center [391, 355] width 17 height 17
type input "1747"
click at [682, 303] on p "Add competency" at bounding box center [700, 304] width 67 height 13
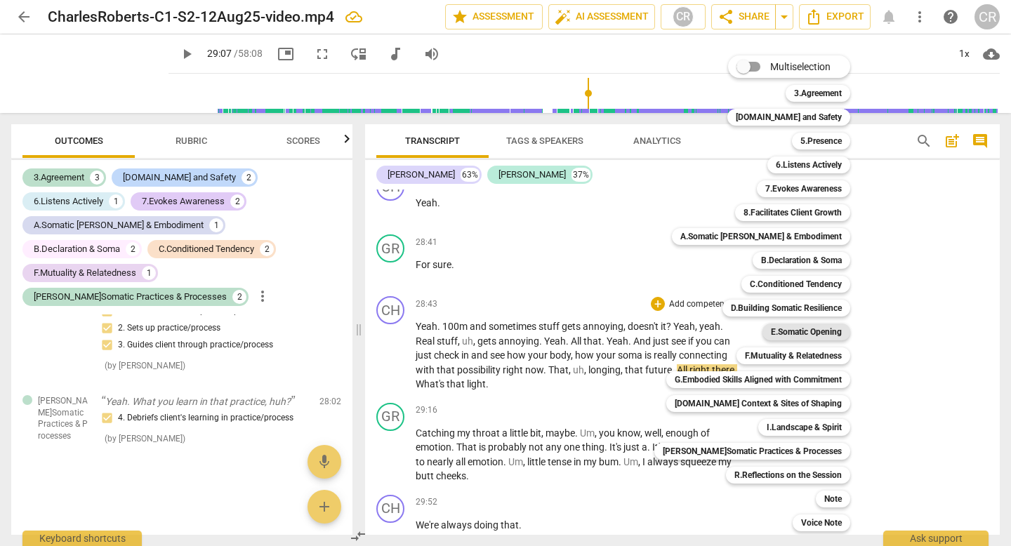
click at [813, 333] on b "E.Somatic Opening" at bounding box center [806, 332] width 71 height 17
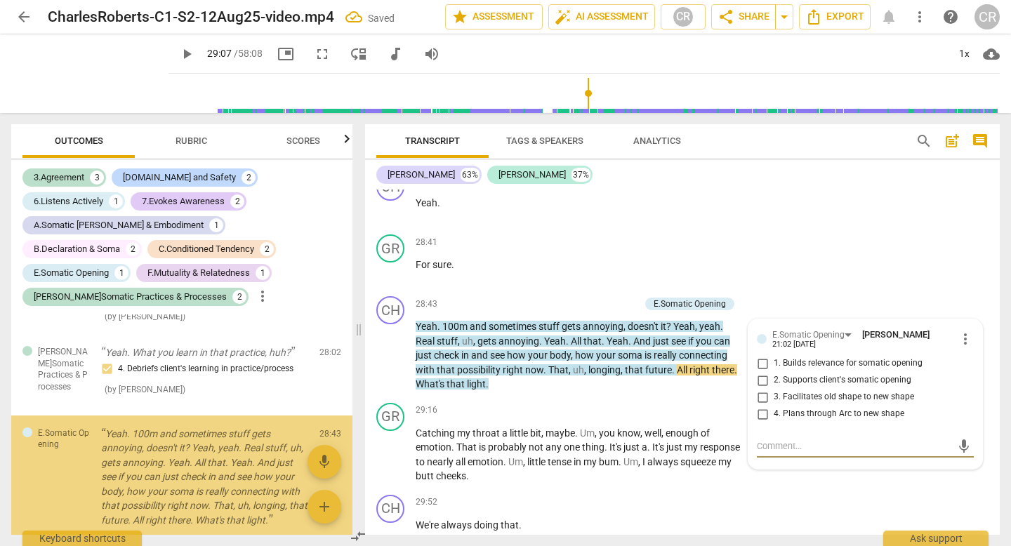
scroll to position [2883, 0]
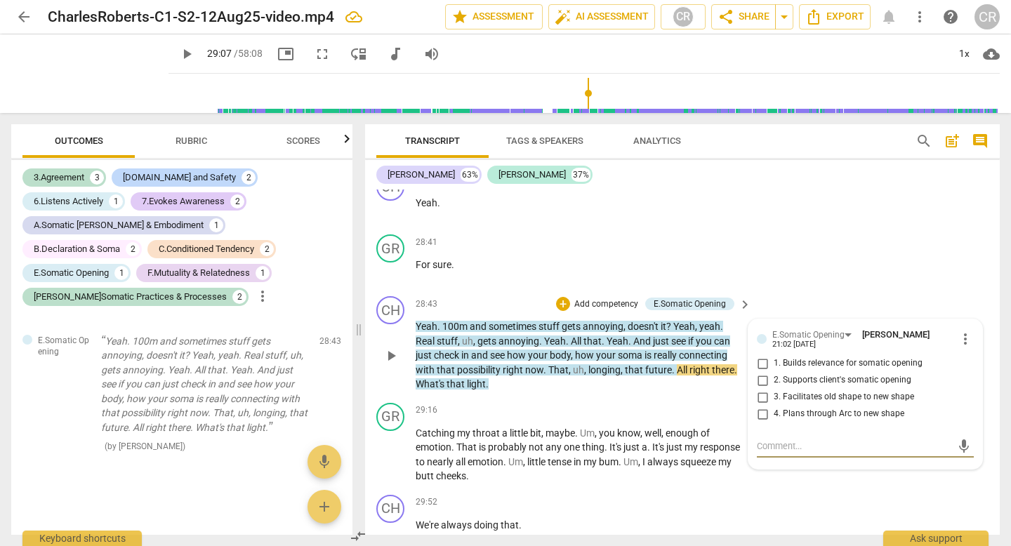
click at [759, 379] on input "2. Supports client's somatic opening" at bounding box center [762, 380] width 22 height 17
checkbox input "true"
click at [569, 255] on div "28:41 + Add competency keyboard_arrow_right For sure ." at bounding box center [584, 259] width 337 height 51
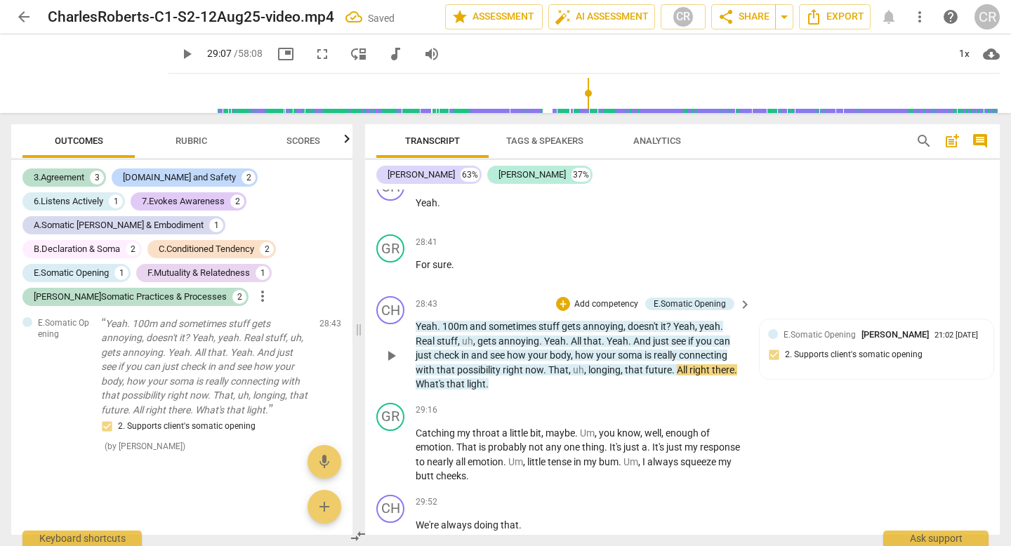
click at [626, 304] on p "Add competency" at bounding box center [606, 304] width 67 height 13
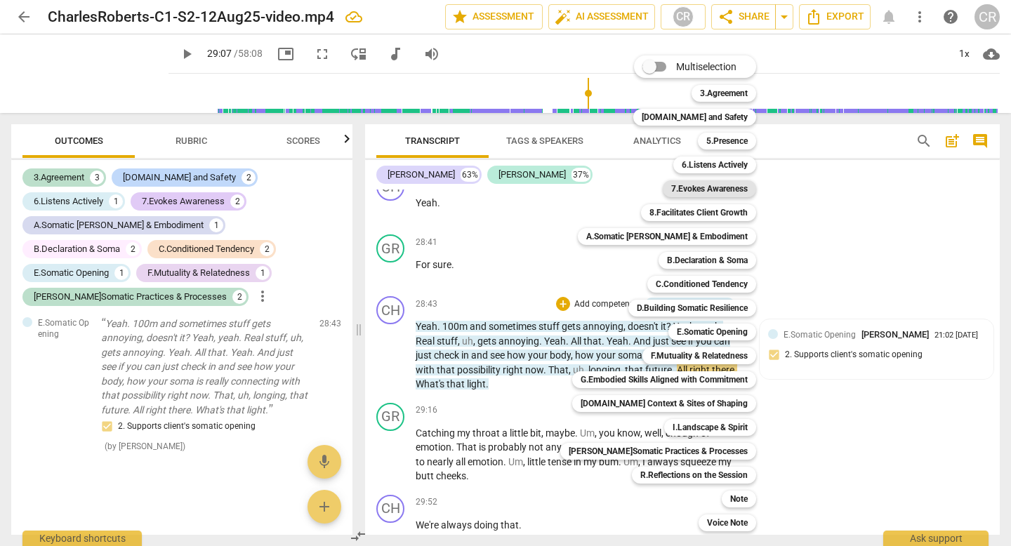
click at [684, 184] on b "7.Evokes Awareness" at bounding box center [709, 188] width 77 height 17
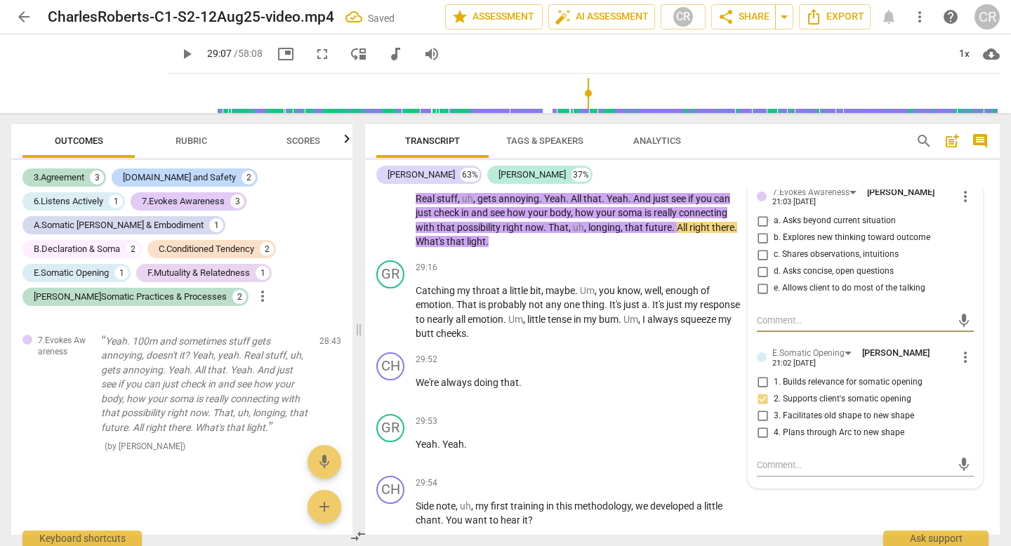
scroll to position [9924, 0]
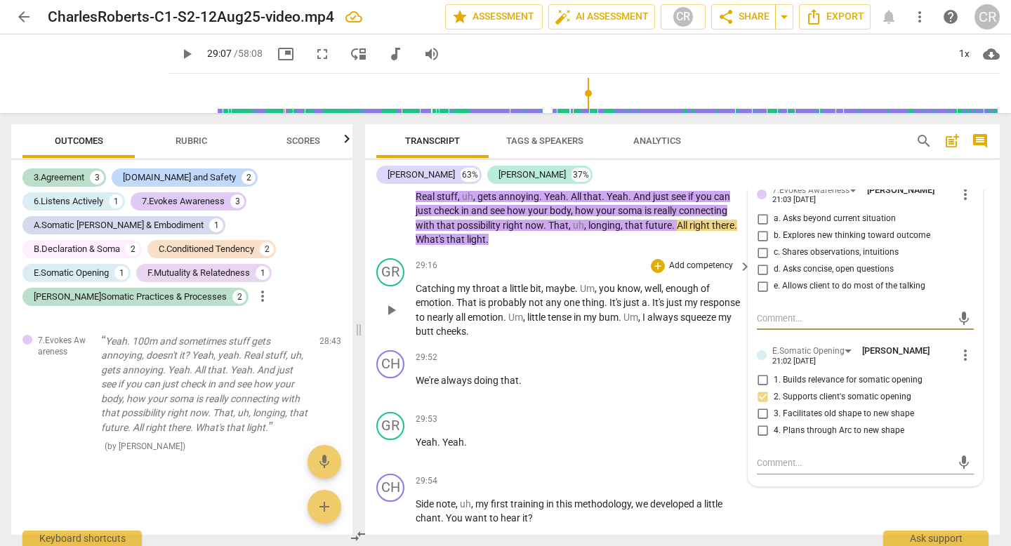
click at [390, 310] on span "play_arrow" at bounding box center [391, 310] width 17 height 17
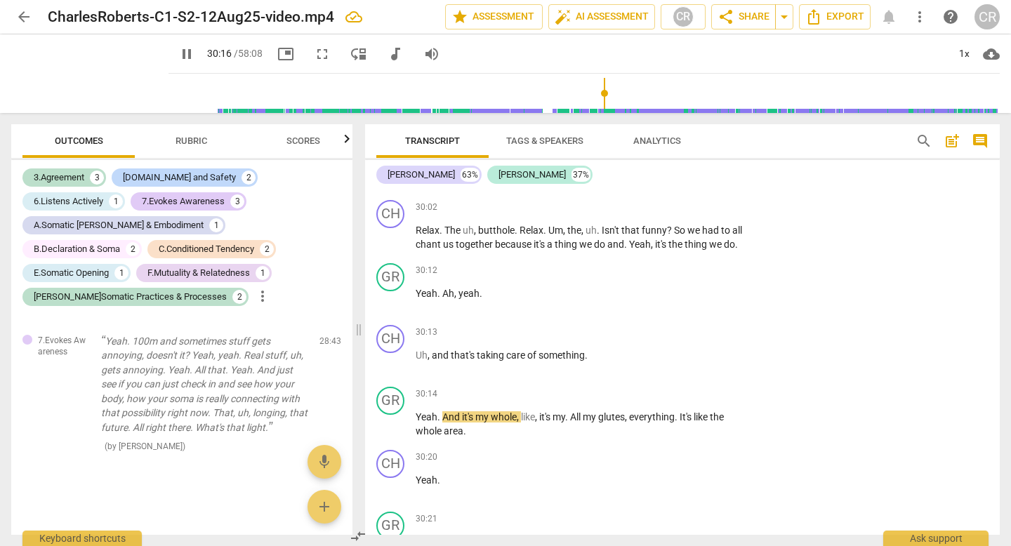
scroll to position [10326, 0]
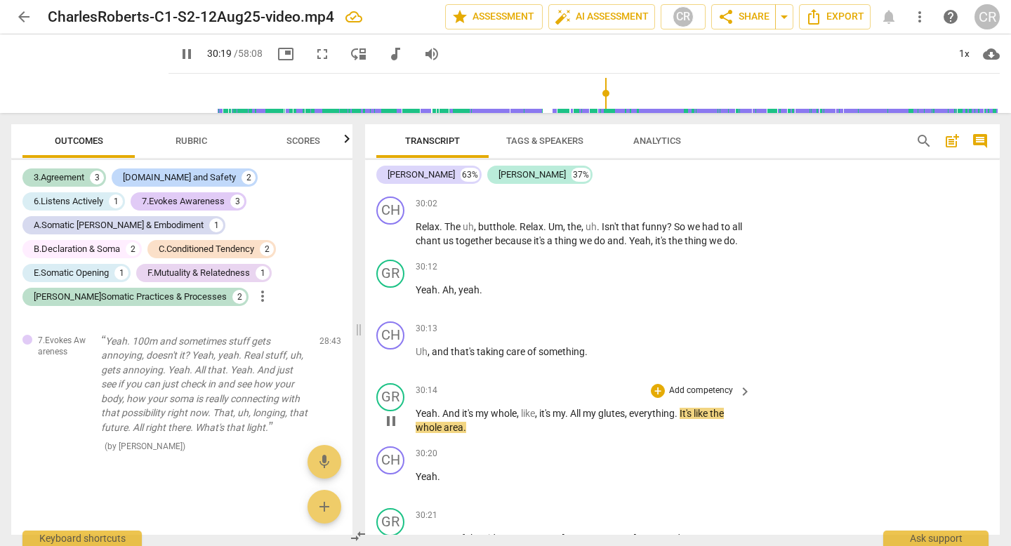
click at [389, 430] on span "pause" at bounding box center [391, 421] width 17 height 17
click at [675, 335] on p "Add competency" at bounding box center [700, 329] width 67 height 13
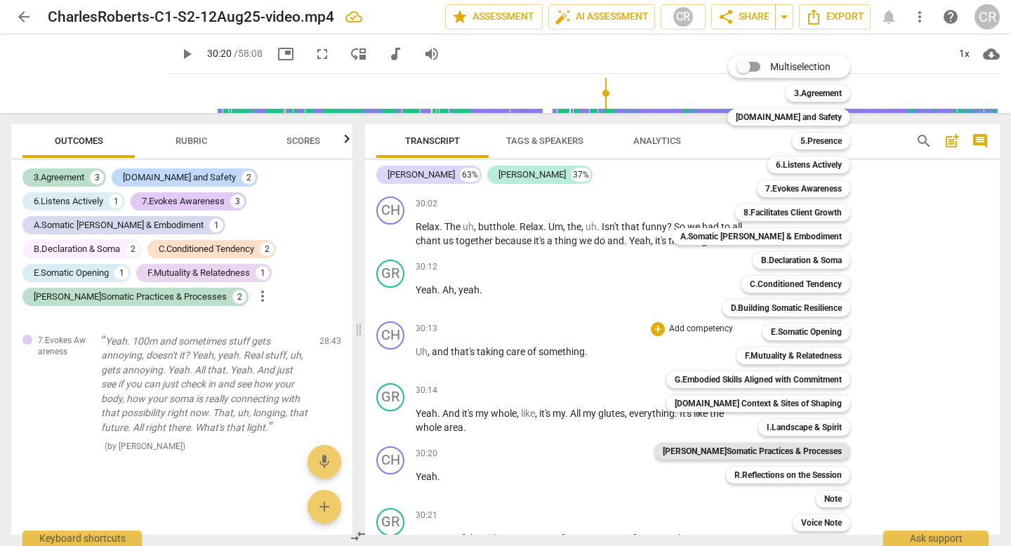
click at [806, 454] on b "[PERSON_NAME]Somatic Practices & Processes" at bounding box center [752, 451] width 179 height 17
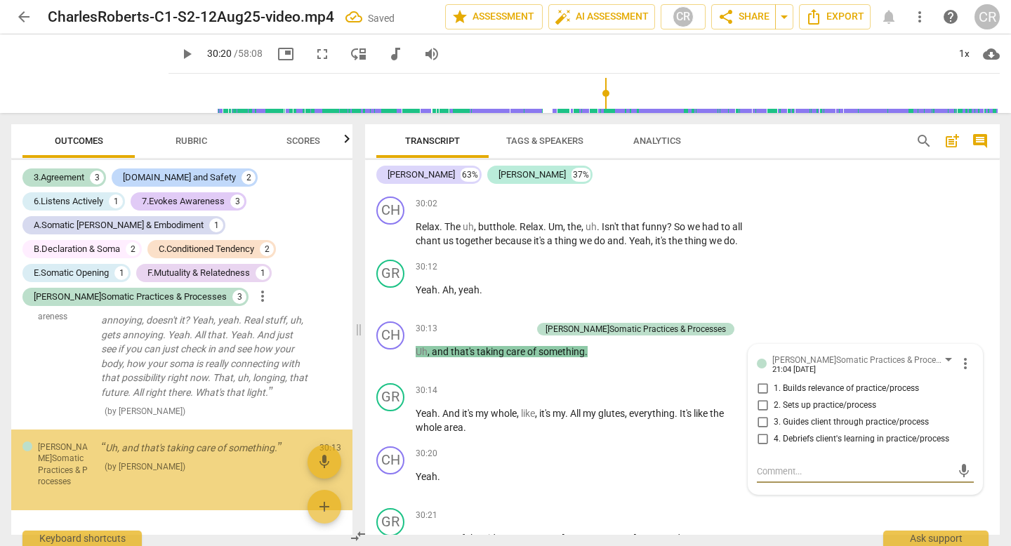
scroll to position [3131, 0]
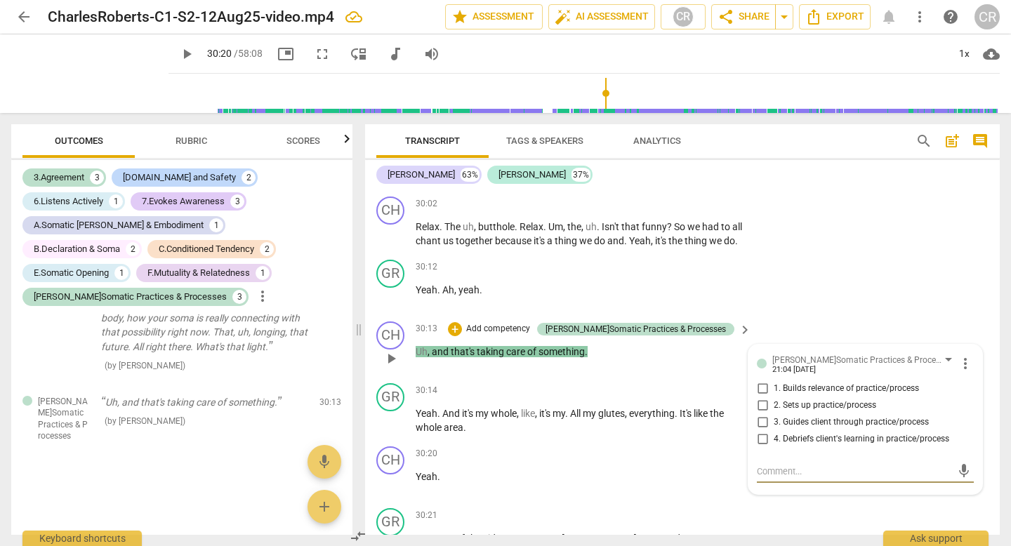
click at [959, 372] on span "more_vert" at bounding box center [965, 363] width 17 height 17
click at [966, 399] on li "Delete" at bounding box center [974, 405] width 48 height 27
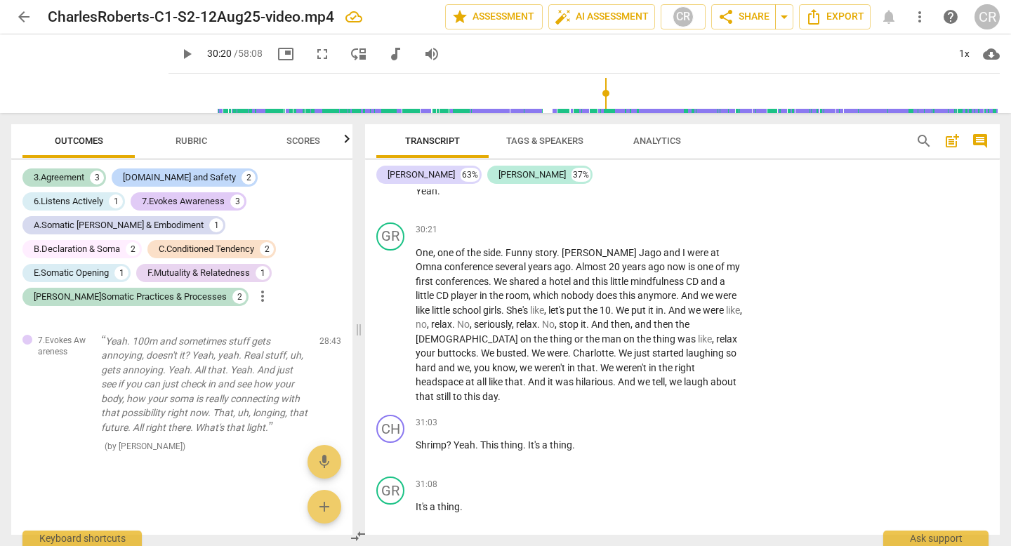
scroll to position [10599, 0]
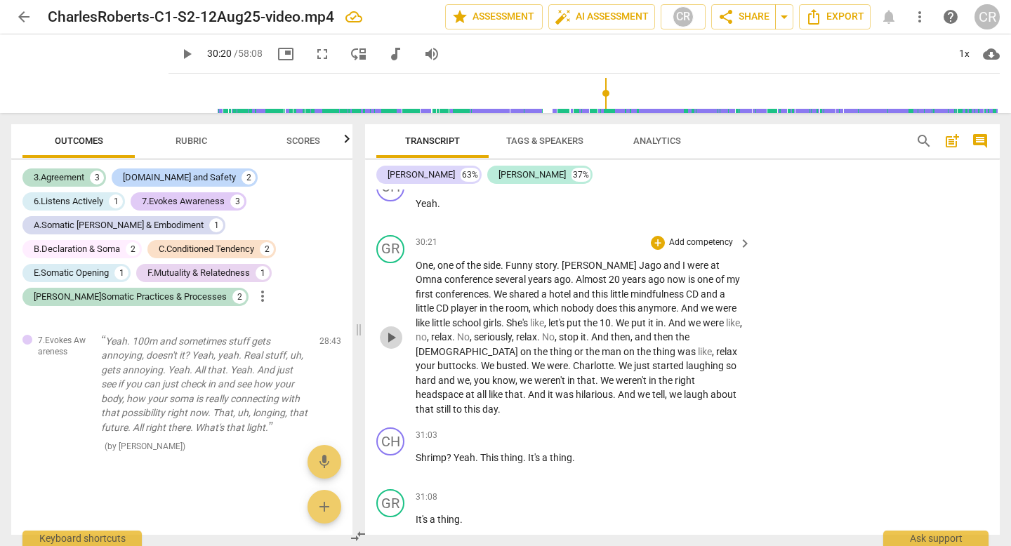
click at [390, 344] on span "play_arrow" at bounding box center [391, 337] width 17 height 17
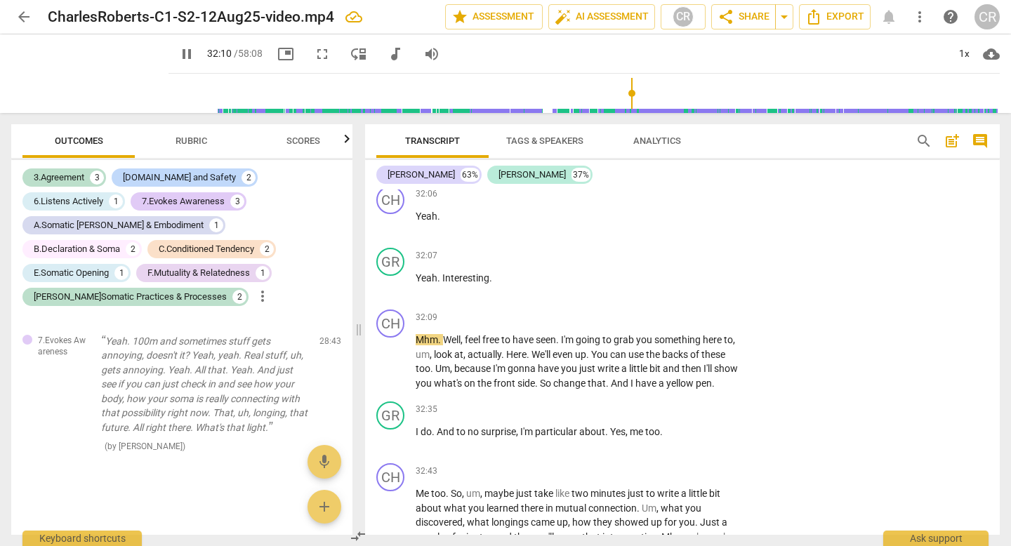
scroll to position [11962, 0]
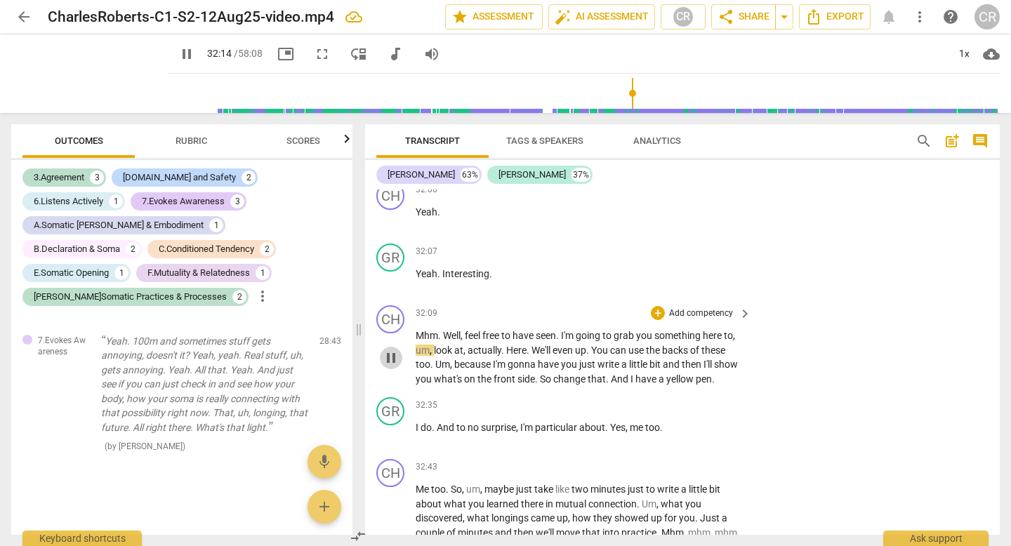
click at [393, 358] on span "pause" at bounding box center [391, 358] width 17 height 17
click at [556, 338] on span "seen" at bounding box center [546, 335] width 20 height 11
type input "1934"
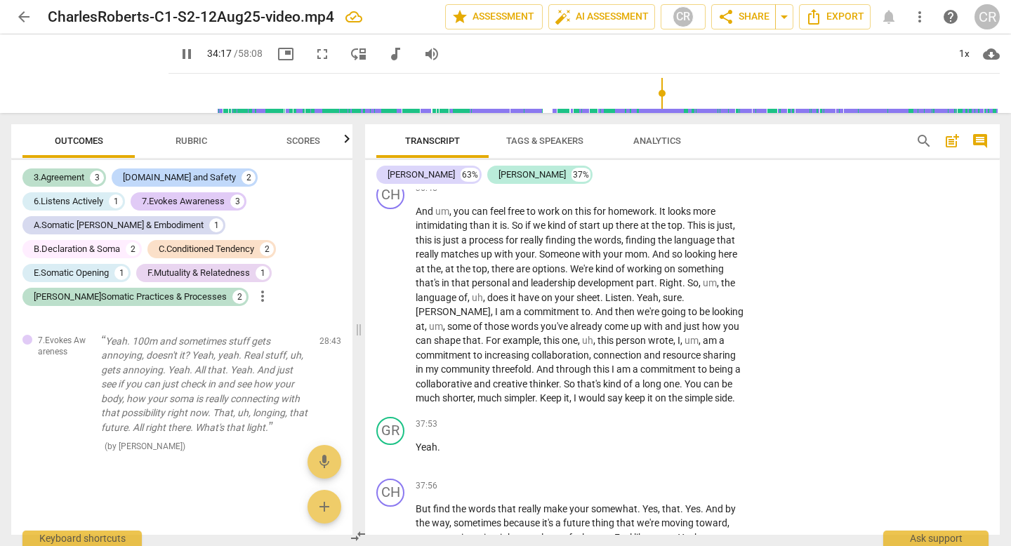
scroll to position [12313, 0]
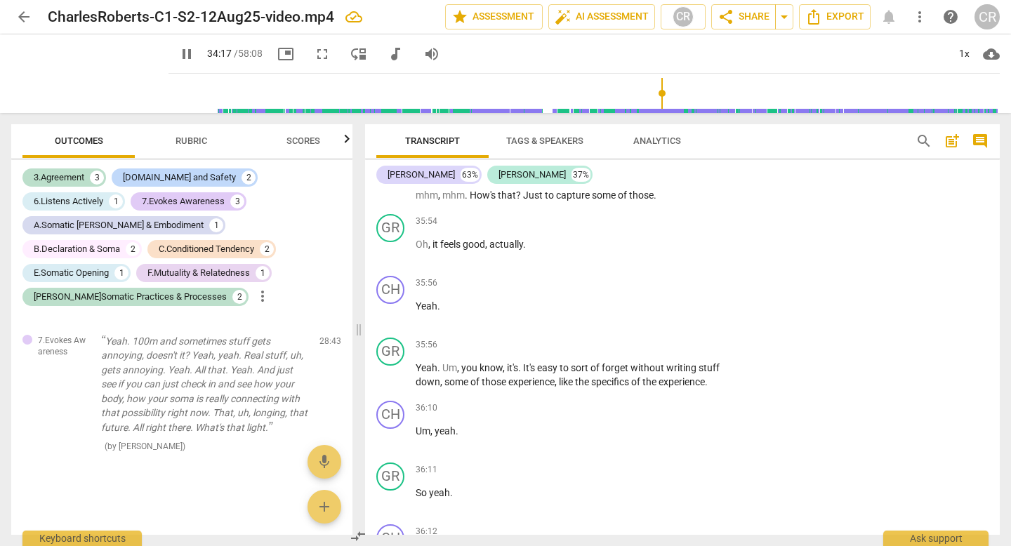
click at [653, 201] on span "those" at bounding box center [641, 195] width 25 height 11
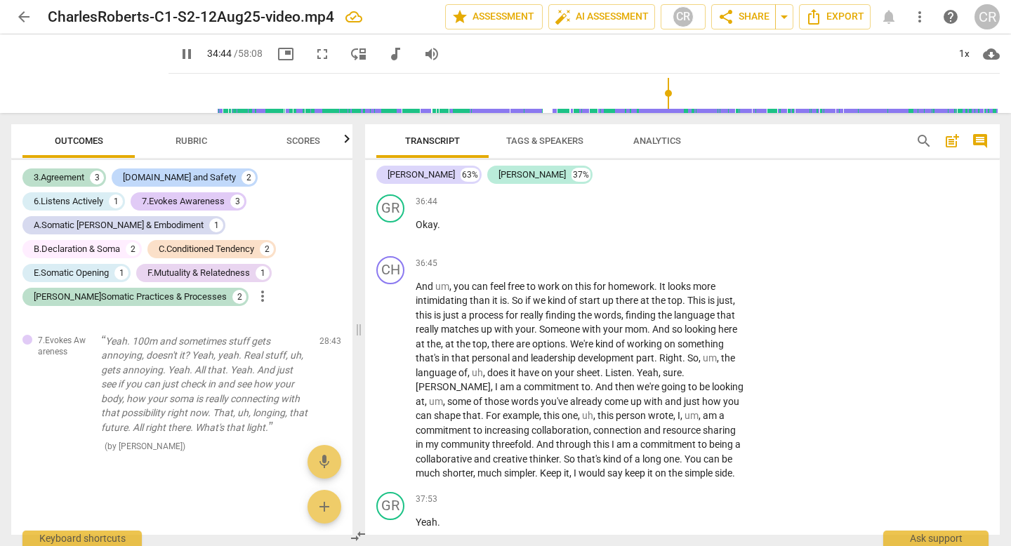
scroll to position [13205, 0]
click at [670, 268] on p "Add competency" at bounding box center [700, 261] width 67 height 13
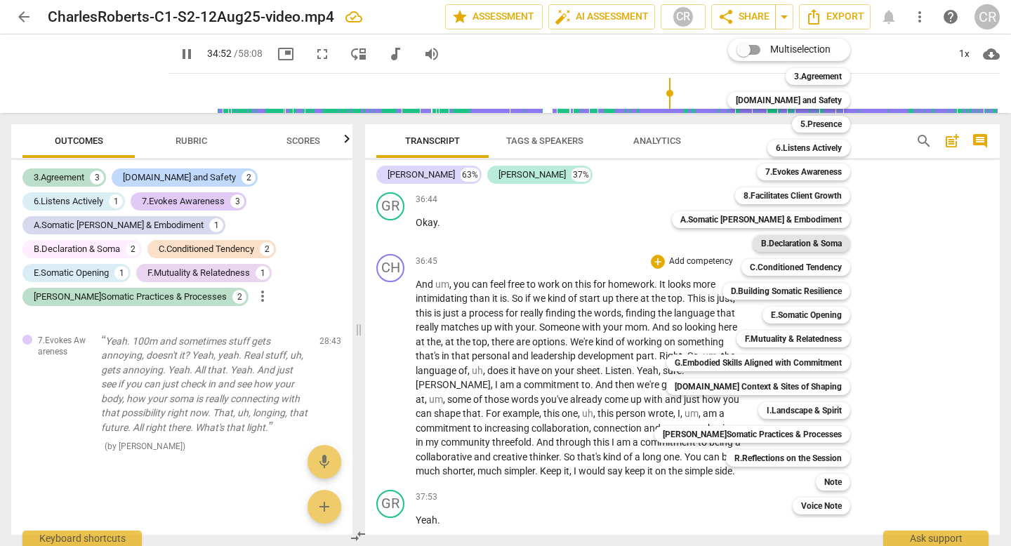
click at [815, 241] on b "B.Declaration & Soma" at bounding box center [801, 243] width 81 height 17
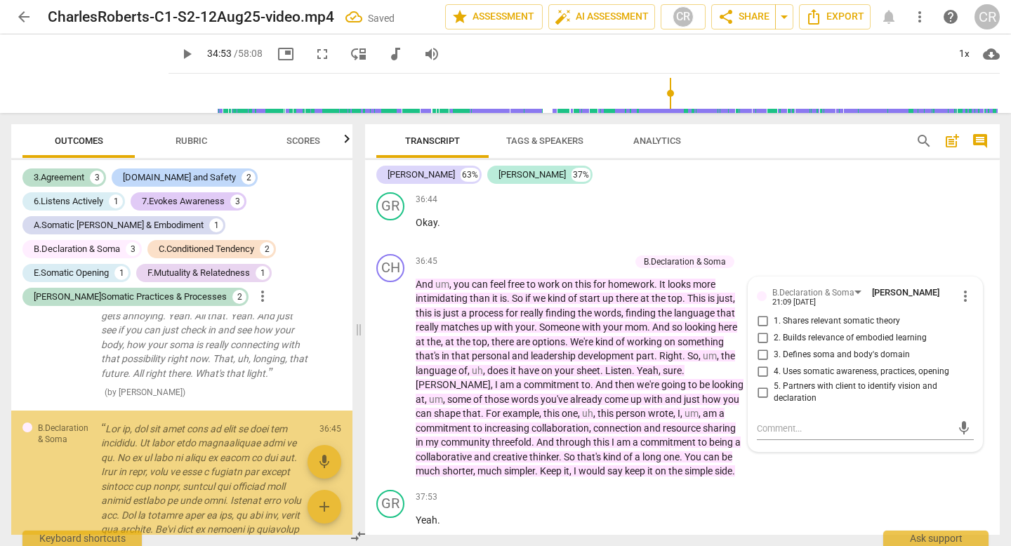
type input "2093"
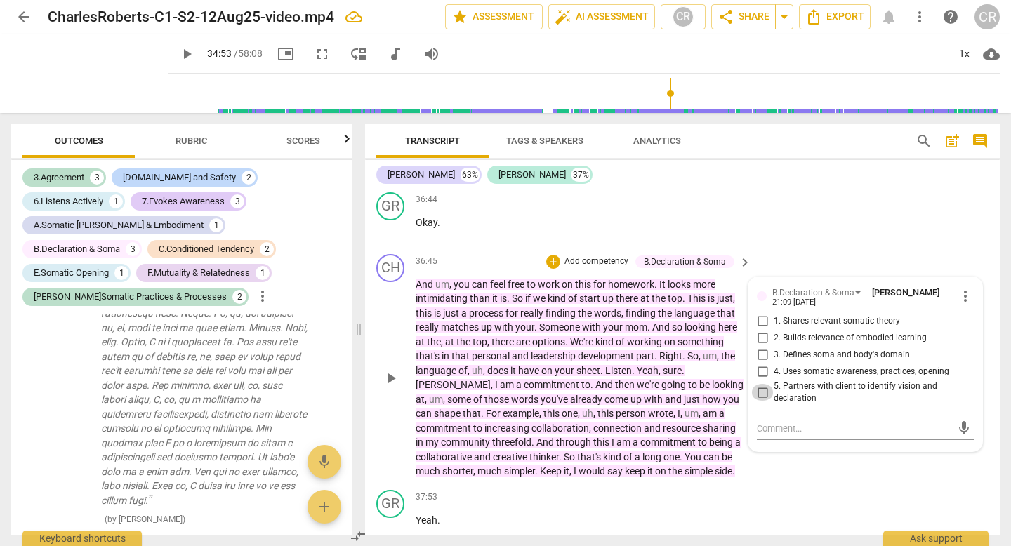
click at [759, 401] on input "5. Partners with client to identify vision and declaration" at bounding box center [762, 392] width 22 height 17
checkbox input "true"
click at [496, 230] on p "Okay ." at bounding box center [580, 222] width 328 height 15
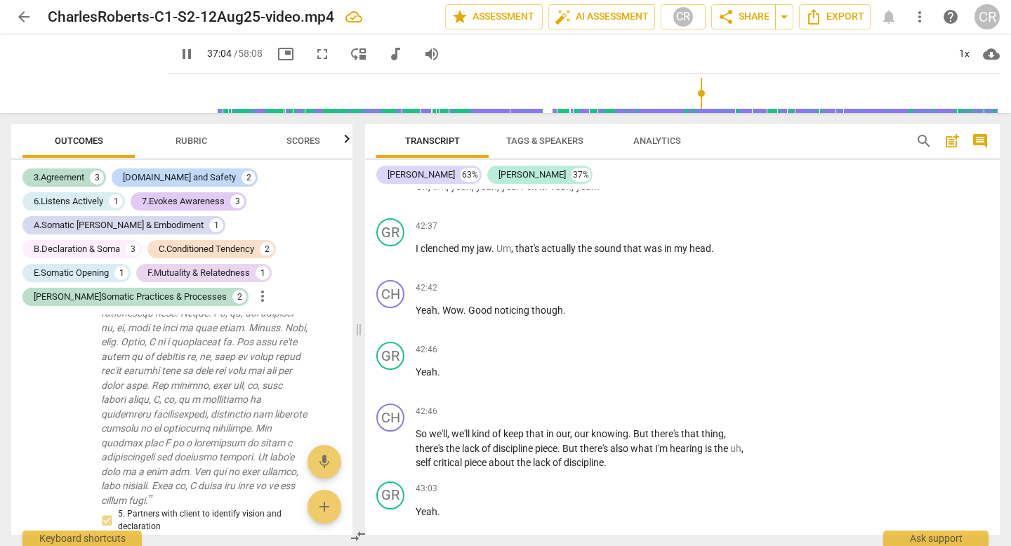
scroll to position [15870, 0]
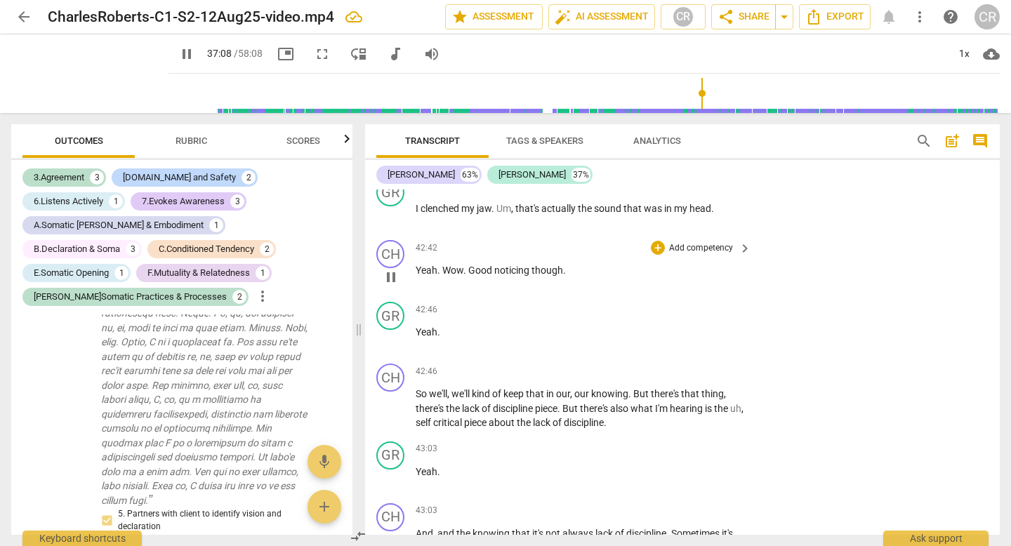
click at [664, 255] on div "+ Add competency" at bounding box center [693, 248] width 84 height 14
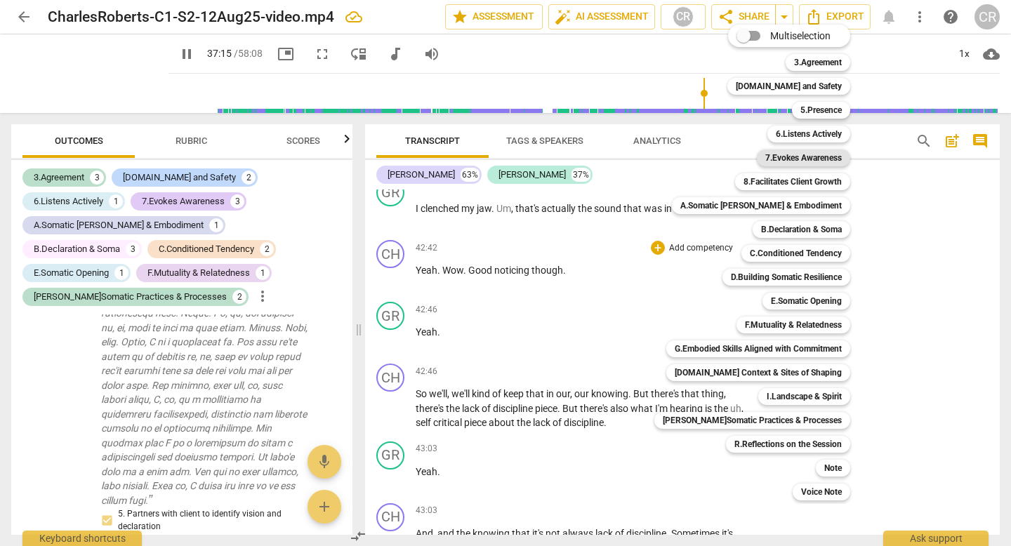
click at [815, 161] on b "7.Evokes Awareness" at bounding box center [803, 157] width 77 height 17
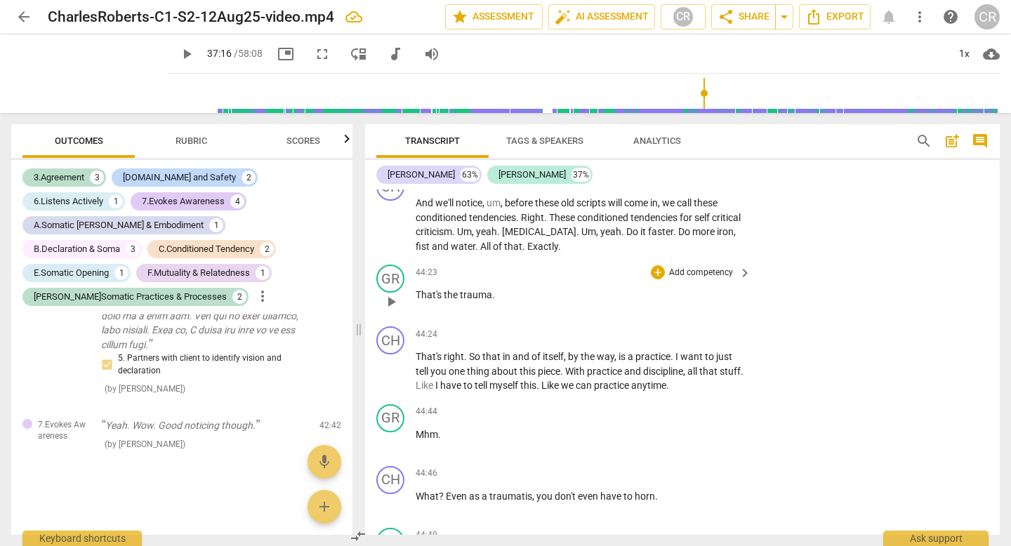
scroll to position [16718, 0]
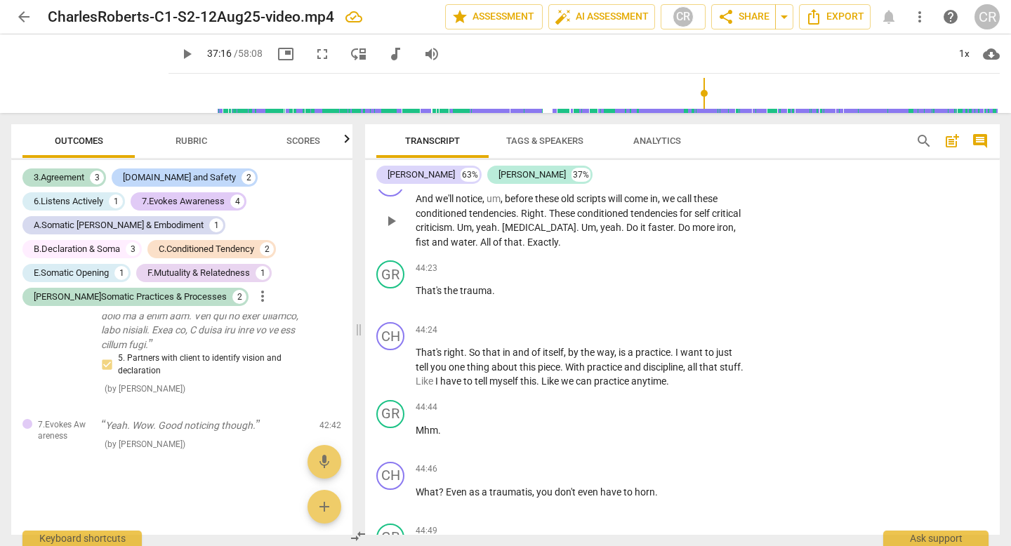
click at [391, 230] on span "play_arrow" at bounding box center [391, 221] width 17 height 17
click at [389, 230] on span "pause" at bounding box center [391, 221] width 17 height 17
type input "2667"
drag, startPoint x: 496, startPoint y: 258, endPoint x: 436, endPoint y: 262, distance: 59.8
click at [436, 249] on p "And we'll notice , um , before these old scripts will come in , we call these c…" at bounding box center [580, 221] width 328 height 58
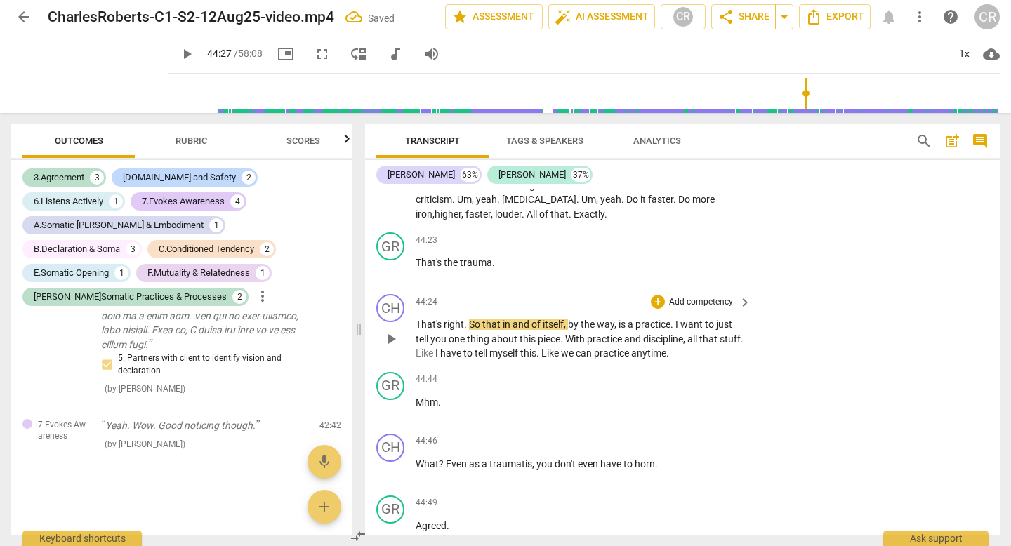
scroll to position [16744, 0]
click at [391, 204] on span "play_arrow" at bounding box center [391, 195] width 17 height 17
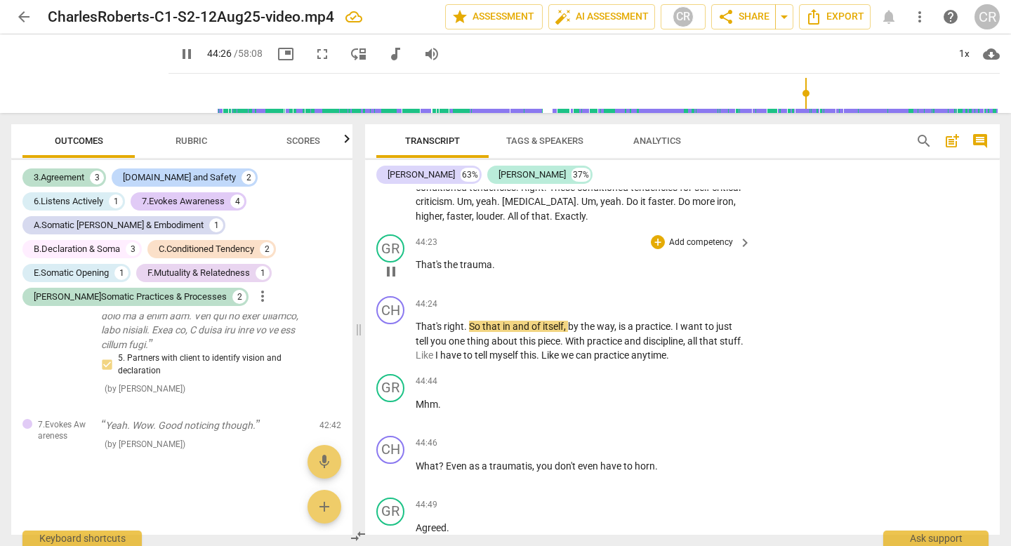
click at [392, 280] on span "pause" at bounding box center [391, 271] width 17 height 17
click at [470, 222] on span "faster" at bounding box center [458, 216] width 25 height 11
click at [387, 204] on span "play_arrow" at bounding box center [391, 195] width 17 height 17
click at [733, 207] on span "," at bounding box center [734, 201] width 2 height 11
type input "2664"
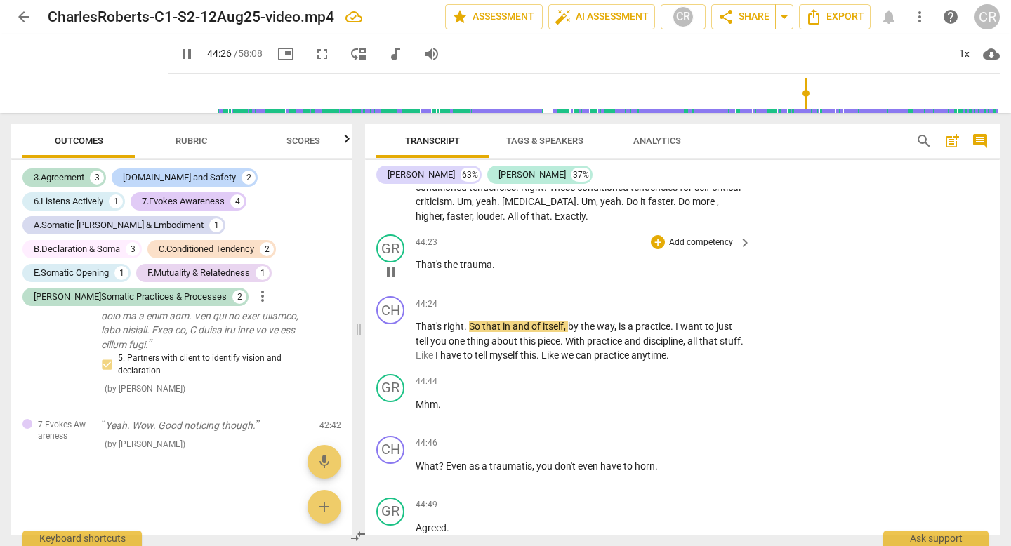
click at [484, 270] on span "trauma" at bounding box center [476, 264] width 32 height 11
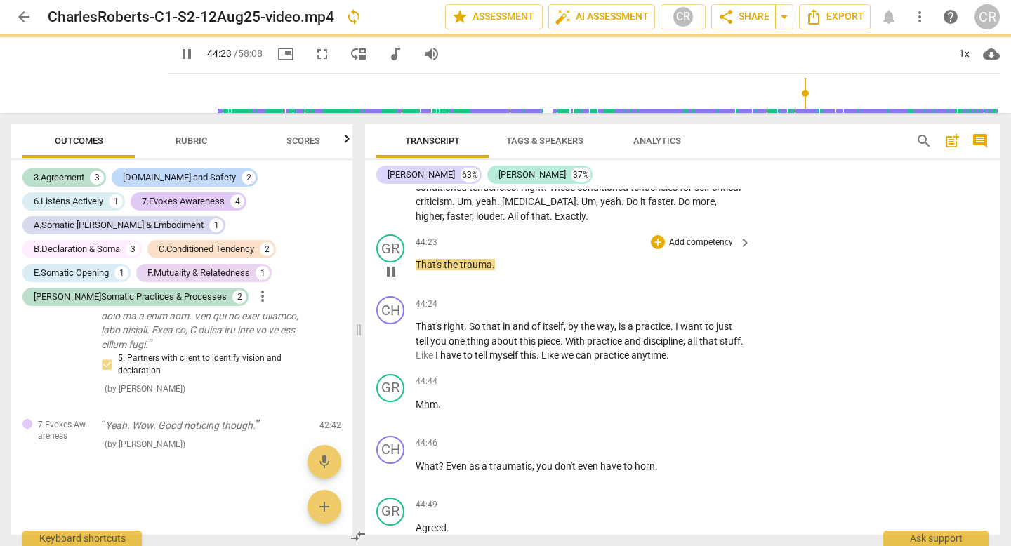
click at [484, 270] on span "trauma" at bounding box center [476, 264] width 32 height 11
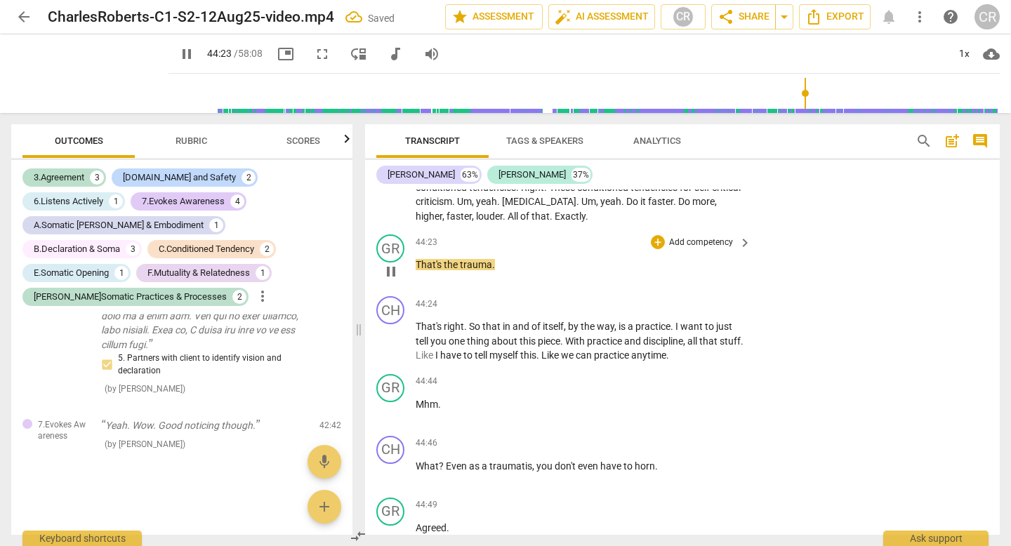
click at [492, 270] on span "." at bounding box center [493, 264] width 3 height 11
type input "2664"
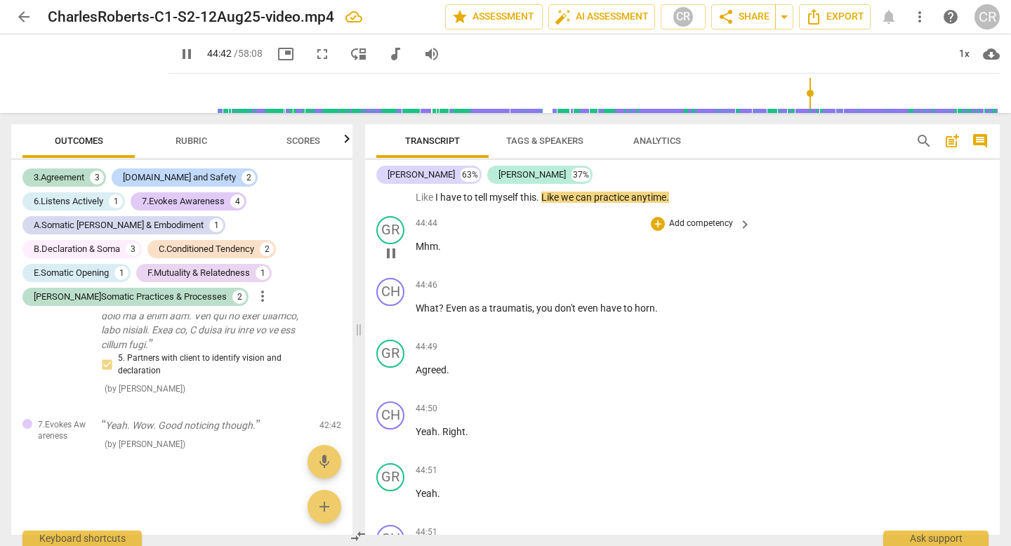
scroll to position [16904, 0]
click at [512, 312] on span "traumatis" at bounding box center [510, 306] width 43 height 11
click at [532, 312] on span "," at bounding box center [534, 306] width 4 height 11
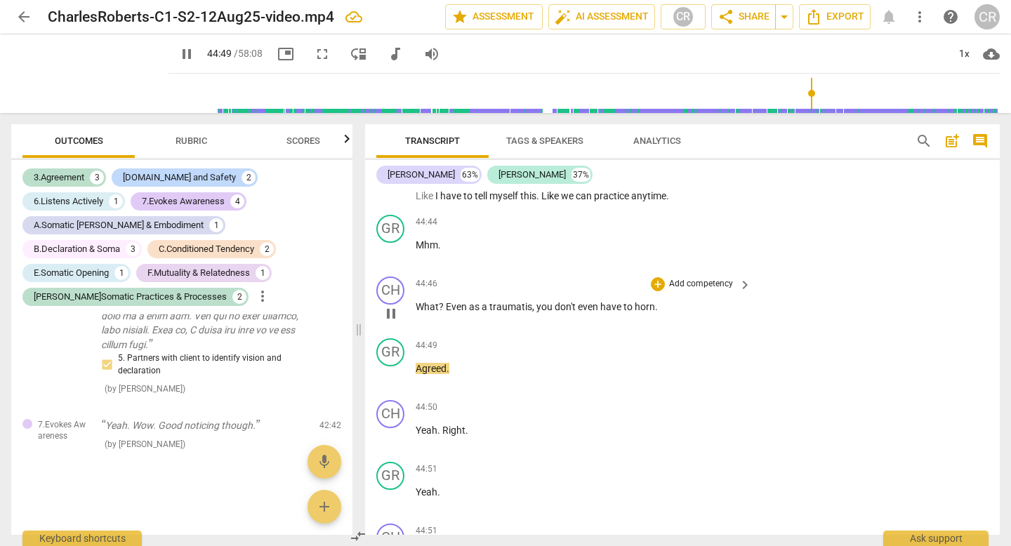
type input "2690"
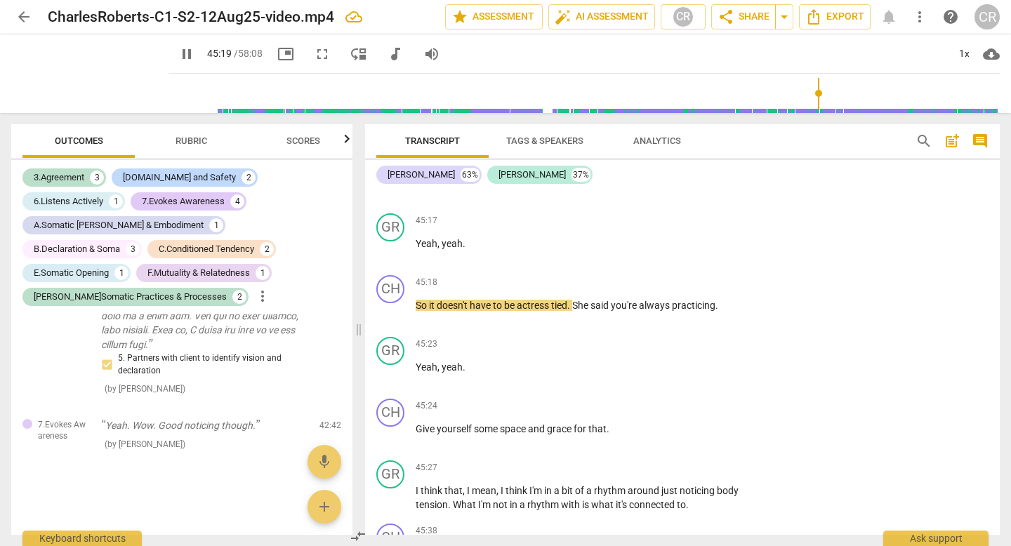
scroll to position [17662, 0]
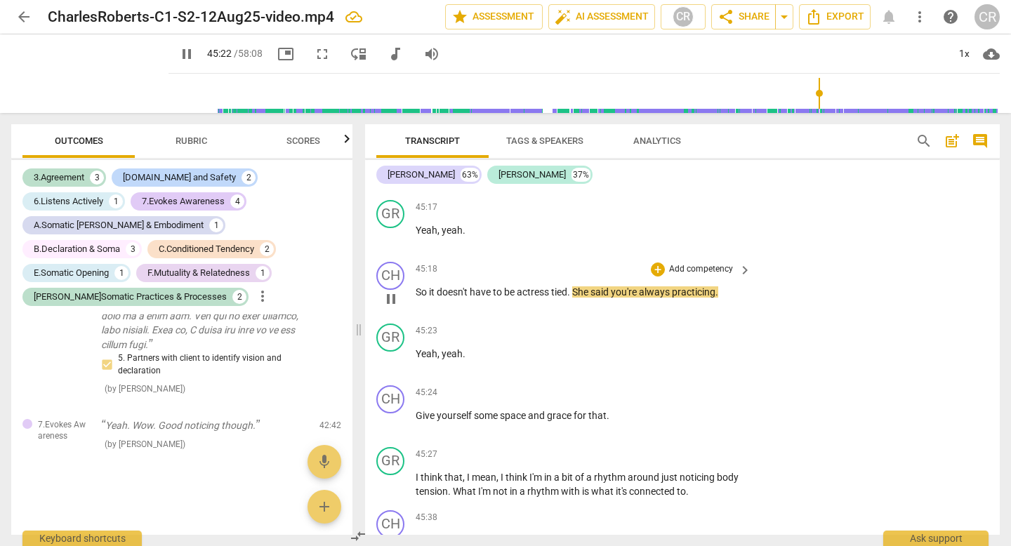
click at [538, 298] on span "actress" at bounding box center [534, 291] width 34 height 11
click at [547, 298] on span "actress" at bounding box center [534, 291] width 34 height 11
type input "2722"
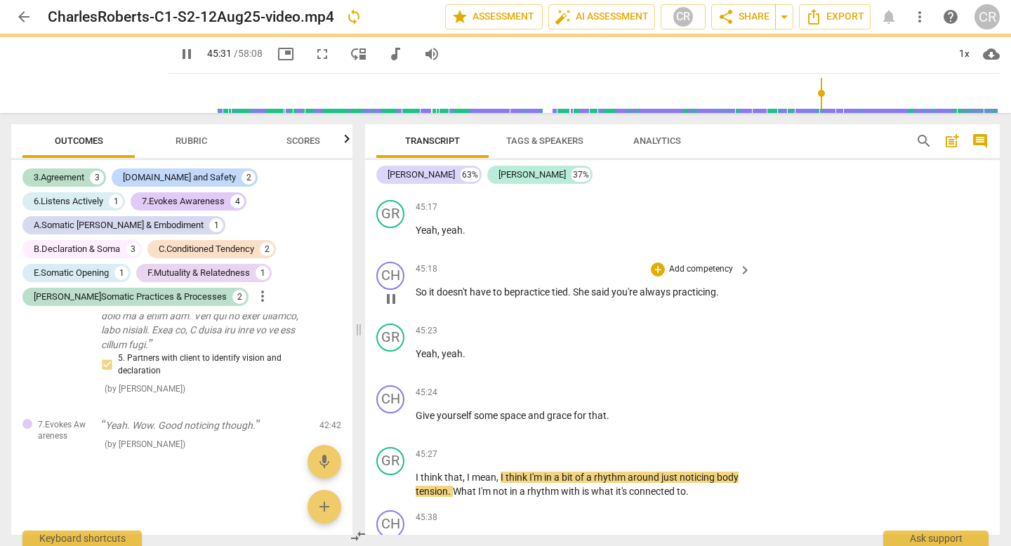
click at [573, 298] on span "." at bounding box center [570, 291] width 5 height 11
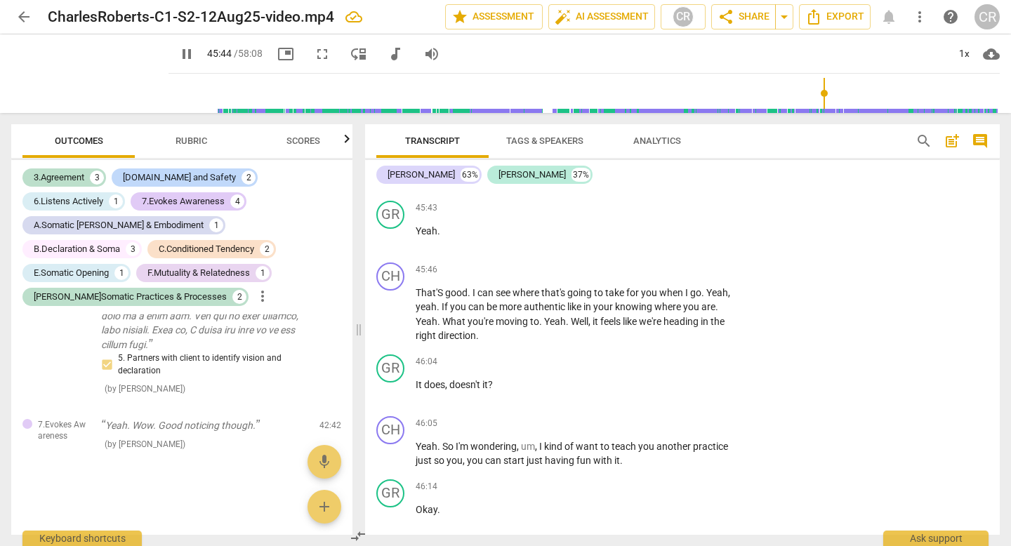
scroll to position [18078, 0]
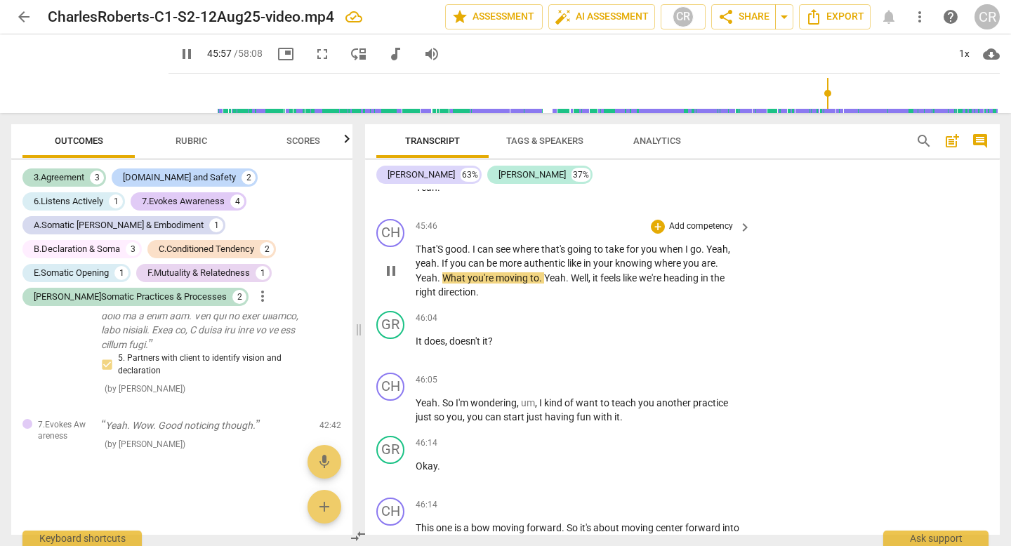
click at [678, 233] on p "Add competency" at bounding box center [700, 226] width 67 height 13
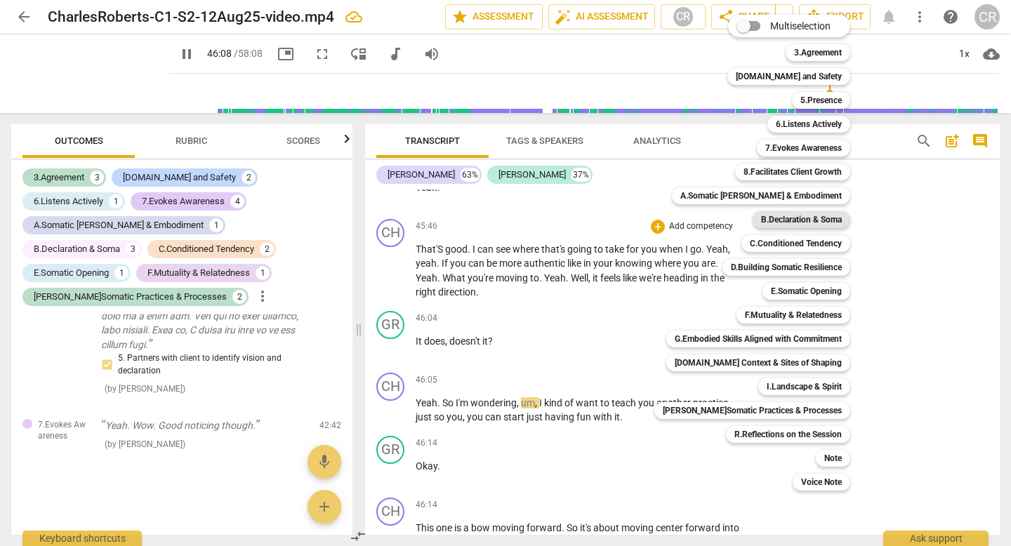
click at [813, 215] on b "B.Declaration & Soma" at bounding box center [801, 219] width 81 height 17
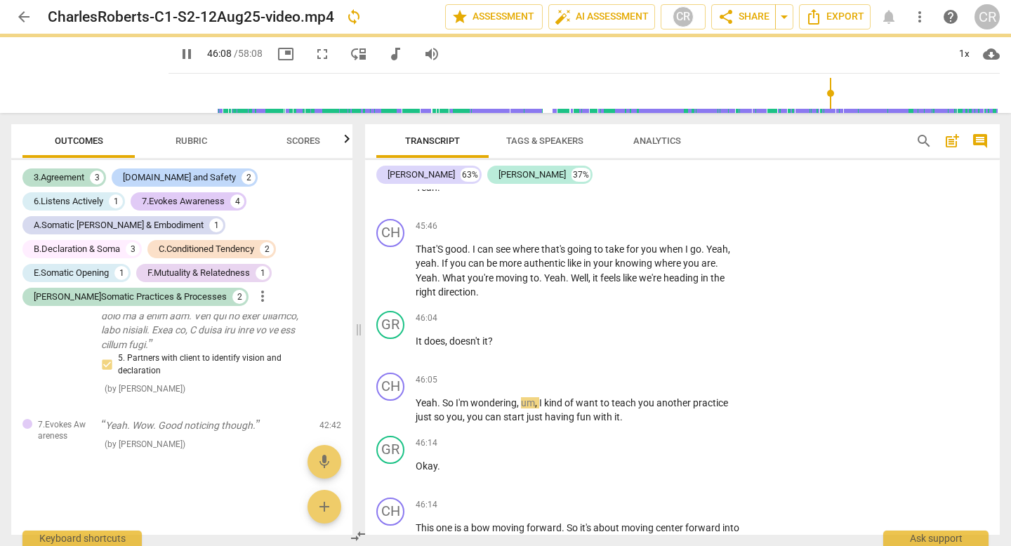
type input "2769"
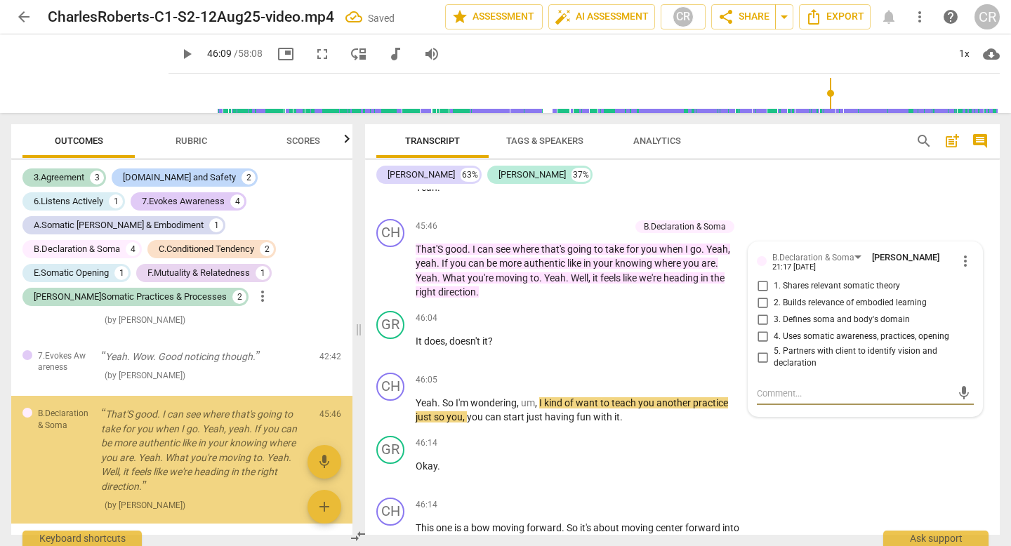
scroll to position [3647, 0]
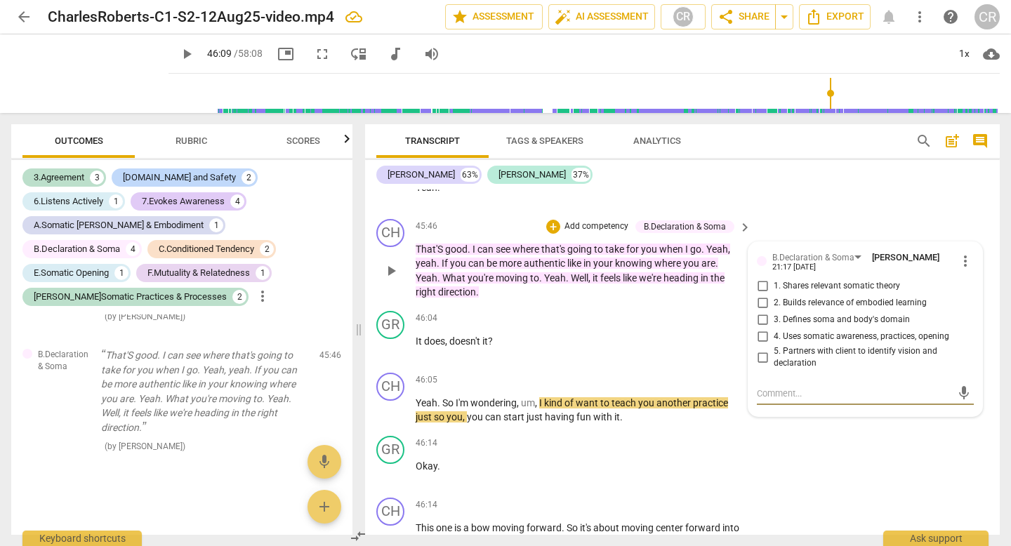
click at [758, 328] on input "3. Defines soma and body's domain" at bounding box center [762, 320] width 22 height 17
checkbox input "true"
click at [761, 366] on input "5. Partners with client to identify vision and declaration" at bounding box center [762, 357] width 22 height 17
checkbox input "true"
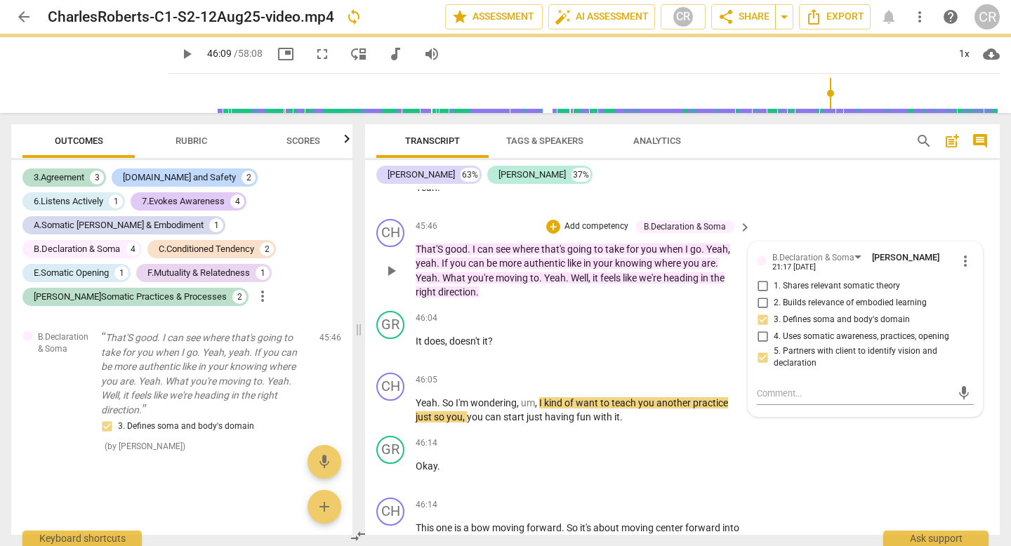
click at [556, 305] on div "CH play_arrow pause 45:46 + Add competency B.Declaration & Soma keyboard_arrow_…" at bounding box center [682, 259] width 634 height 92
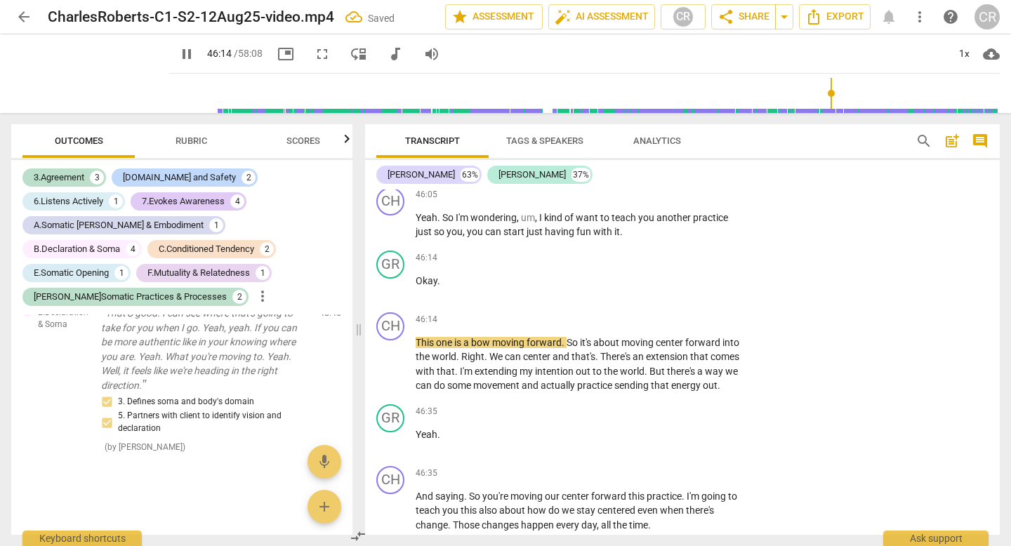
scroll to position [18281, 0]
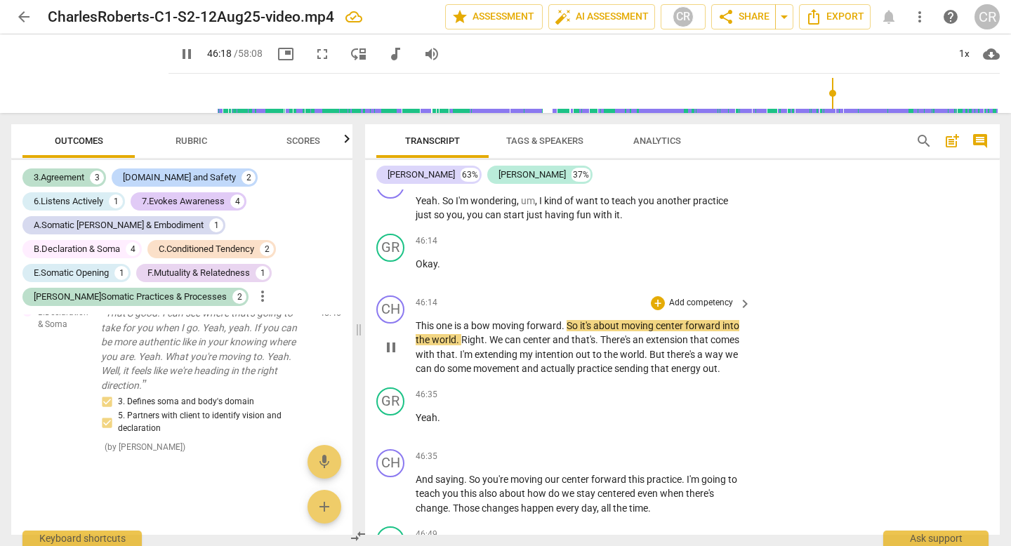
click at [491, 331] on span "bow" at bounding box center [481, 325] width 21 height 11
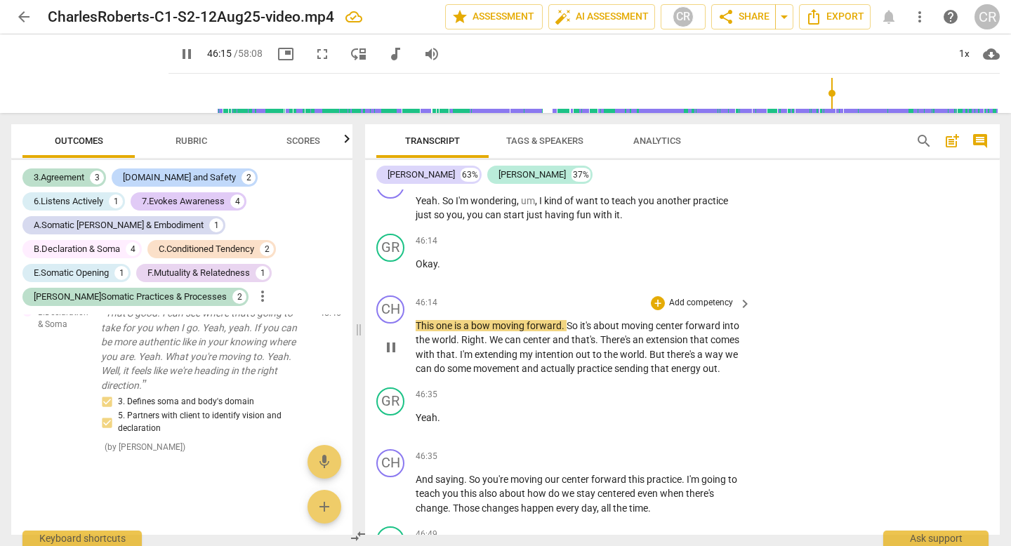
click at [491, 331] on span "bow" at bounding box center [481, 325] width 21 height 11
click at [493, 284] on div "46:14 + Add competency keyboard_arrow_right Okay ." at bounding box center [584, 259] width 337 height 51
click at [492, 331] on span "bow" at bounding box center [481, 325] width 21 height 11
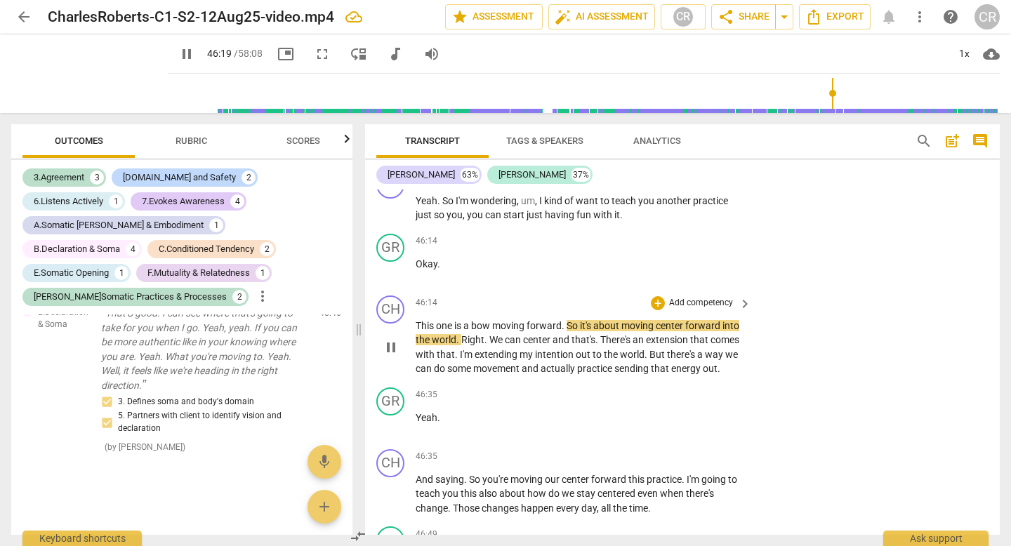
type input "2779"
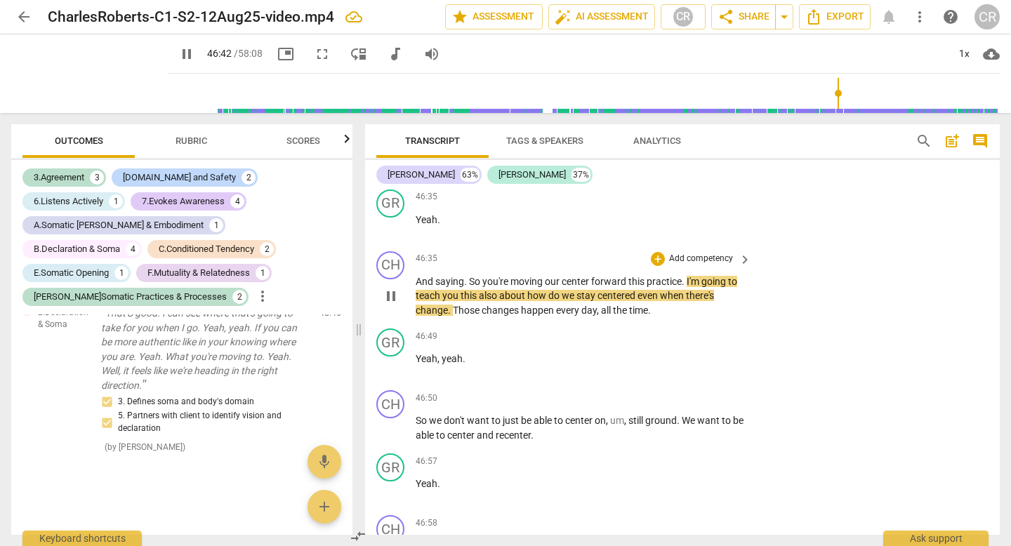
scroll to position [18476, 0]
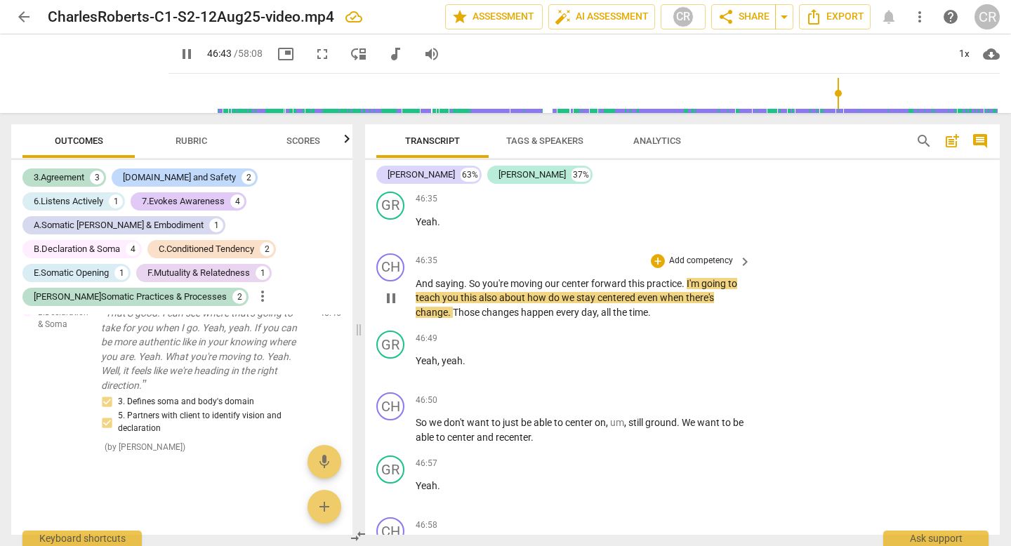
click at [711, 267] on p "Add competency" at bounding box center [700, 261] width 67 height 13
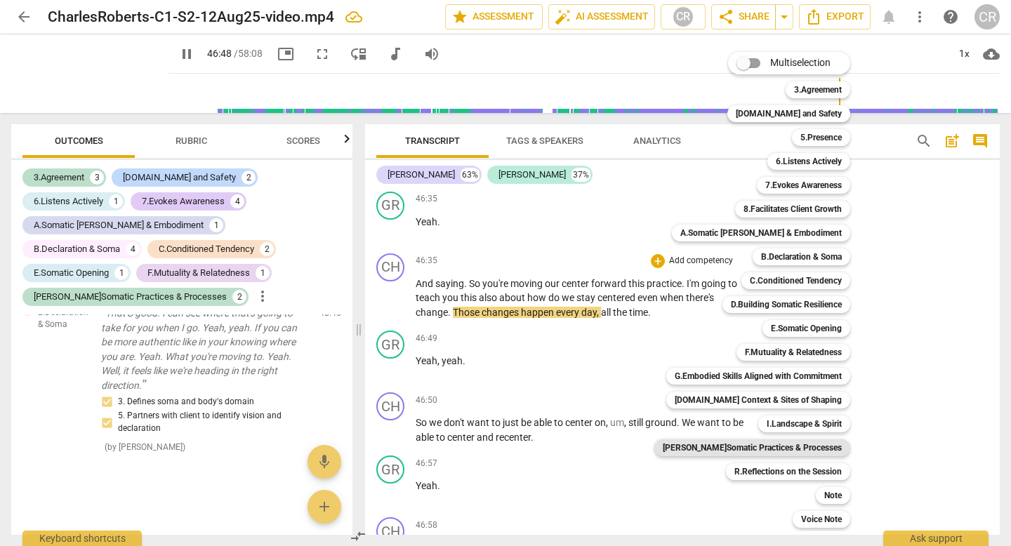
click at [814, 445] on b "[PERSON_NAME]Somatic Practices & Processes" at bounding box center [752, 447] width 179 height 17
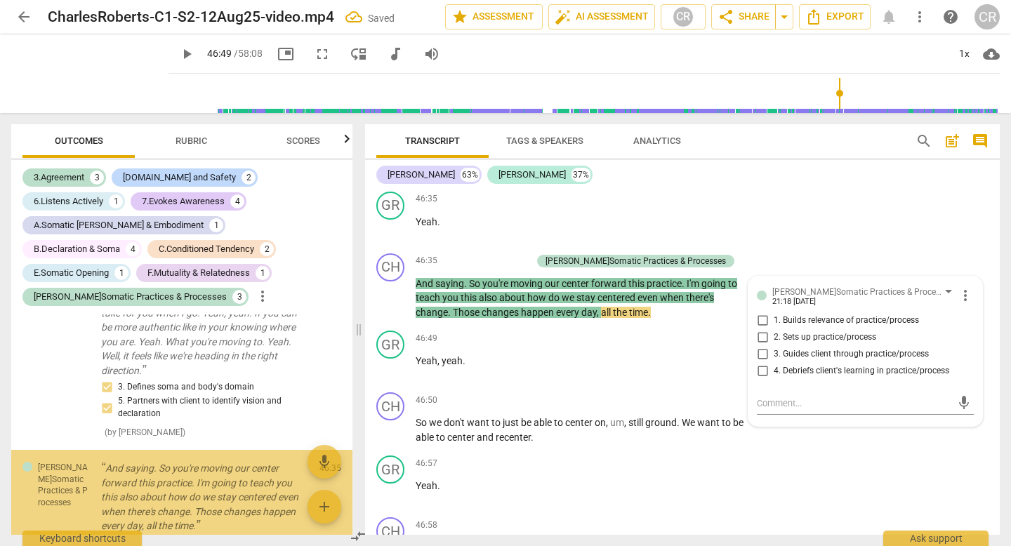
type input "2810"
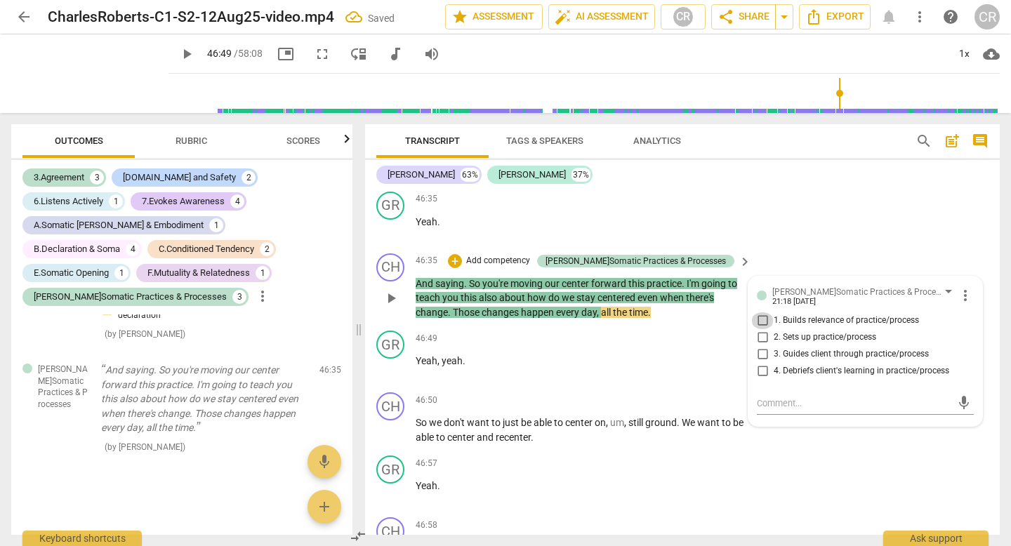
click at [762, 329] on input "1. Builds relevance of practice/process" at bounding box center [762, 320] width 22 height 17
checkbox input "true"
click at [679, 378] on div "46:49 + Add competency keyboard_arrow_right Yeah , yeah ." at bounding box center [584, 356] width 337 height 51
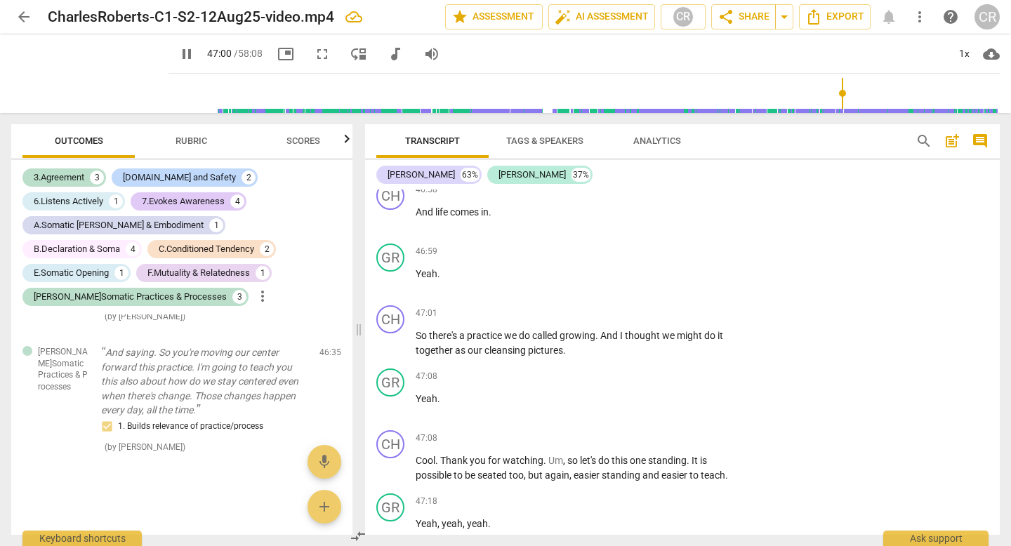
scroll to position [18829, 0]
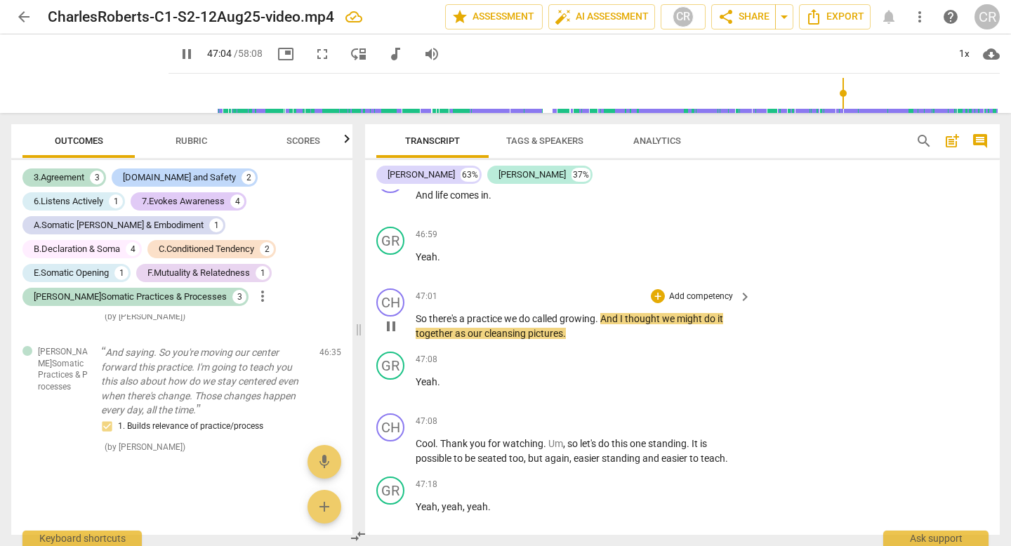
click at [597, 324] on span "." at bounding box center [597, 318] width 5 height 11
type input "2825"
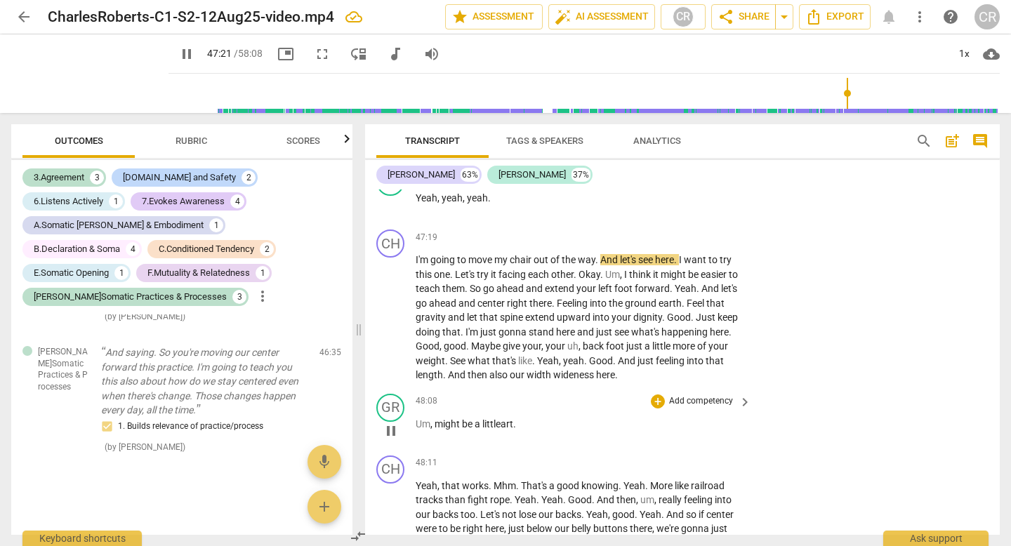
scroll to position [19153, 0]
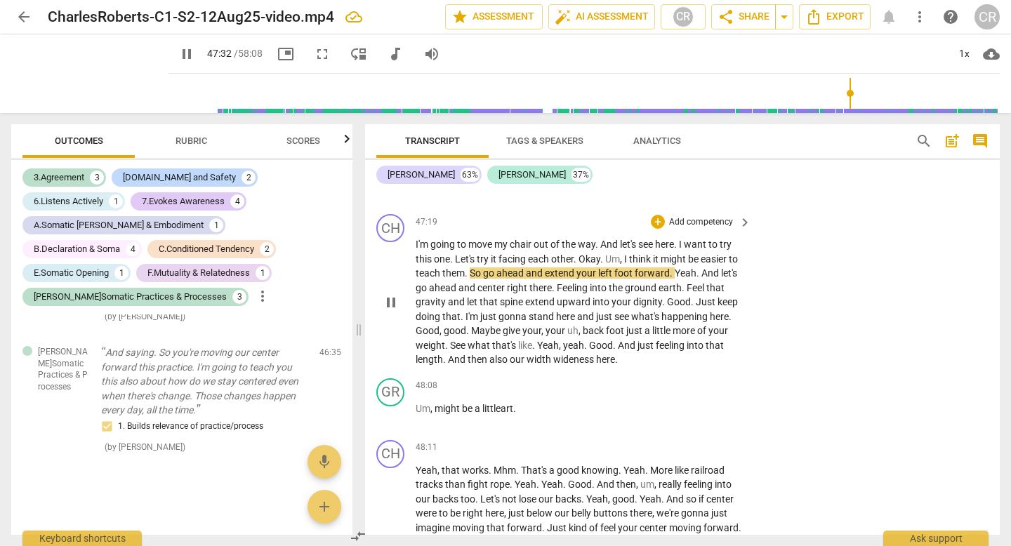
click at [692, 229] on p "Add competency" at bounding box center [700, 222] width 67 height 13
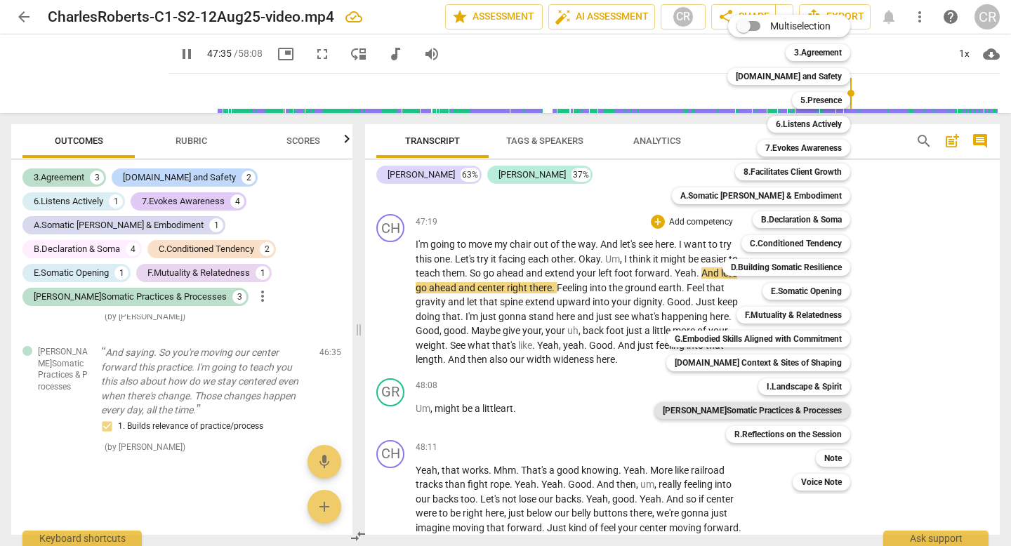
click at [813, 410] on b "[PERSON_NAME]Somatic Practices & Processes" at bounding box center [752, 410] width 179 height 17
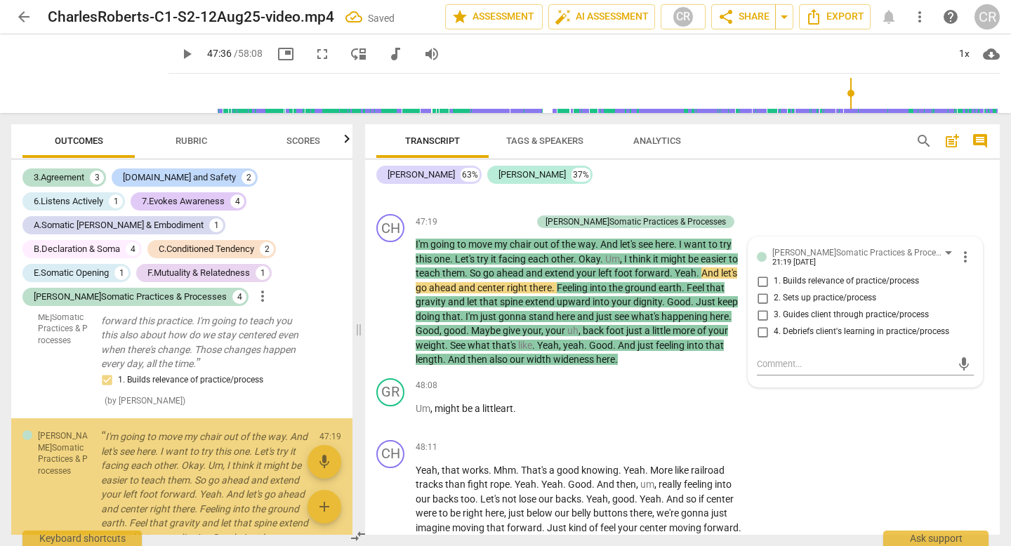
type input "2856"
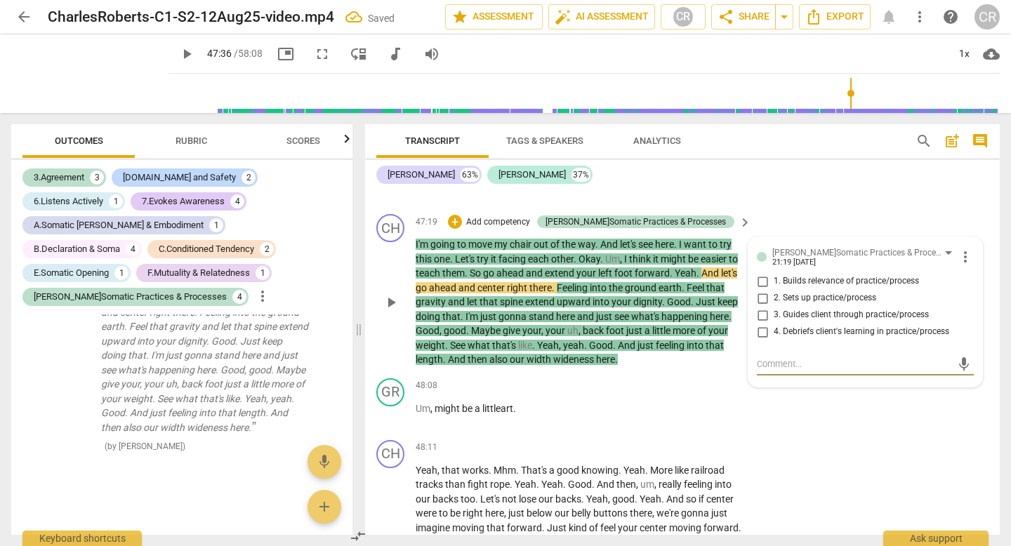
click at [757, 324] on input "3. Guides client through practice/process" at bounding box center [762, 315] width 22 height 17
checkbox input "true"
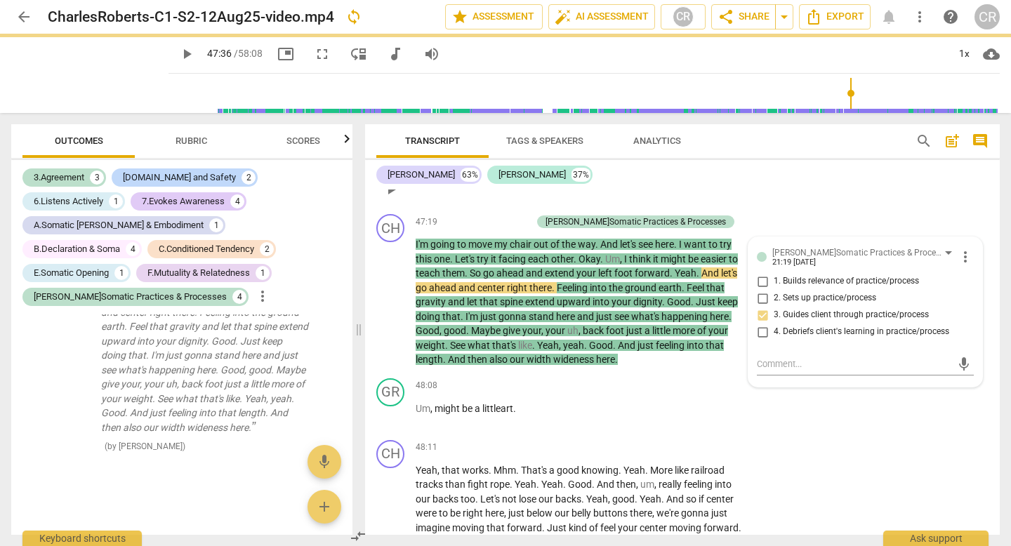
click at [561, 203] on div "47:18 + Add competency keyboard_arrow_right Yeah , yeah , yeah ." at bounding box center [584, 177] width 337 height 51
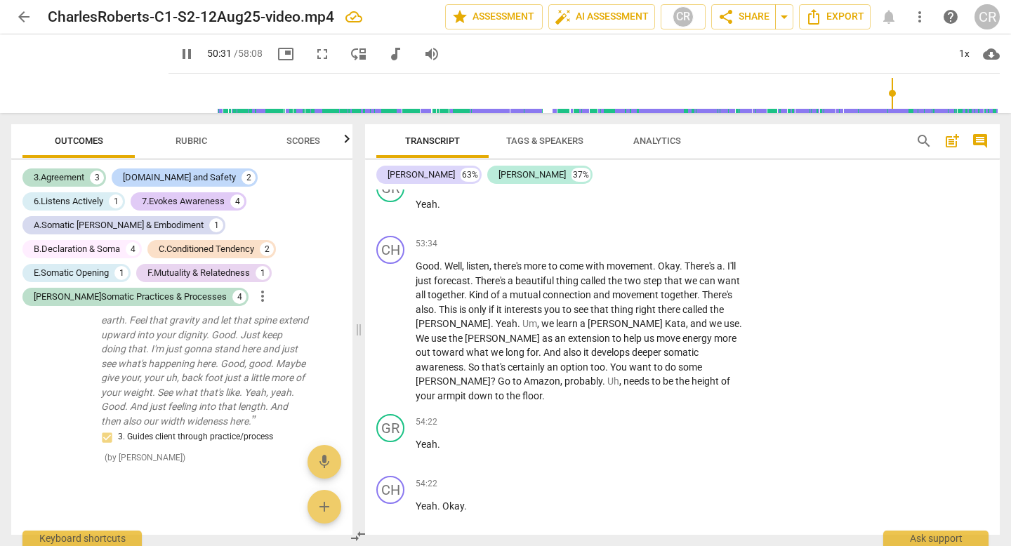
scroll to position [21000, 0]
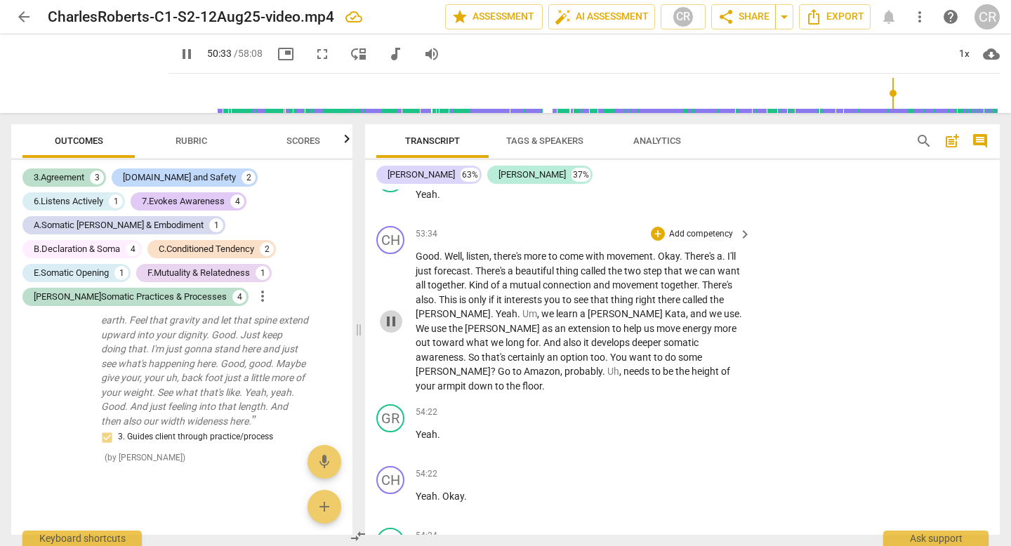
click at [394, 330] on span "pause" at bounding box center [391, 321] width 17 height 17
click at [394, 330] on span "play_arrow" at bounding box center [391, 321] width 17 height 17
click at [491, 319] on span "." at bounding box center [493, 313] width 5 height 11
type input "3238"
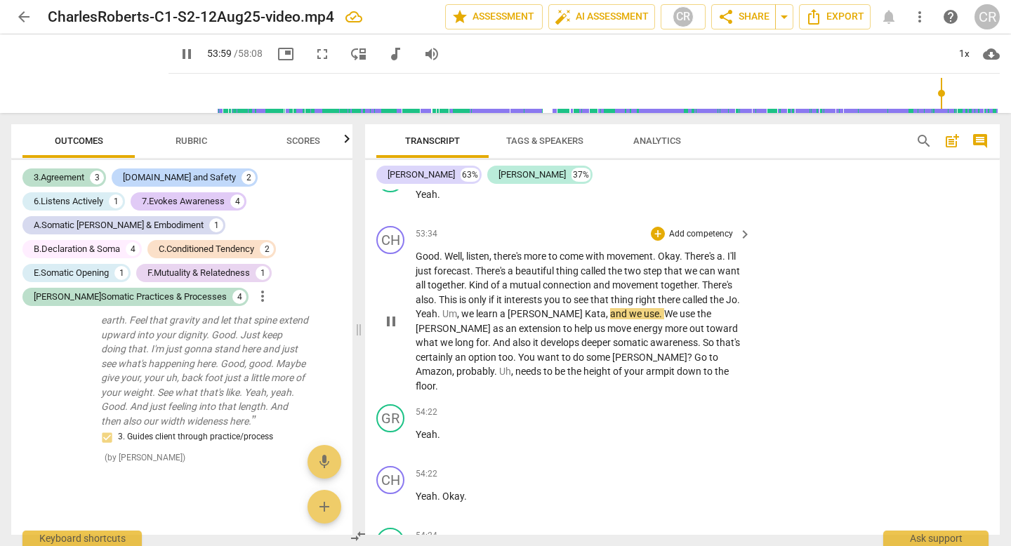
click at [584, 319] on span "[PERSON_NAME]" at bounding box center [545, 313] width 77 height 11
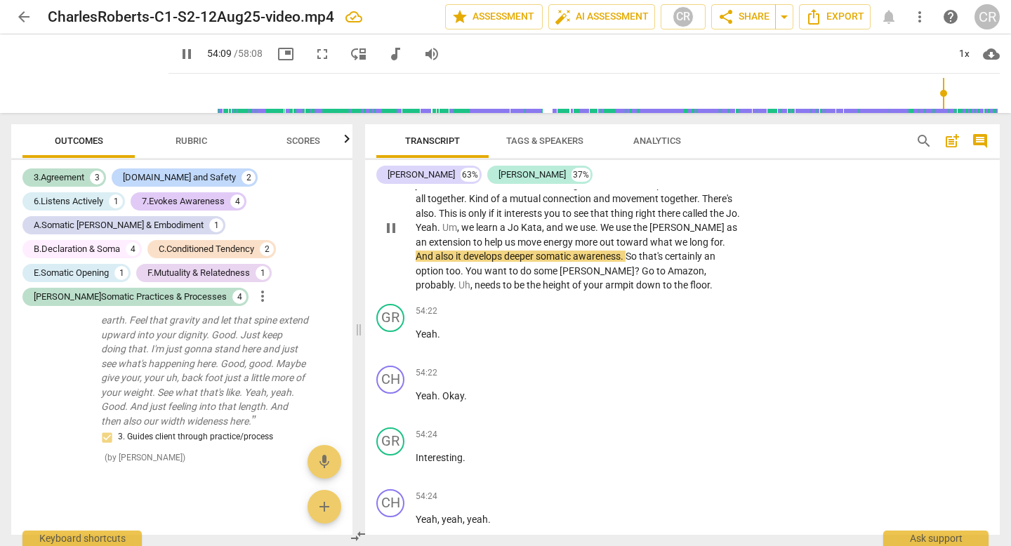
scroll to position [21100, 0]
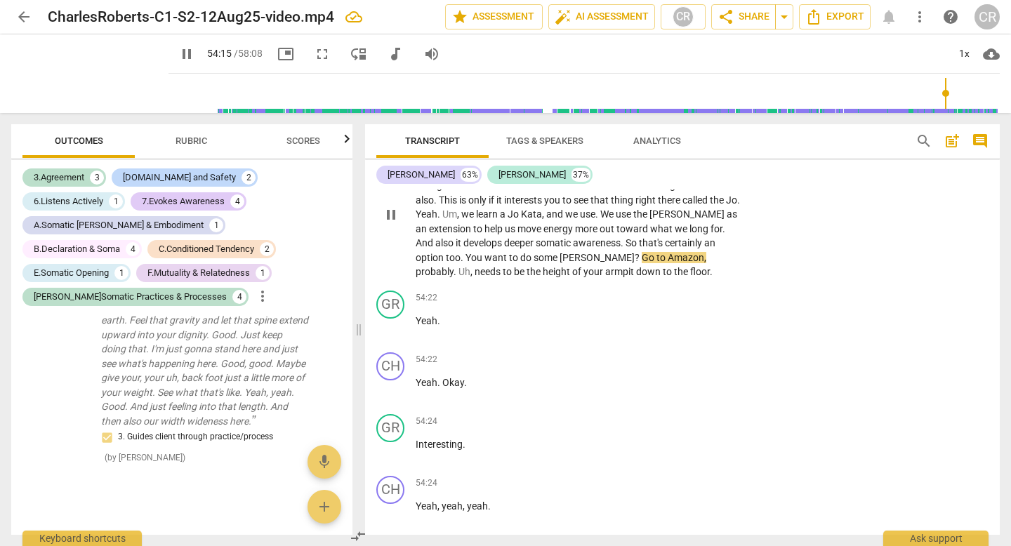
click at [634, 263] on span "?" at bounding box center [637, 257] width 7 height 11
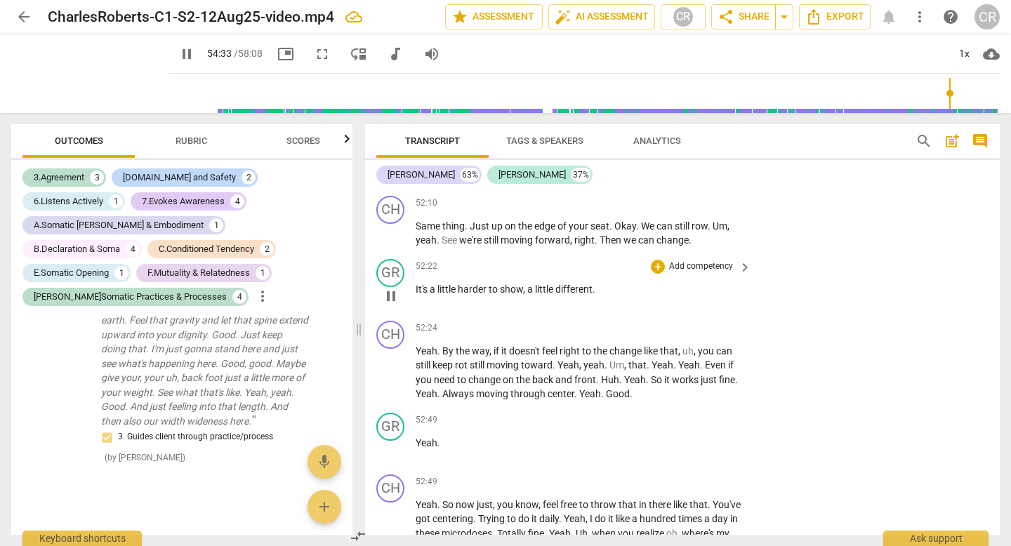
scroll to position [20082, 0]
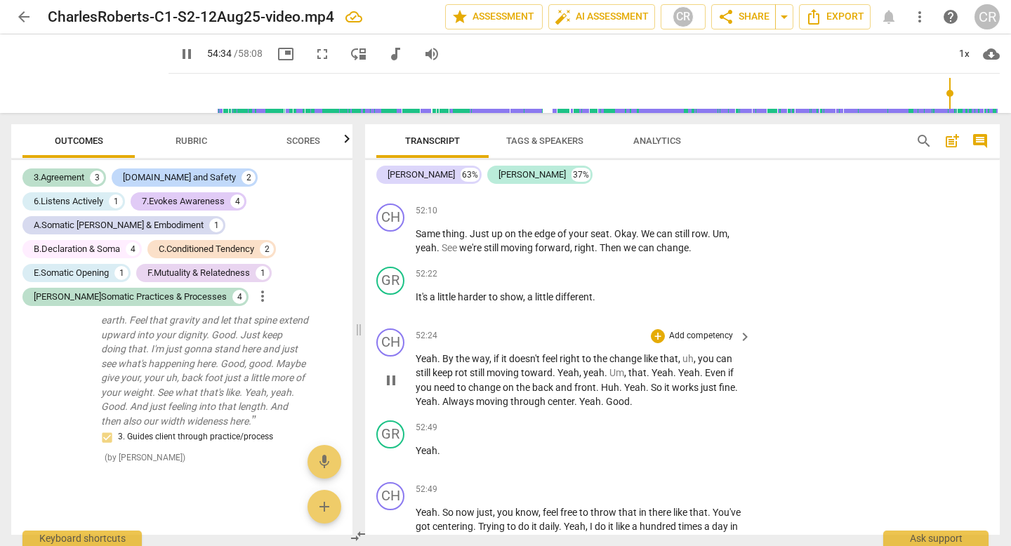
click at [393, 389] on span "pause" at bounding box center [391, 380] width 17 height 17
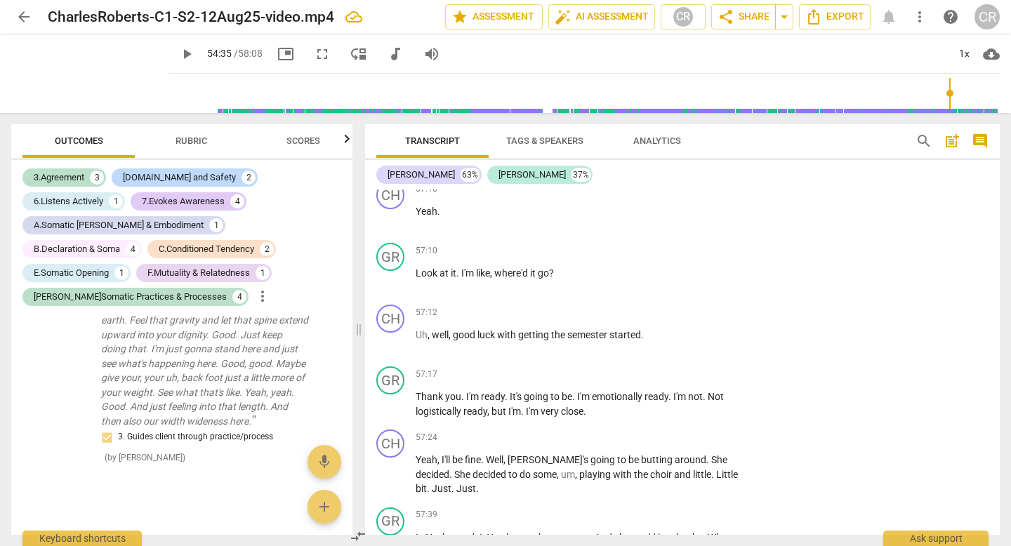
scroll to position [23625, 0]
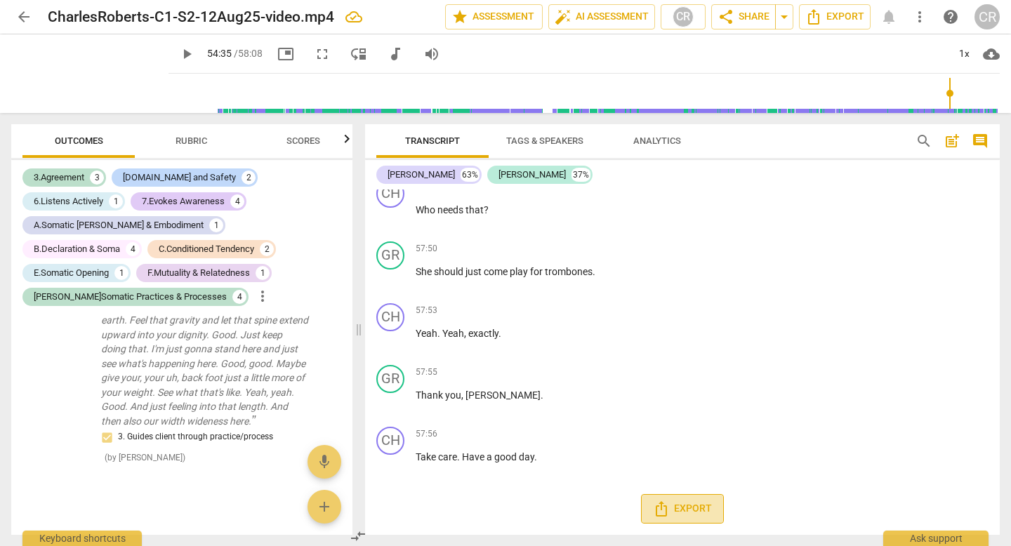
click at [696, 510] on span "Export" at bounding box center [682, 508] width 59 height 17
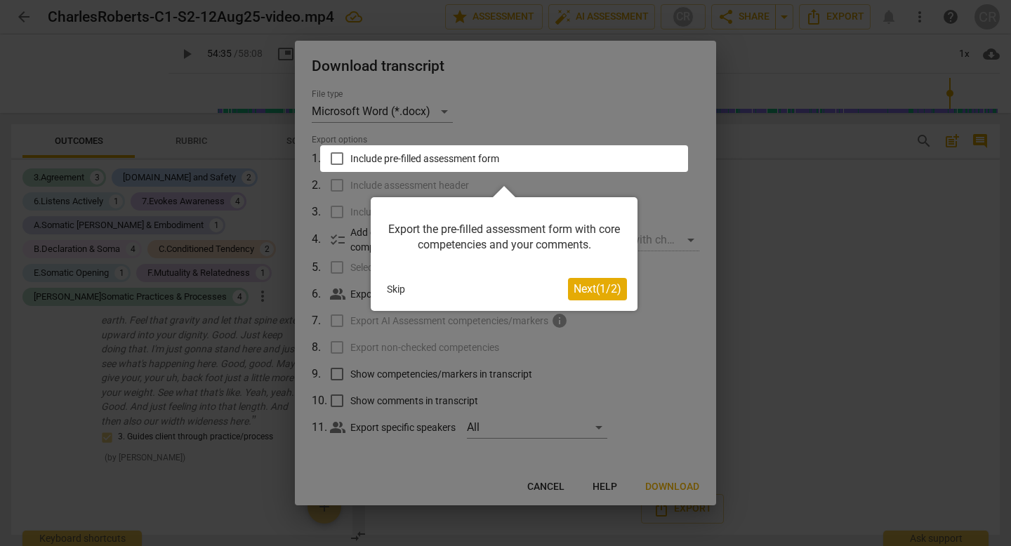
click at [338, 159] on div at bounding box center [504, 158] width 368 height 27
click at [593, 292] on span "Next ( 1 / 2 )" at bounding box center [597, 288] width 48 height 13
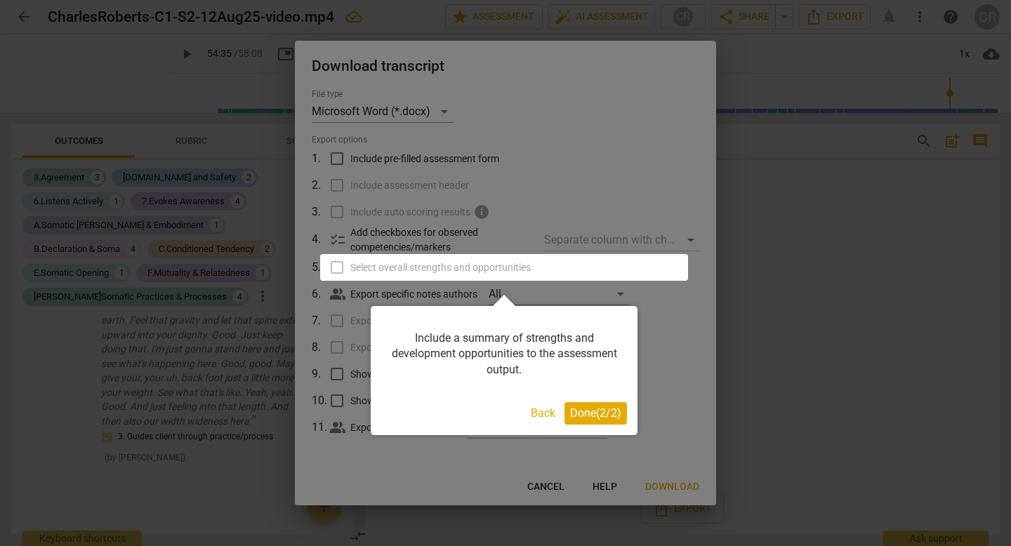
click at [612, 411] on span "Done ( 2 / 2 )" at bounding box center [595, 412] width 51 height 13
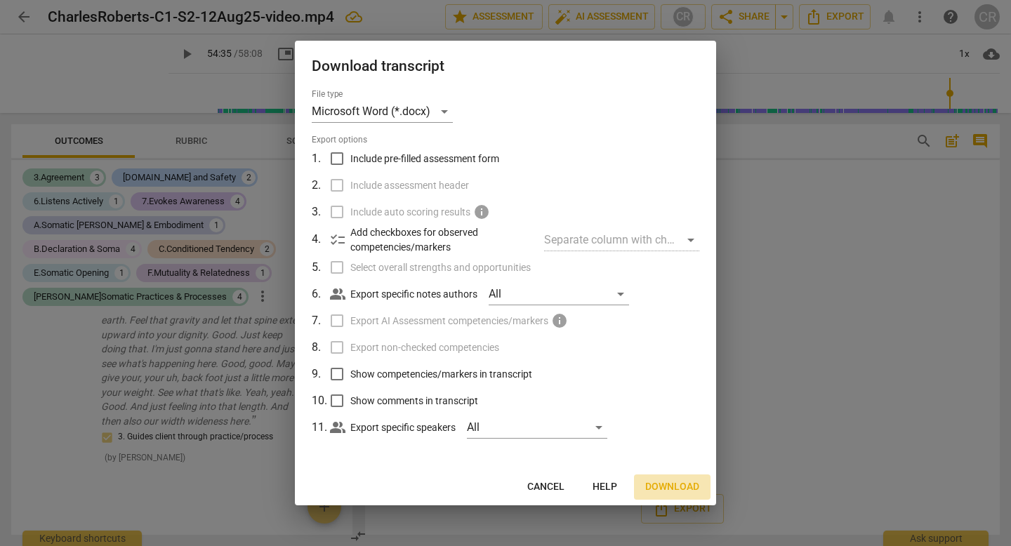
click at [680, 484] on span "Download" at bounding box center [672, 487] width 54 height 14
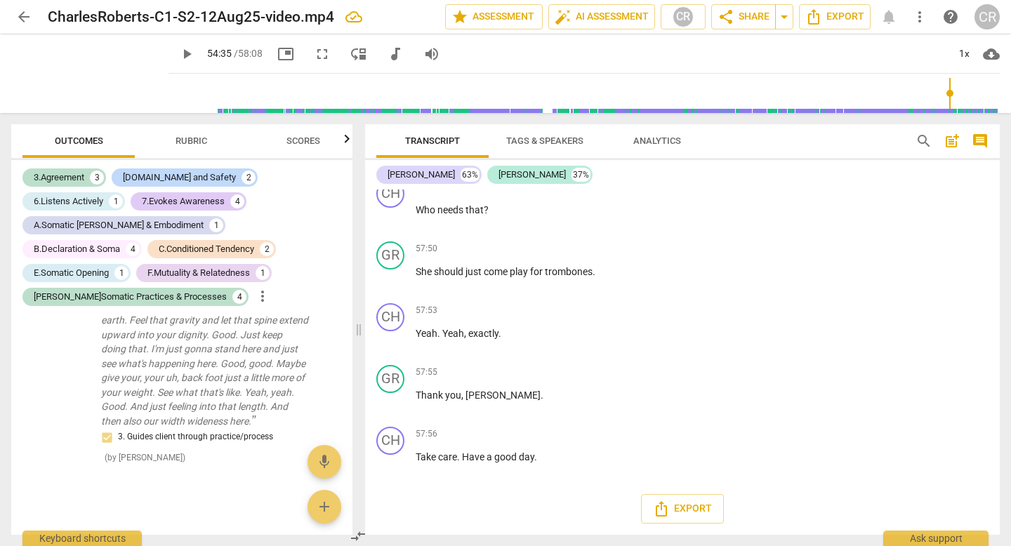
type input "3276"
click at [595, 60] on div "play_arrow 54:35 / 58:08 picture_in_picture fullscreen move_down audiotrack vol…" at bounding box center [583, 53] width 831 height 39
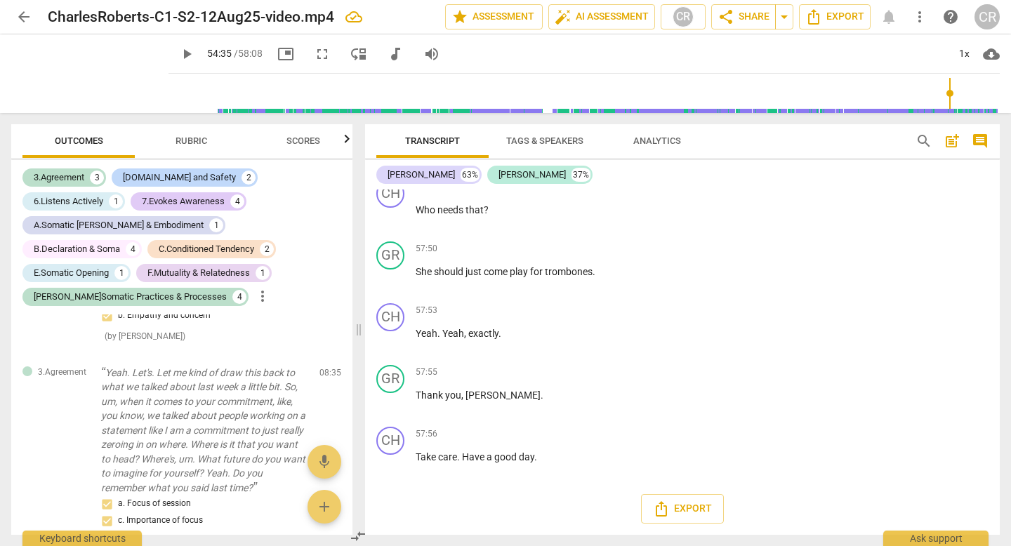
scroll to position [0, 0]
